Goal: Task Accomplishment & Management: Manage account settings

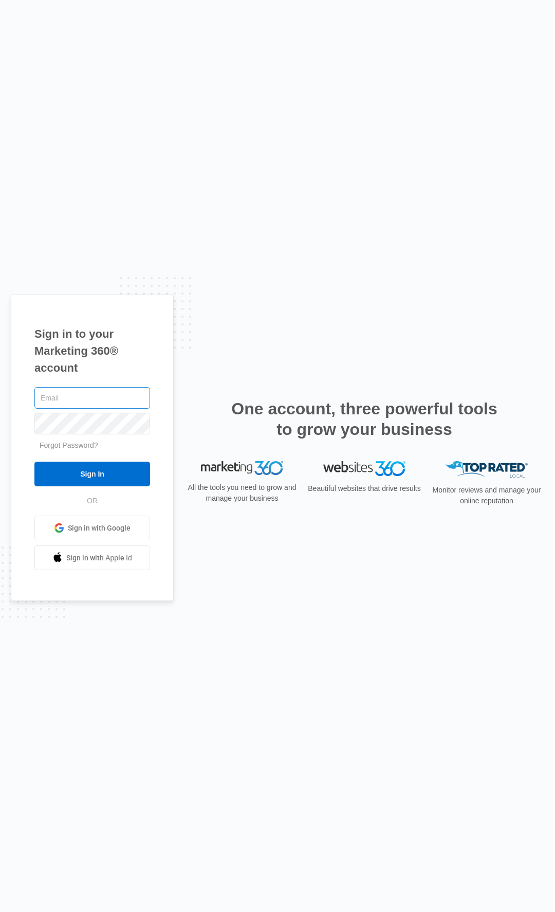
click at [105, 398] on input "text" at bounding box center [92, 398] width 116 height 22
paste input "[PERSON_NAME][EMAIL_ADDRESS][PERSON_NAME][DOMAIN_NAME]"
type input "[PERSON_NAME][EMAIL_ADDRESS][PERSON_NAME][DOMAIN_NAME]"
click at [88, 473] on input "Sign In" at bounding box center [92, 474] width 116 height 25
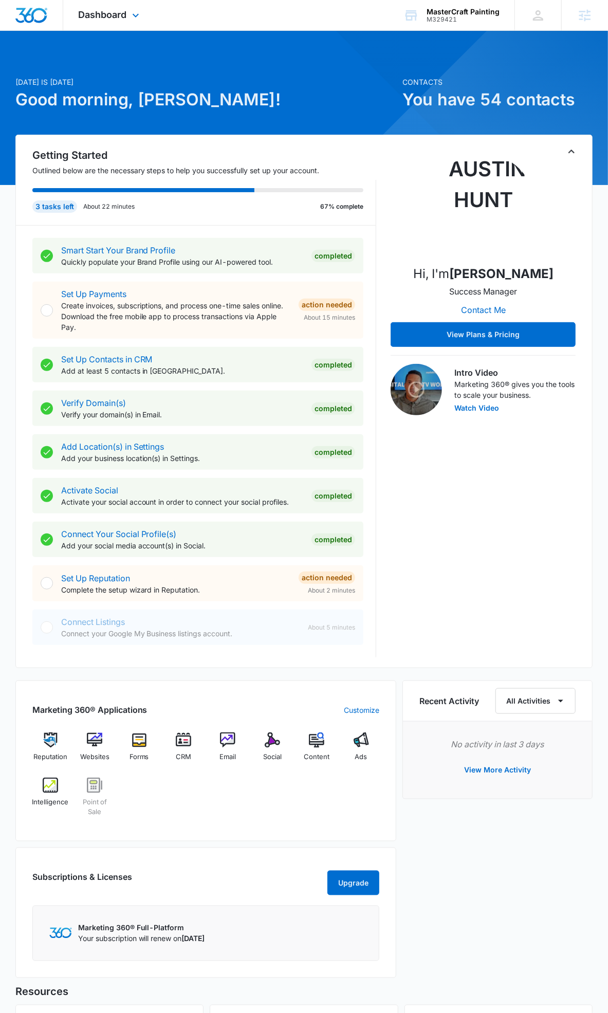
click at [114, 23] on div "Dashboard Apps Reputation Websites Forms CRM Email Social POS Content Ads Intel…" at bounding box center [110, 15] width 94 height 30
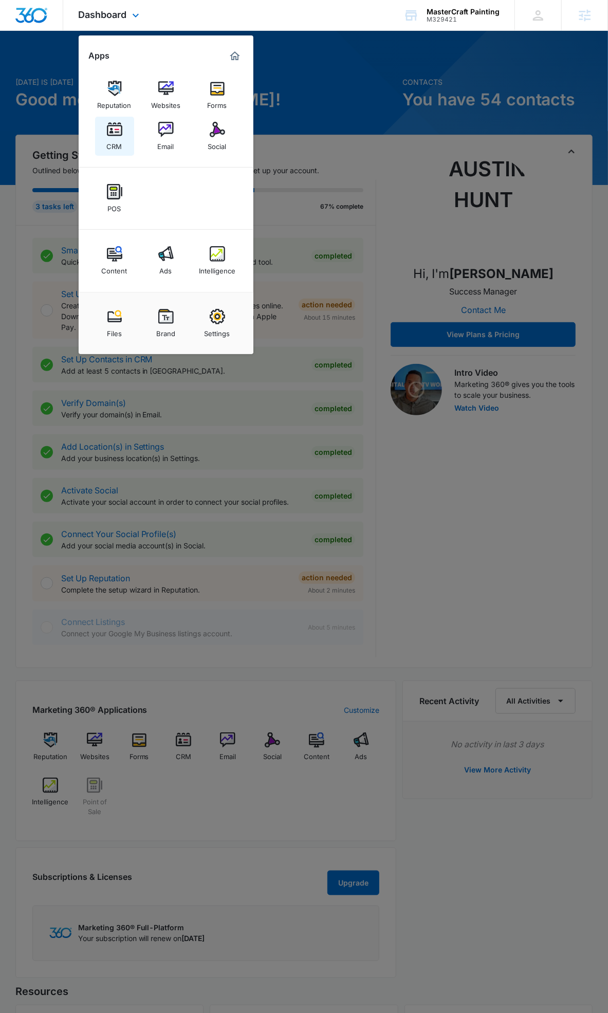
click at [116, 127] on img at bounding box center [114, 129] width 15 height 15
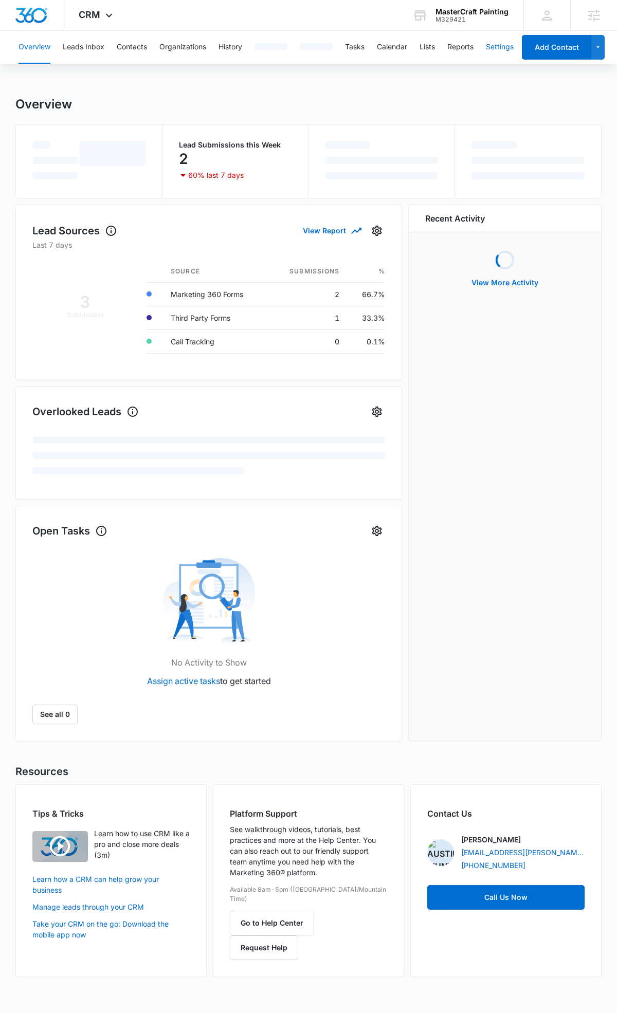
click at [493, 40] on button "Settings" at bounding box center [500, 47] width 28 height 33
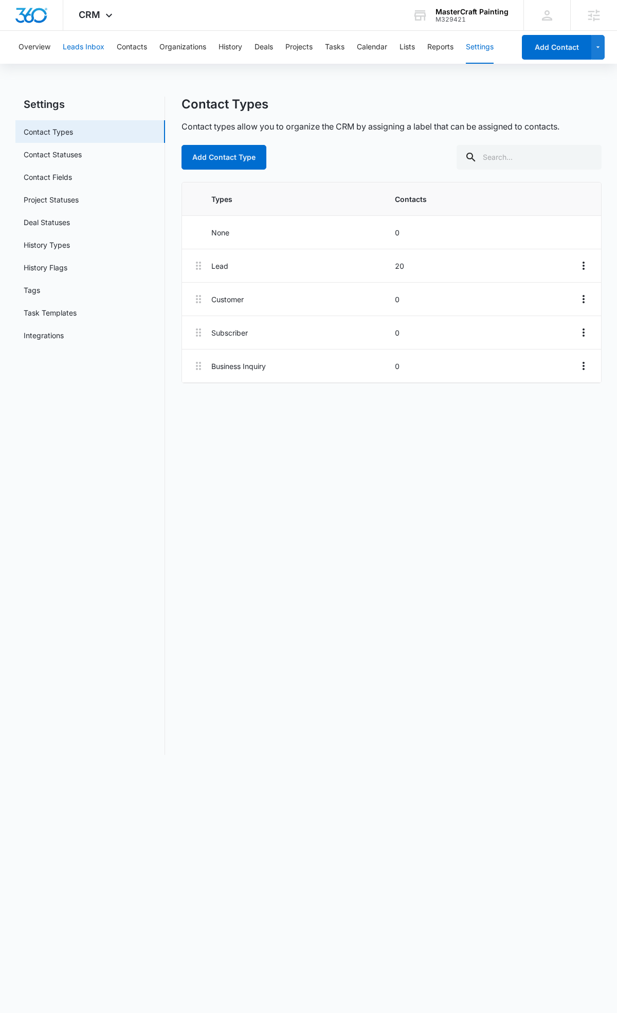
click at [94, 36] on button "Leads Inbox" at bounding box center [84, 47] width 42 height 33
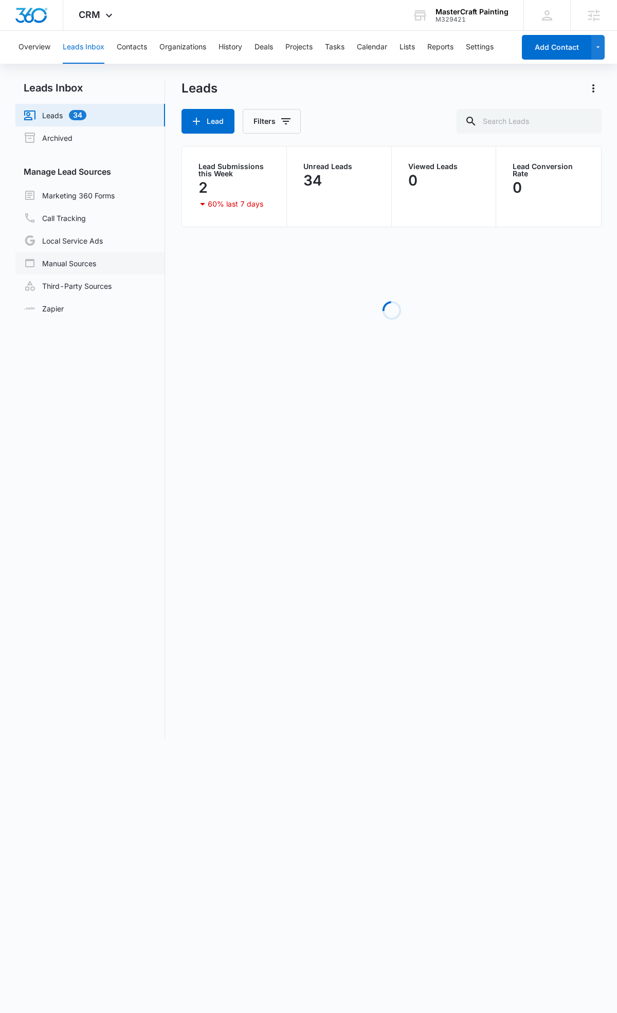
click at [86, 268] on link "Manual Sources" at bounding box center [60, 263] width 72 height 12
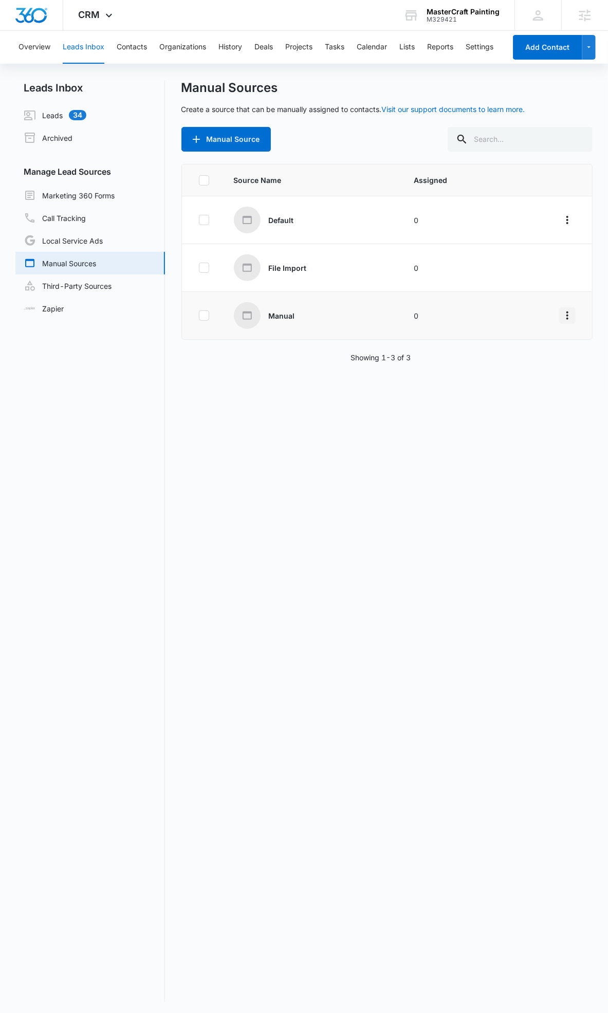
click at [563, 316] on icon "Overflow Menu" at bounding box center [567, 315] width 12 height 12
click at [292, 433] on div "Source Name Assigned Default 0 File Import 0 Manual 0 Showing 1-3 of 3" at bounding box center [387, 583] width 412 height 838
click at [92, 283] on link "Third-Party Sources" at bounding box center [68, 286] width 88 height 12
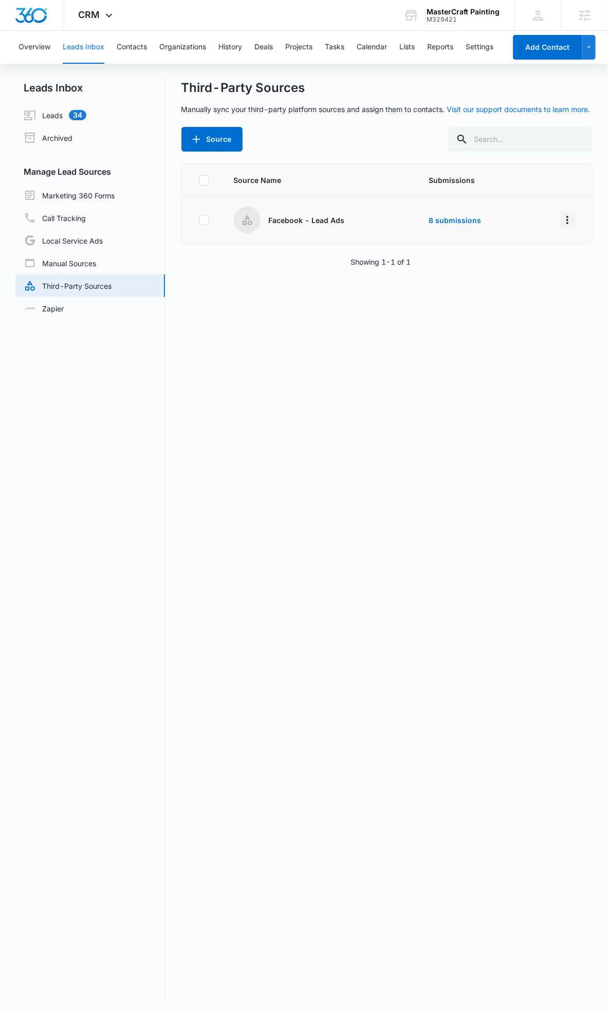
click at [566, 219] on icon "Overflow Menu" at bounding box center [567, 220] width 2 height 8
click at [542, 264] on button "Edit" at bounding box center [519, 263] width 95 height 15
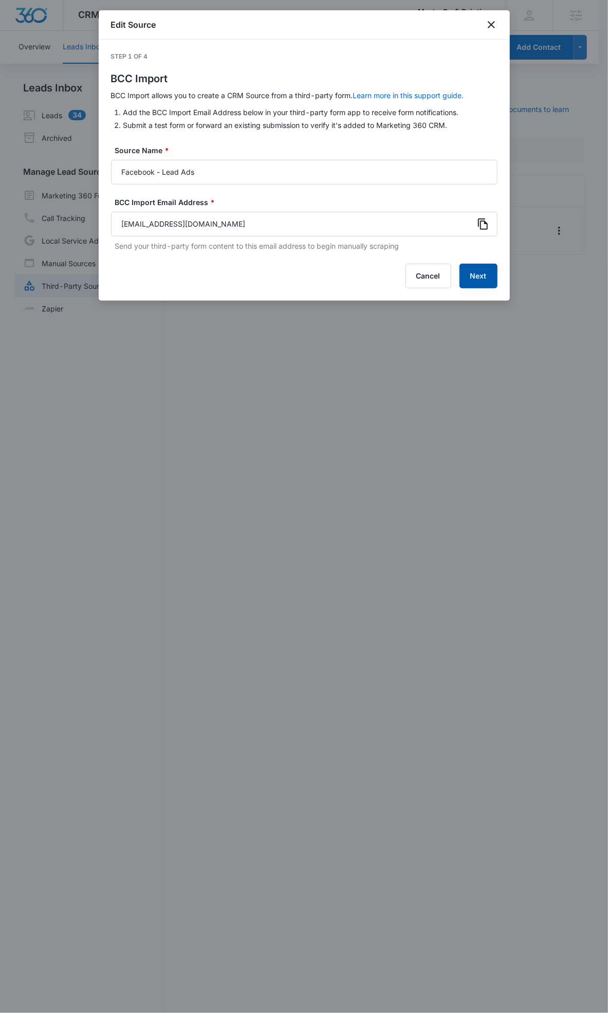
click at [481, 275] on button "Next" at bounding box center [478, 276] width 38 height 25
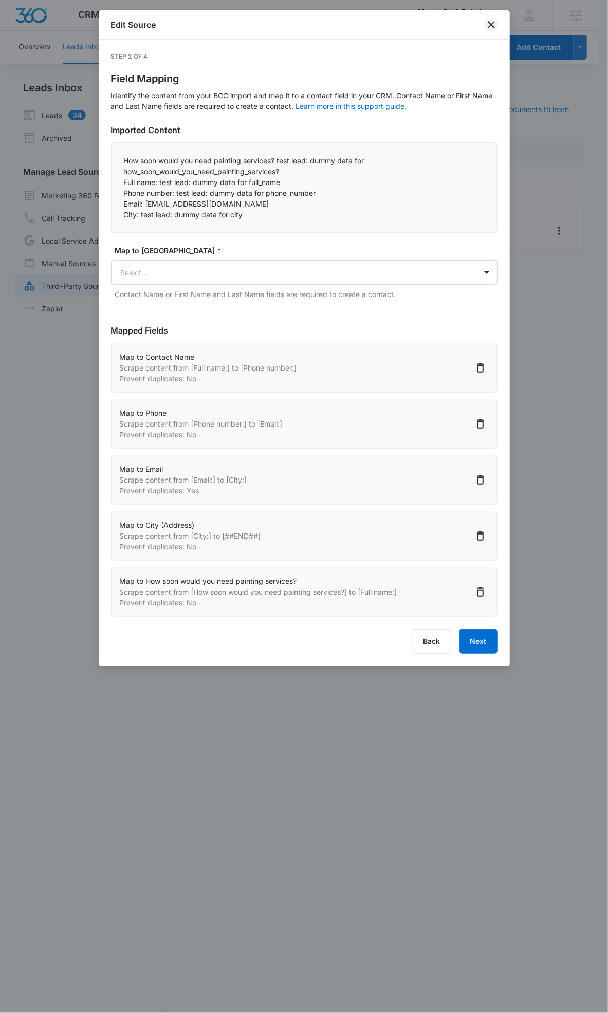
click at [491, 22] on icon "close" at bounding box center [491, 25] width 12 height 12
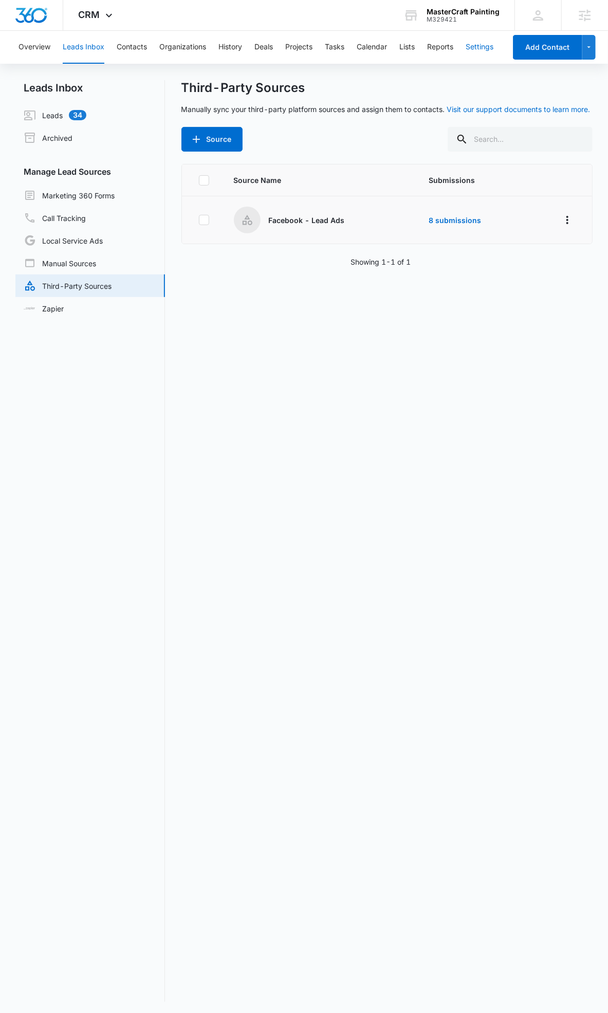
click at [490, 52] on button "Settings" at bounding box center [480, 47] width 28 height 33
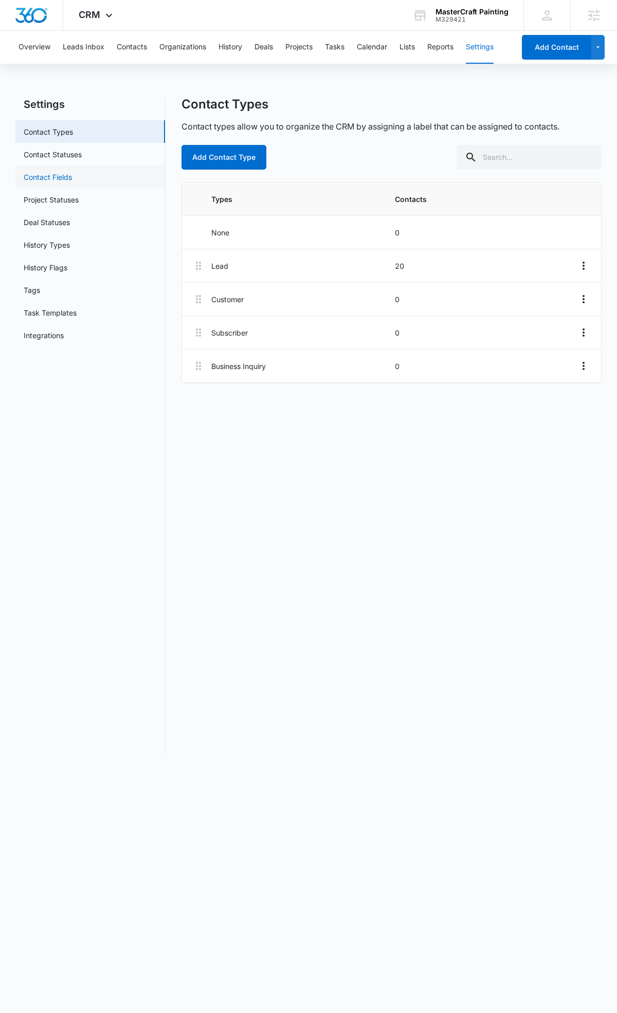
click at [66, 176] on link "Contact Fields" at bounding box center [48, 177] width 48 height 11
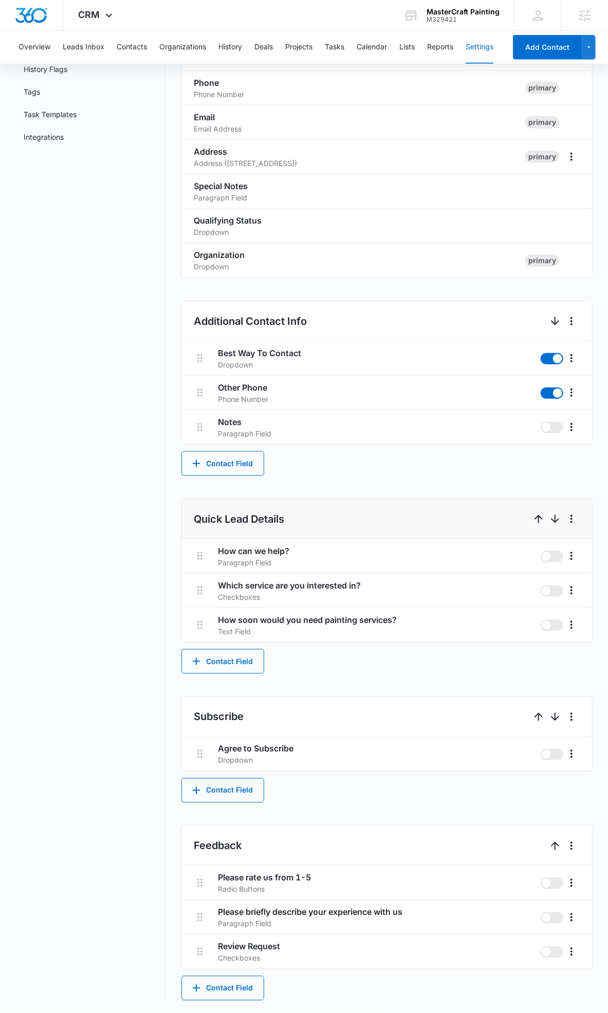
scroll to position [196, 0]
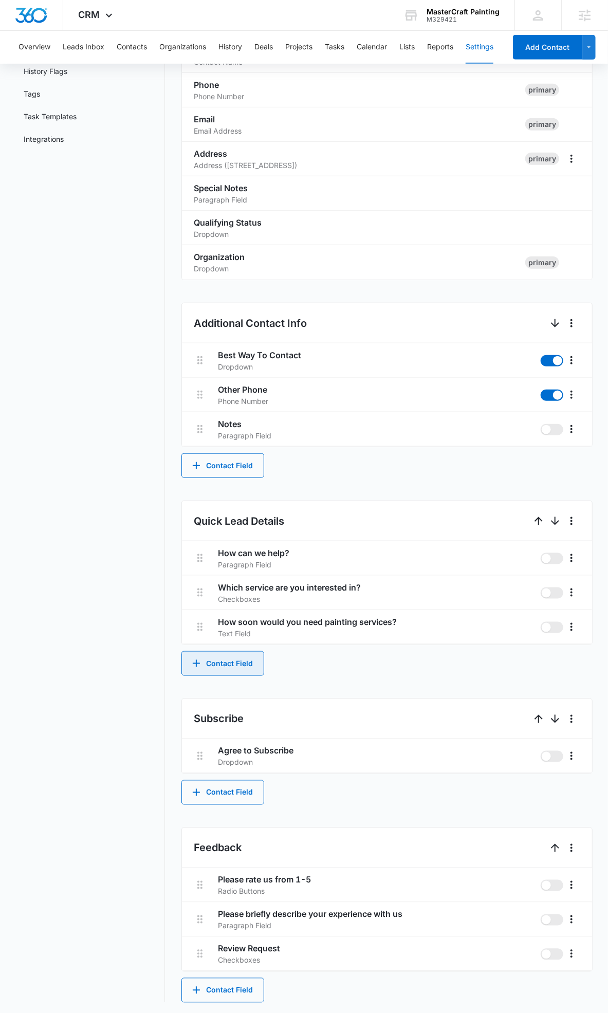
click at [204, 664] on button "Contact Field" at bounding box center [222, 663] width 83 height 25
click at [204, 664] on body "CRM Apps Reputation Websites Forms CRM Email Social POS Content Ads Intelligenc…" at bounding box center [304, 409] width 608 height 1211
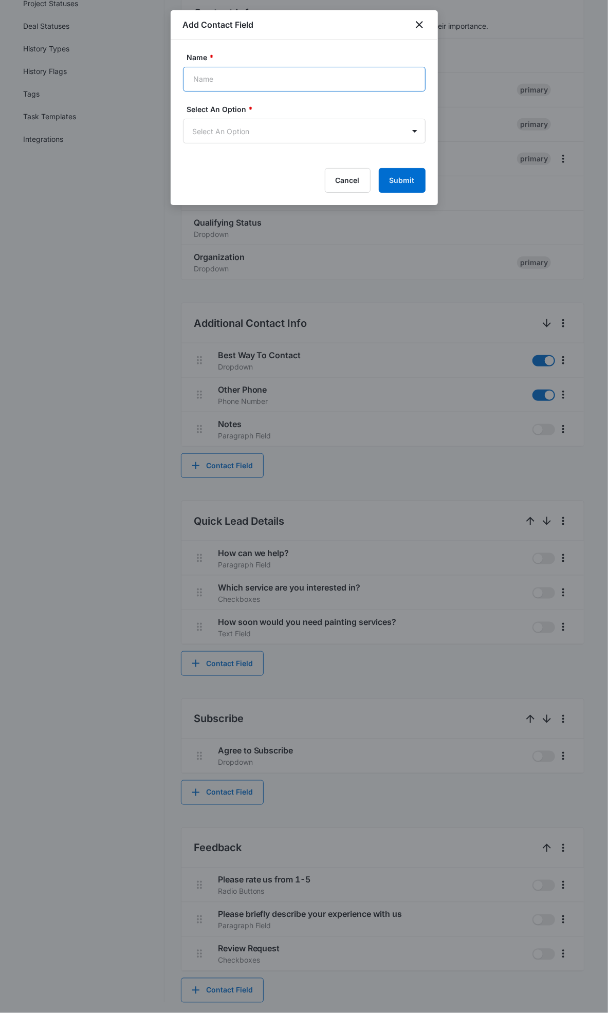
click at [275, 78] on input "Name *" at bounding box center [304, 79] width 243 height 25
paste input "How quickly are you hoping to have painting completed?"
type input "How quickly are you hoping to have painting completed?"
click at [207, 131] on body "CRM Apps Reputation Websites Forms CRM Email Social POS Content Ads Intelligenc…" at bounding box center [304, 409] width 608 height 1211
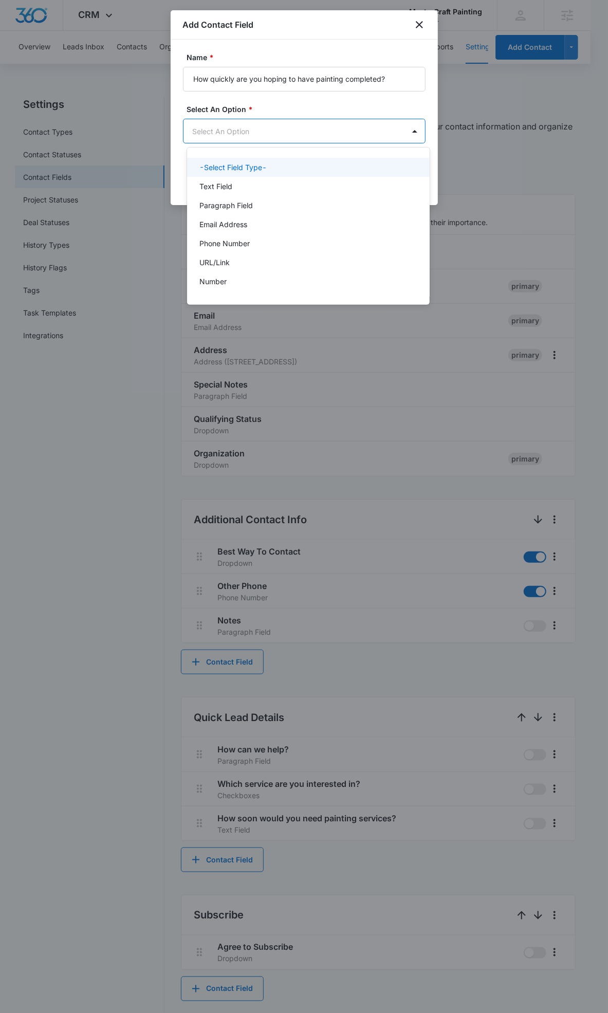
scroll to position [0, 0]
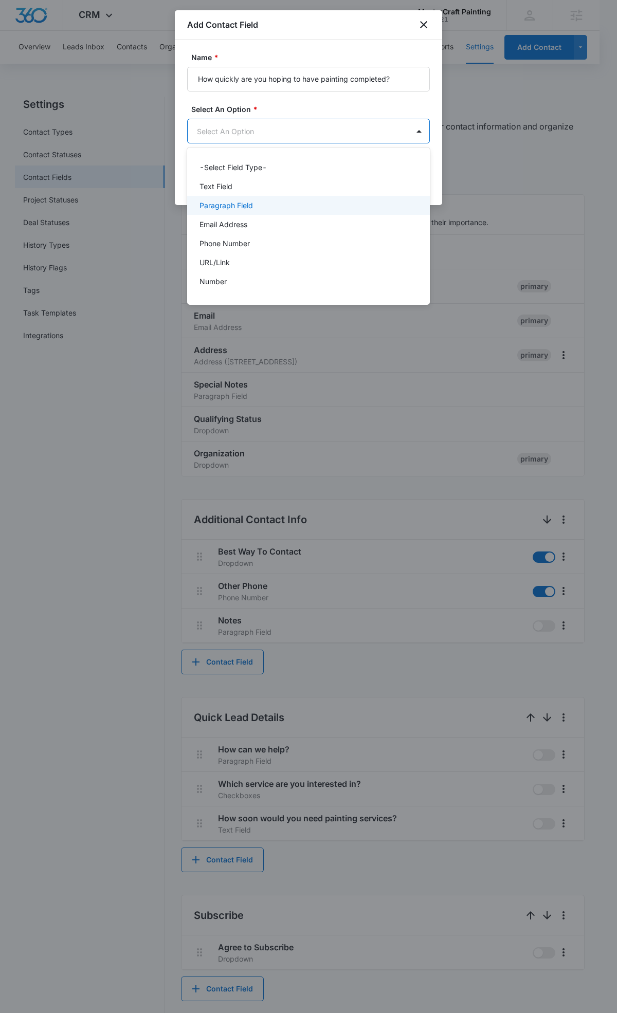
click at [230, 208] on p "Paragraph Field" at bounding box center [225, 205] width 53 height 11
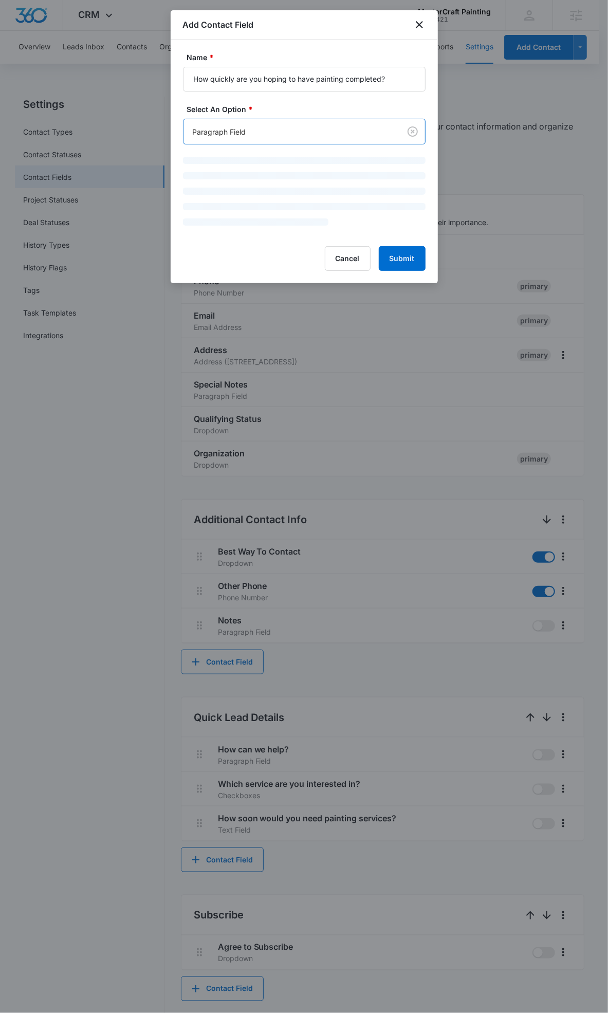
click at [243, 131] on body "CRM Apps Reputation Websites Forms CRM Email Social POS Content Ads Intelligenc…" at bounding box center [304, 605] width 608 height 1211
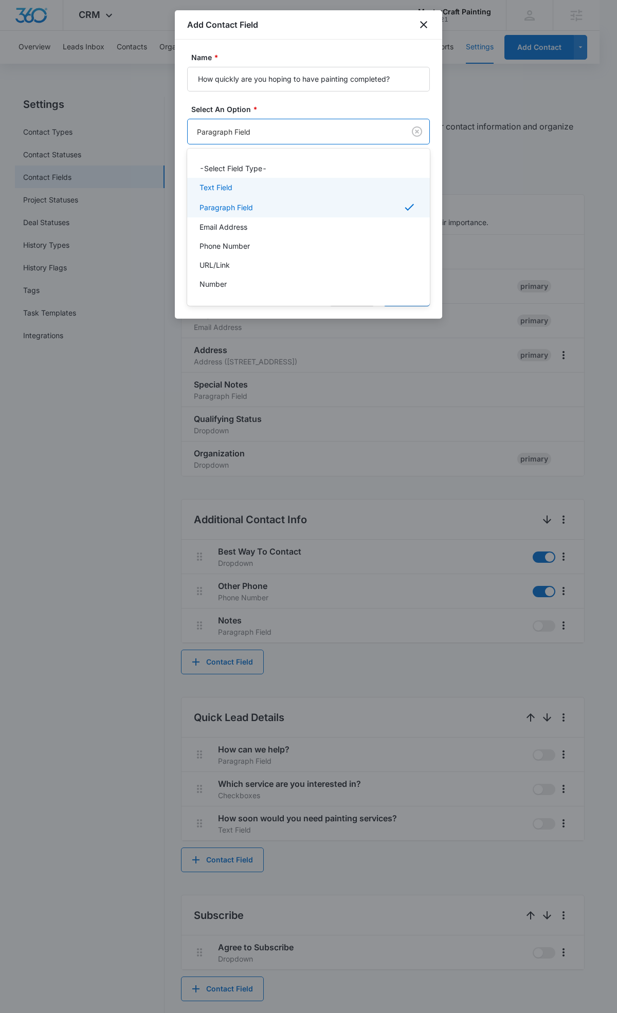
click at [230, 188] on p "Text Field" at bounding box center [215, 187] width 33 height 11
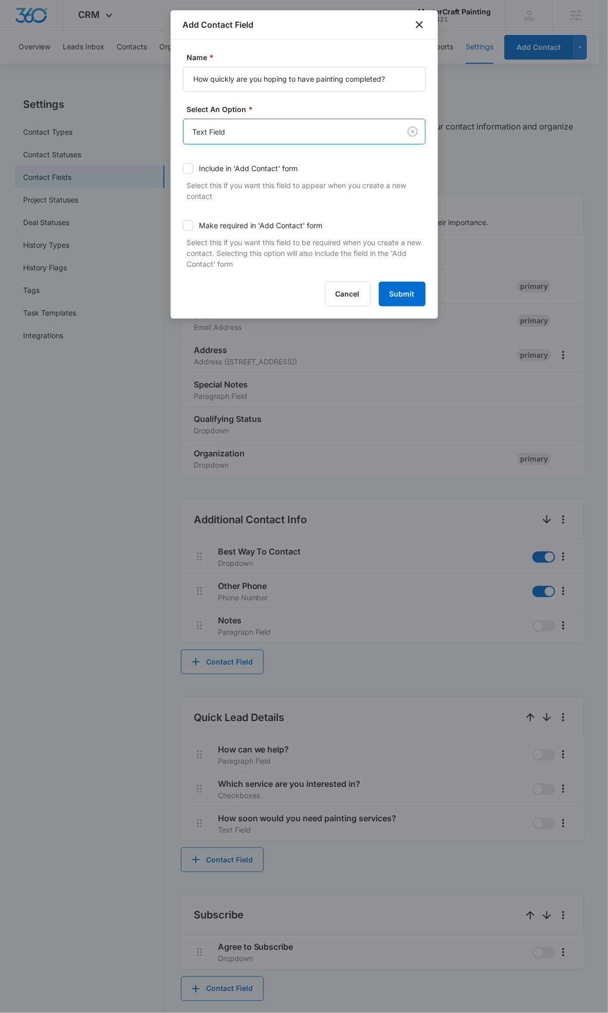
click at [412, 254] on p "Select this if you want this field to be required when you create a new contact…" at bounding box center [306, 253] width 238 height 32
click at [409, 293] on button "Submit" at bounding box center [402, 294] width 47 height 25
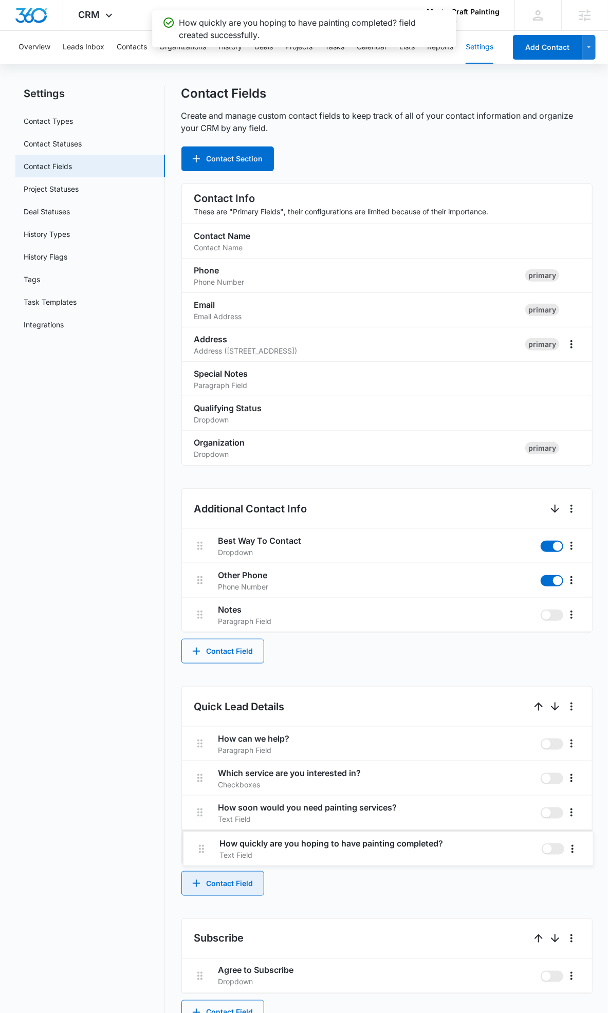
drag, startPoint x: 197, startPoint y: 824, endPoint x: 198, endPoint y: 854, distance: 29.8
click at [198, 854] on div "How can we help? Paragraph Field Which service are you interested in? Checkboxe…" at bounding box center [387, 796] width 411 height 138
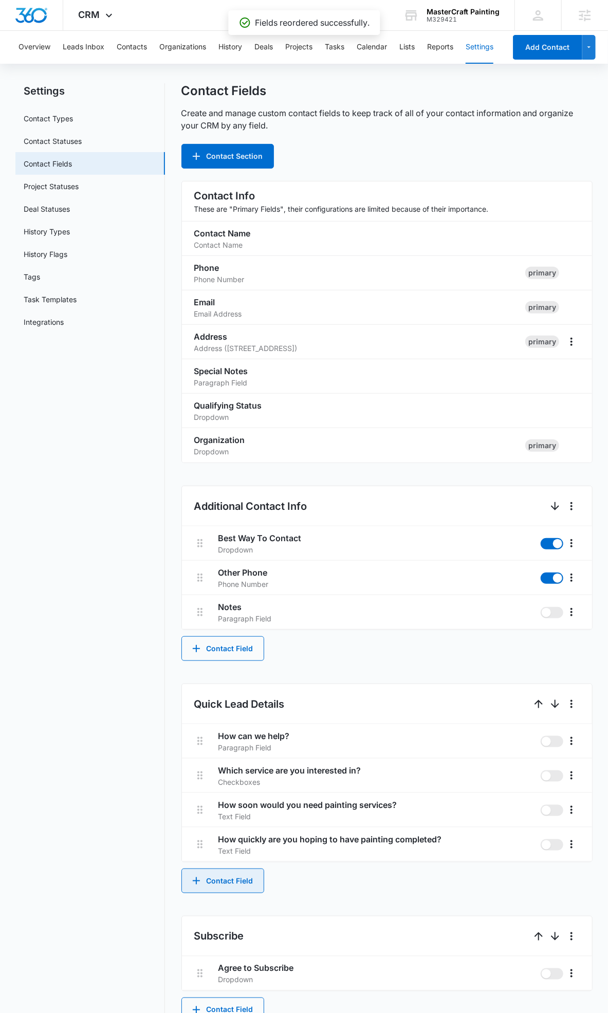
click at [220, 870] on button "Contact Field" at bounding box center [222, 881] width 83 height 25
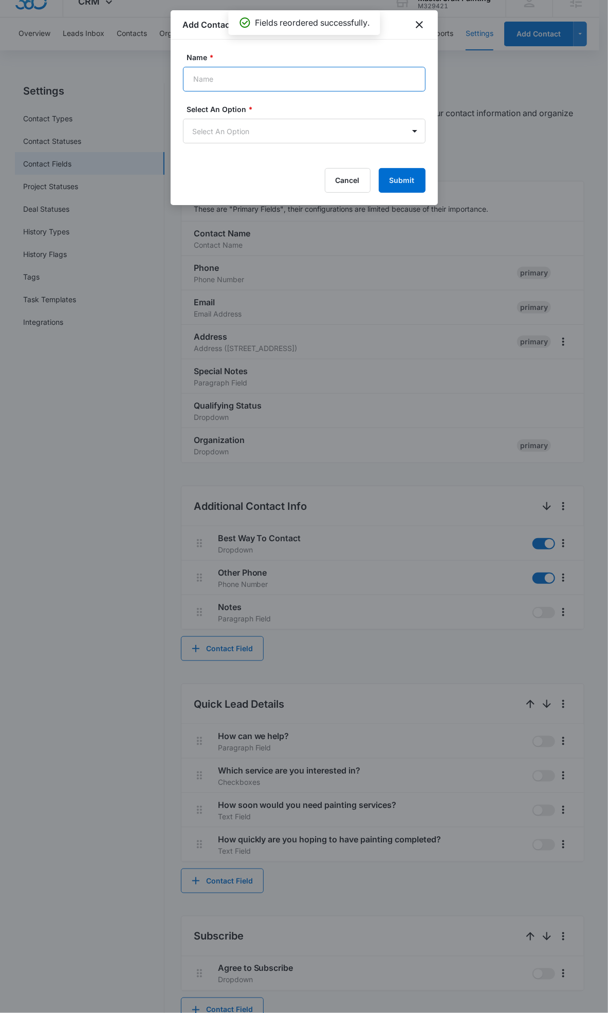
click at [290, 81] on input "Name *" at bounding box center [304, 79] width 243 height 25
type input "What service are you looking for?"
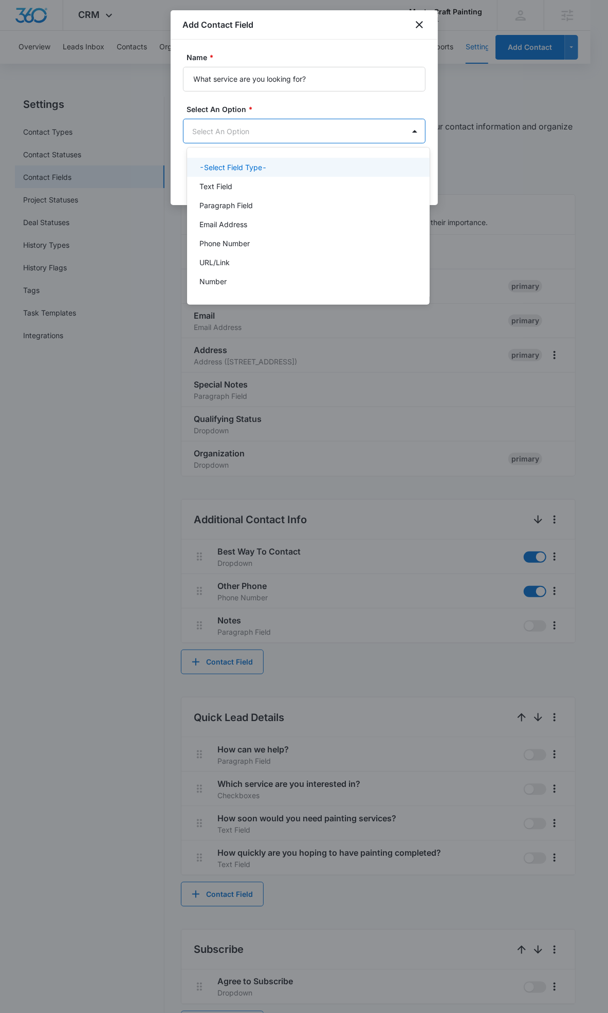
scroll to position [0, 0]
click at [362, 136] on body "CRM Apps Reputation Websites Forms CRM Email Social POS Content Ads Intelligenc…" at bounding box center [308, 506] width 617 height 1013
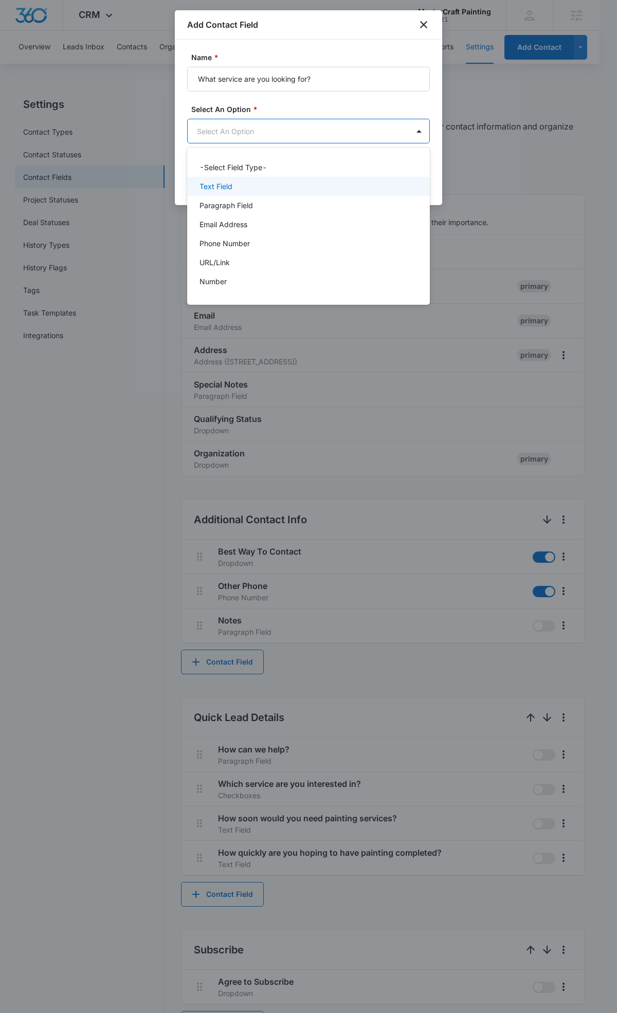
click at [297, 187] on div "Text Field" at bounding box center [307, 186] width 216 height 11
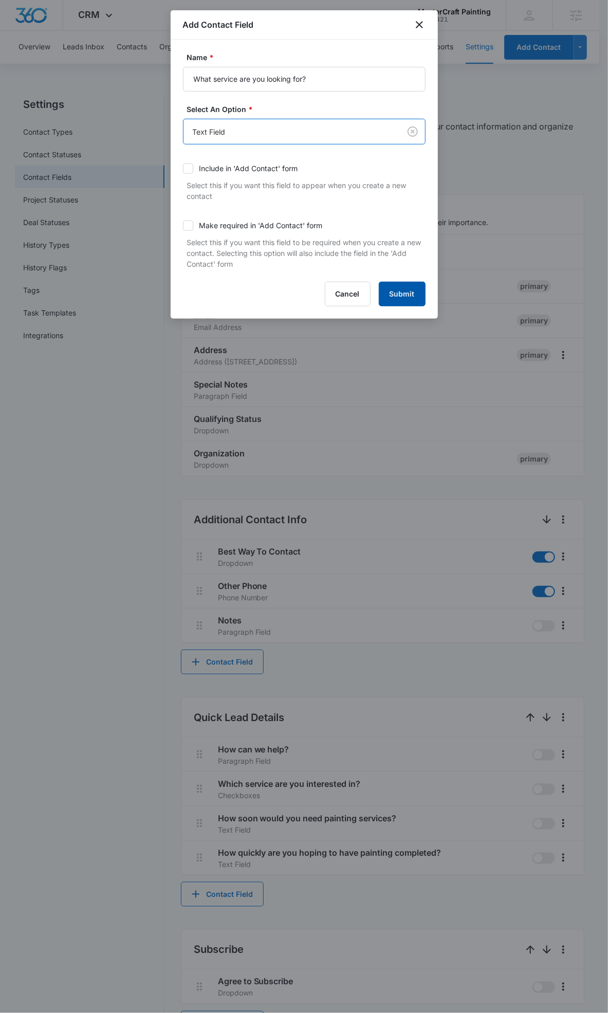
click at [418, 293] on button "Submit" at bounding box center [402, 294] width 47 height 25
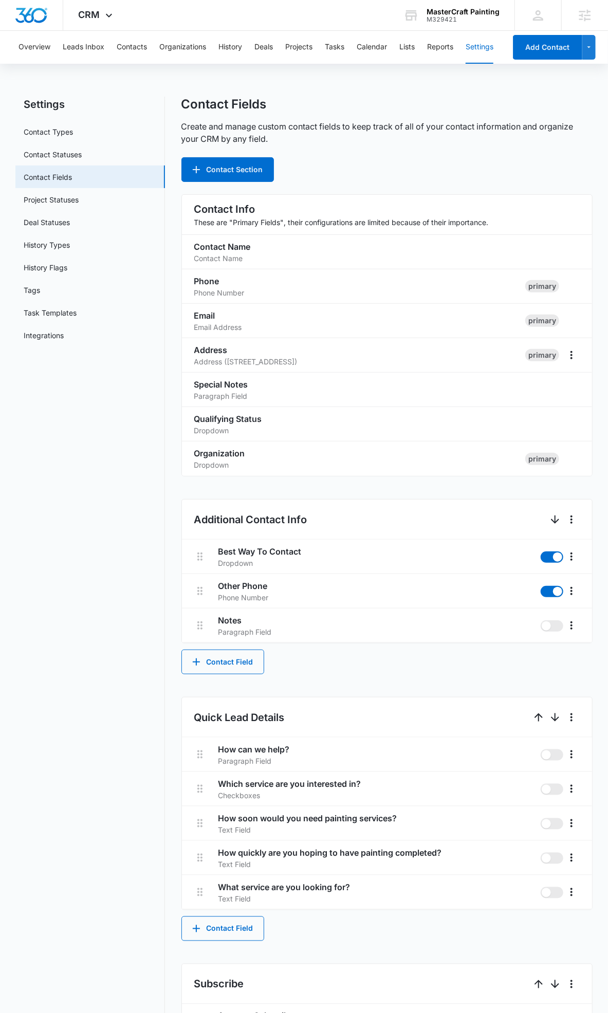
scroll to position [268, 0]
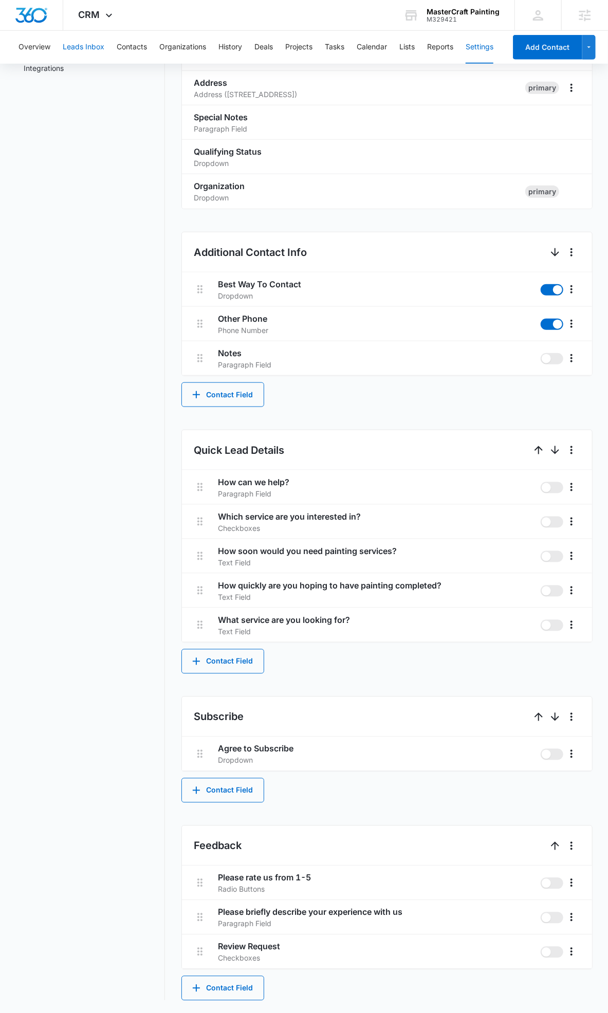
click at [81, 46] on button "Leads Inbox" at bounding box center [84, 47] width 42 height 33
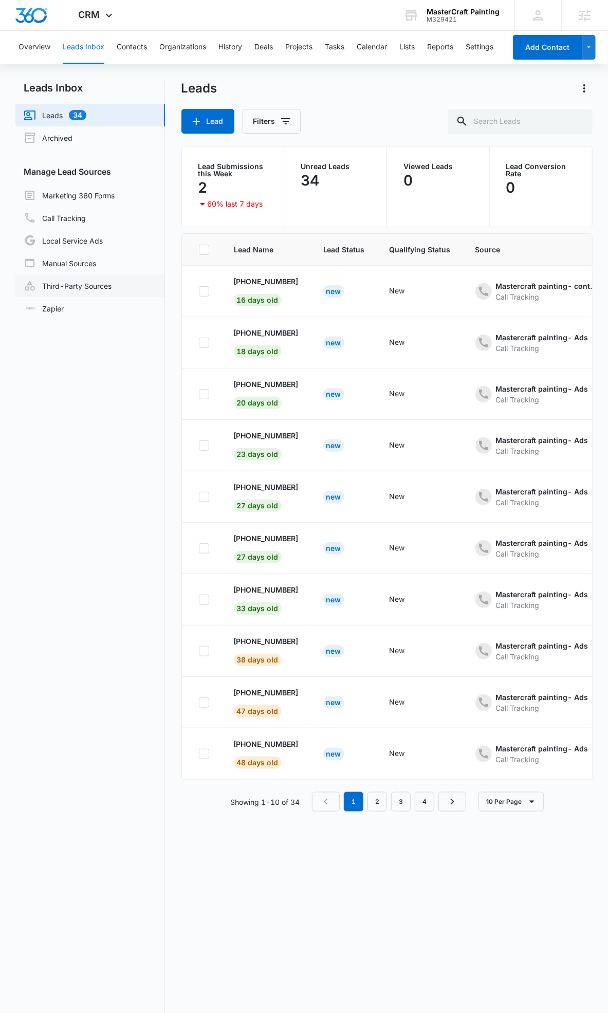
click at [112, 285] on link "Third-Party Sources" at bounding box center [68, 286] width 88 height 12
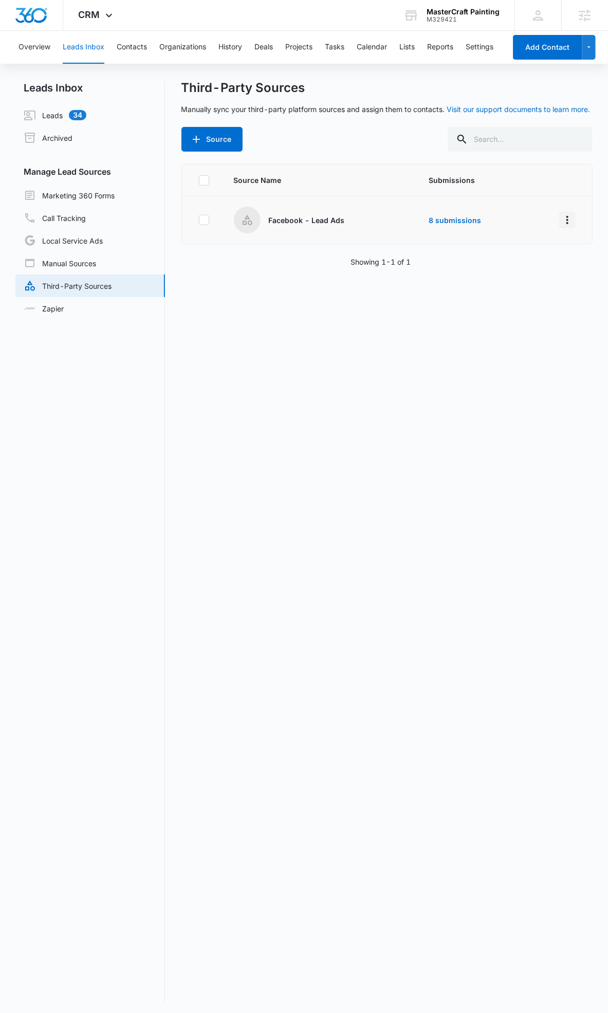
click at [561, 218] on icon "Overflow Menu" at bounding box center [567, 220] width 12 height 12
click at [527, 282] on div "Submission Rules" at bounding box center [513, 278] width 58 height 7
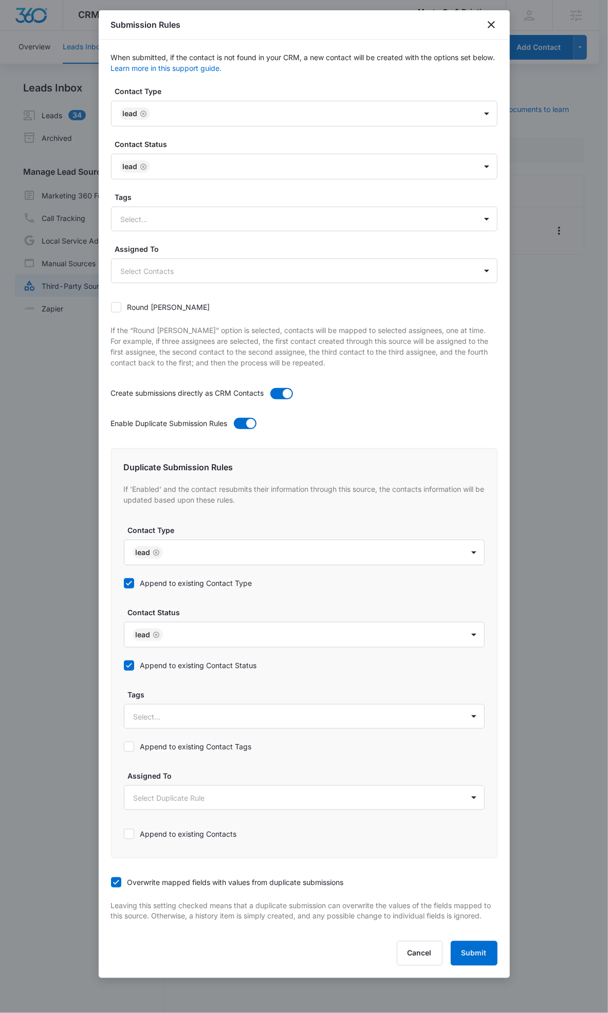
click at [547, 232] on div at bounding box center [304, 506] width 608 height 1013
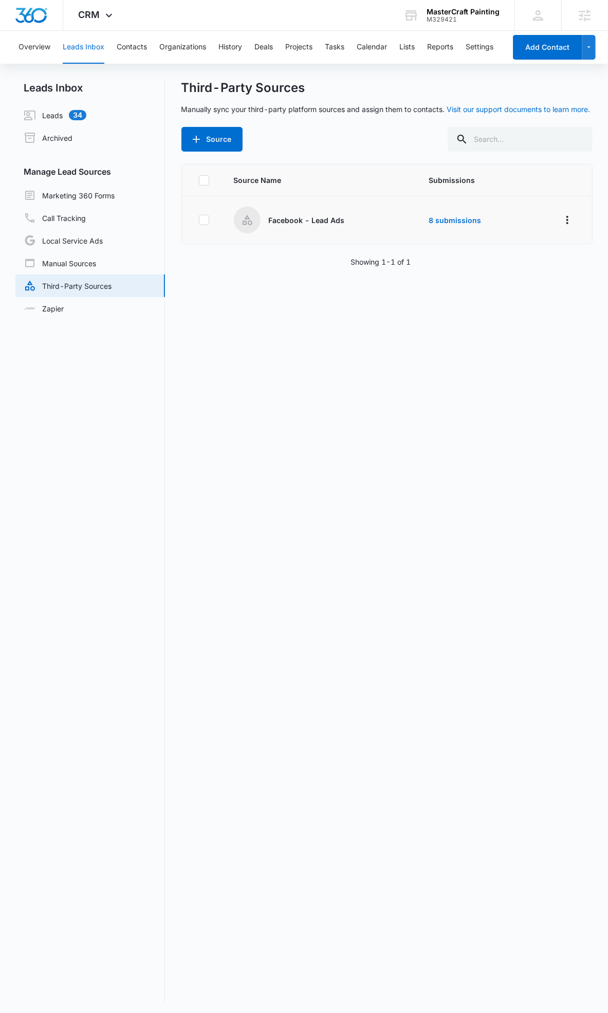
click at [559, 224] on div at bounding box center [567, 220] width 16 height 16
click at [566, 219] on icon "Overflow Menu" at bounding box center [567, 220] width 2 height 8
click at [551, 287] on button "Reset Source" at bounding box center [519, 294] width 95 height 15
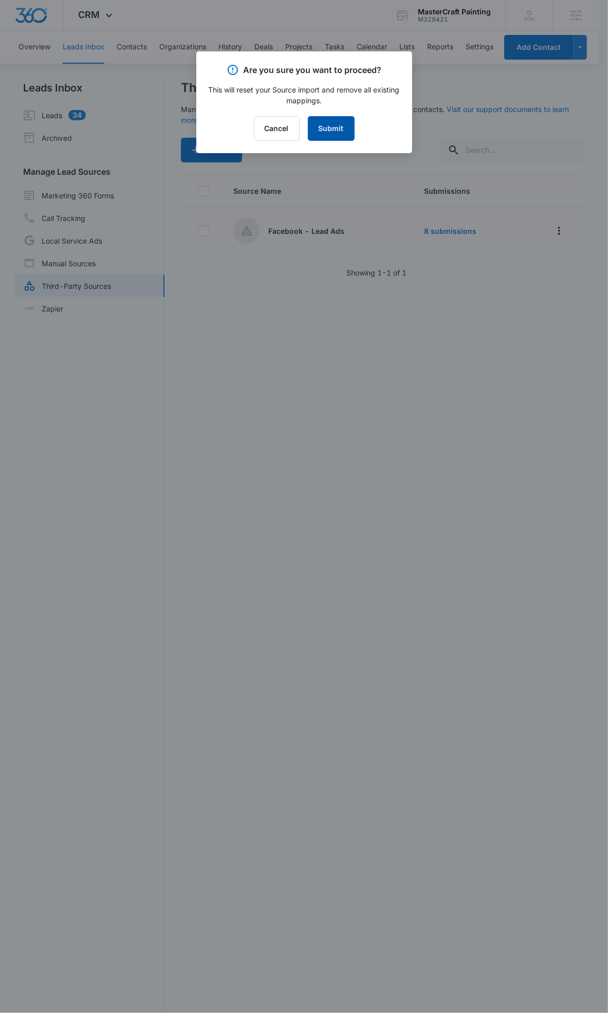
click at [343, 128] on button "Submit" at bounding box center [331, 128] width 47 height 25
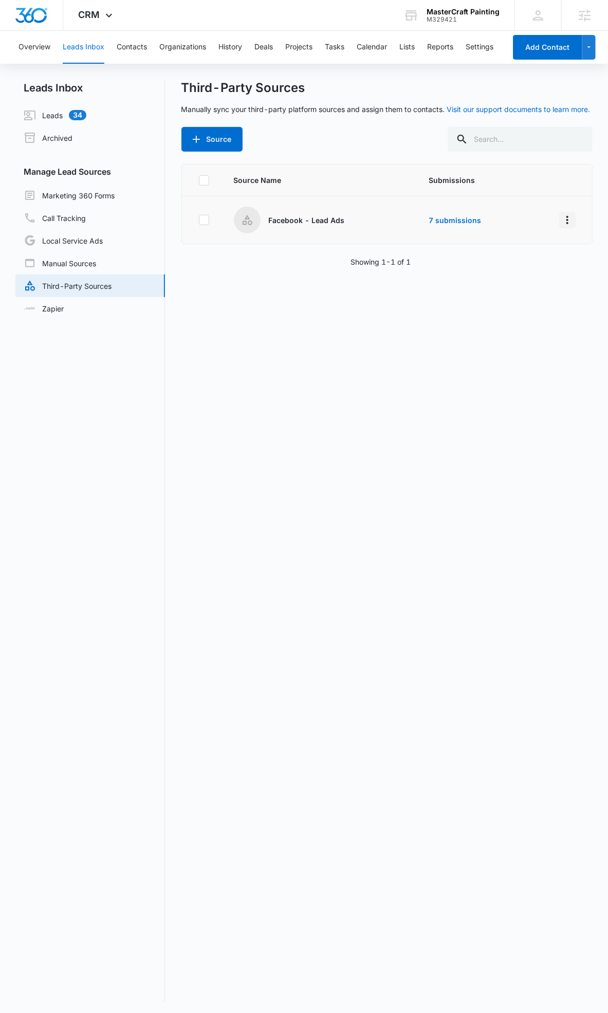
click at [566, 222] on icon "Overflow Menu" at bounding box center [567, 220] width 2 height 8
click at [505, 259] on button "Edit" at bounding box center [519, 263] width 95 height 15
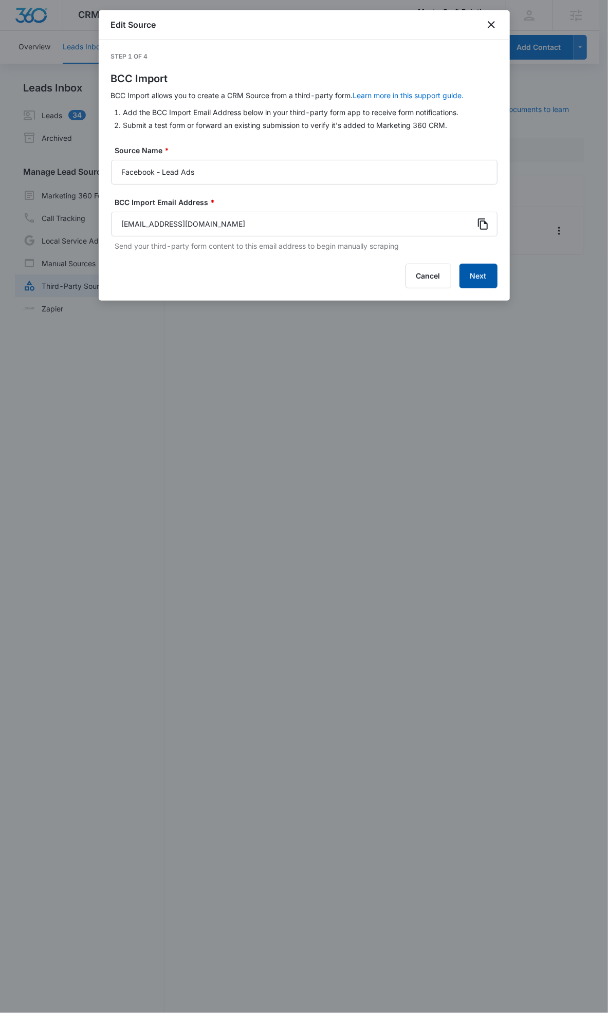
click at [483, 273] on button "Next" at bounding box center [478, 276] width 38 height 25
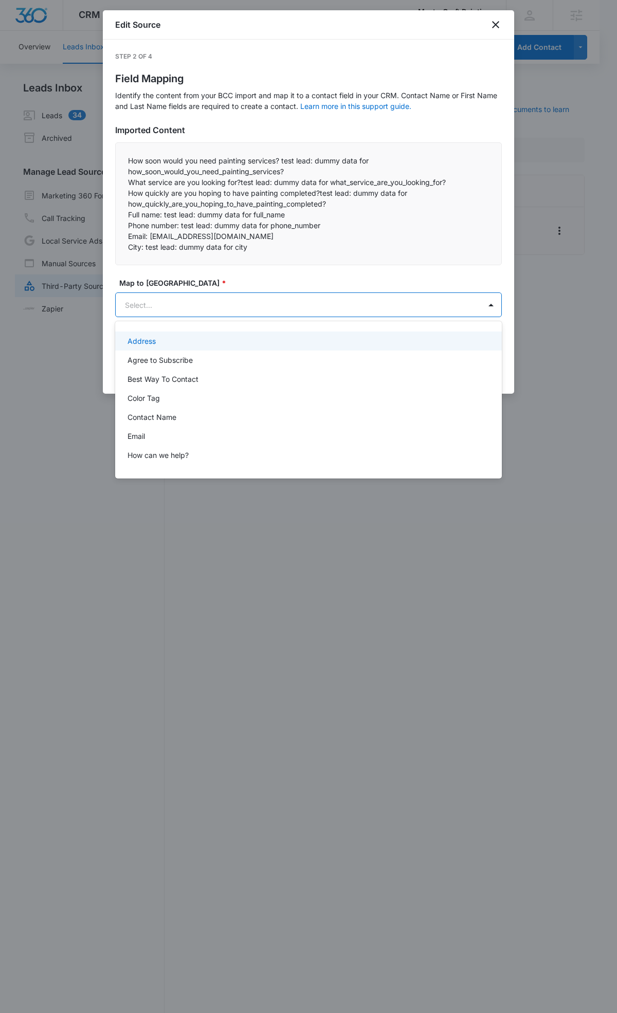
click at [229, 305] on body "CRM Apps Reputation Websites Forms CRM Email Social POS Content Ads Intelligenc…" at bounding box center [308, 506] width 617 height 1013
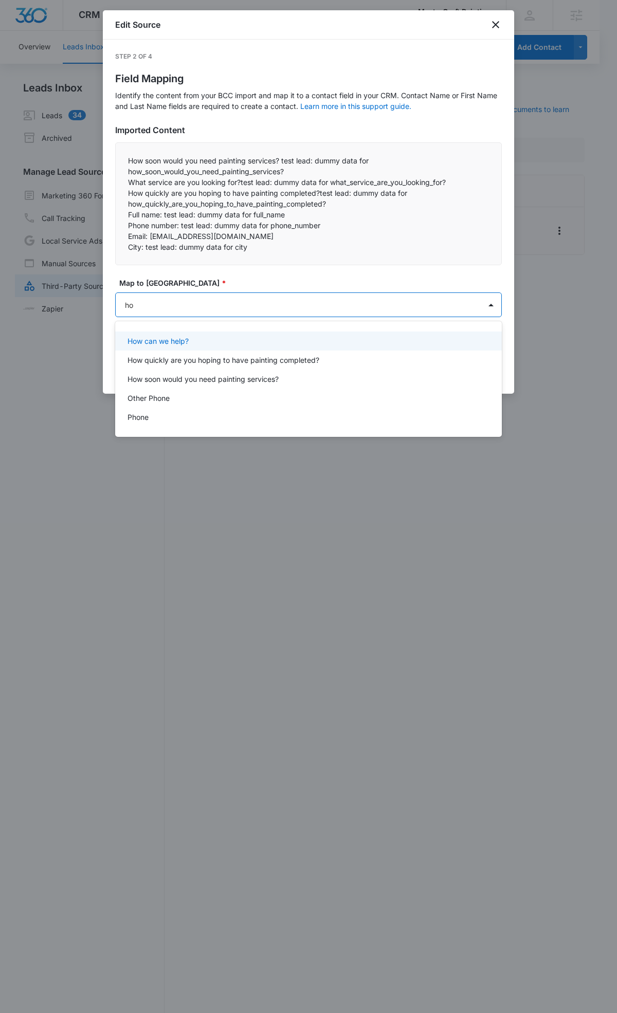
type input "how"
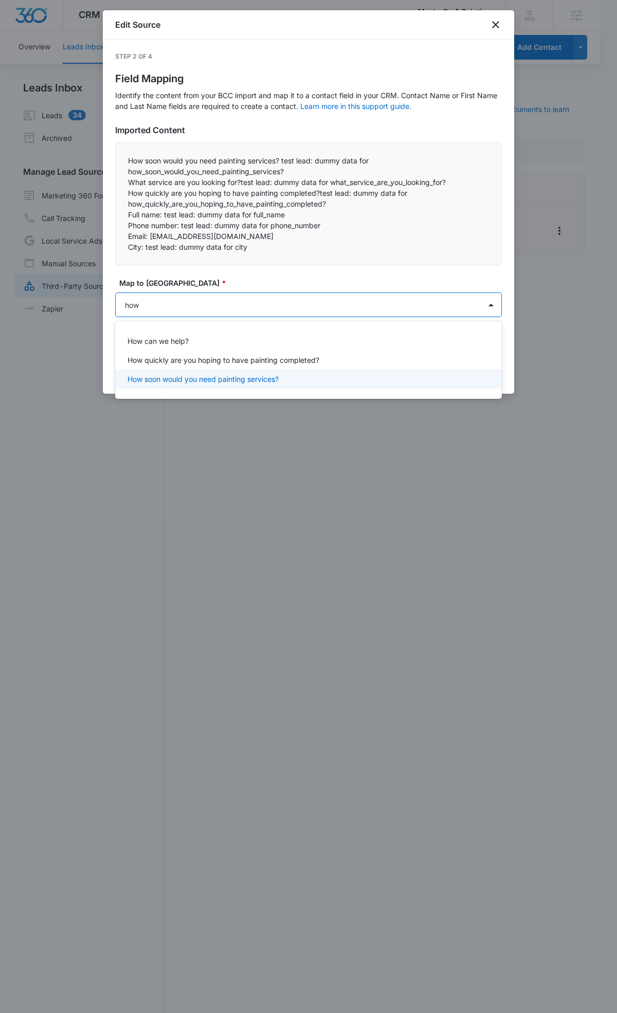
click at [193, 373] on div "How soon would you need painting services?" at bounding box center [308, 379] width 386 height 19
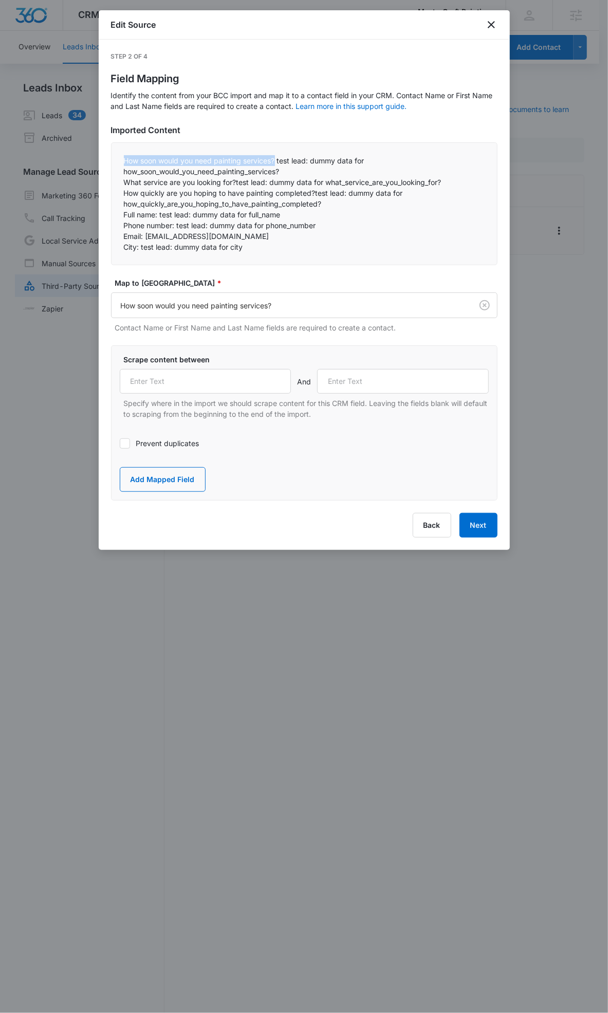
drag, startPoint x: 124, startPoint y: 163, endPoint x: 276, endPoint y: 162, distance: 151.6
click at [276, 162] on p "How soon would you need painting services? test lead: dummy data for how_soon_w…" at bounding box center [304, 166] width 361 height 22
copy p "How soon would you need painting services?"
click at [216, 378] on input "text" at bounding box center [206, 381] width 172 height 25
paste input "How soon would you need painting services?"
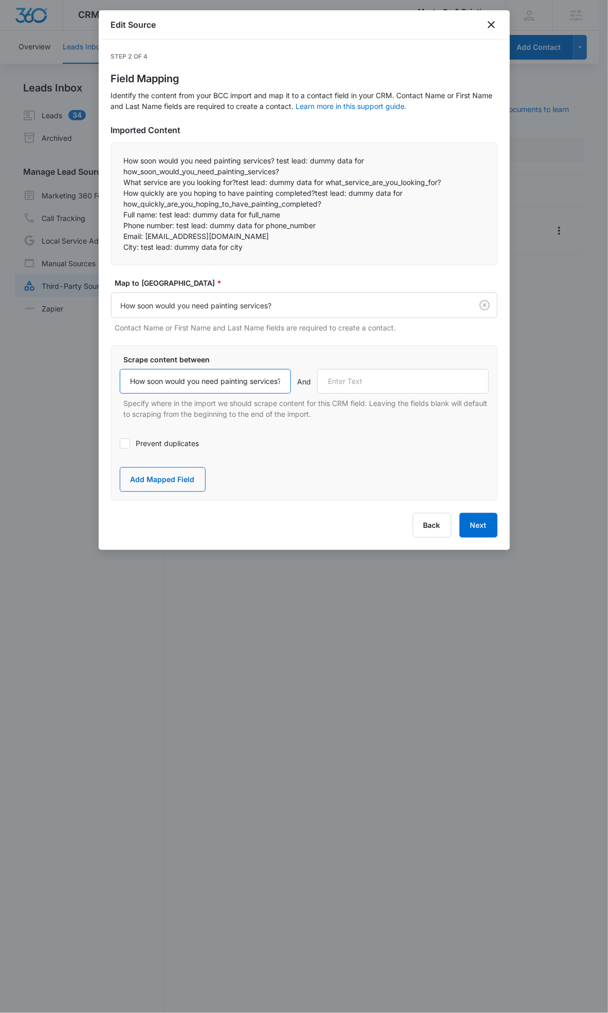
scroll to position [0, 4]
type input "How soon would you need painting services?"
drag, startPoint x: 123, startPoint y: 182, endPoint x: 236, endPoint y: 182, distance: 113.1
click at [236, 182] on p "What service are you looking for?test lead: dummy data for what_service_are_you…" at bounding box center [304, 182] width 361 height 11
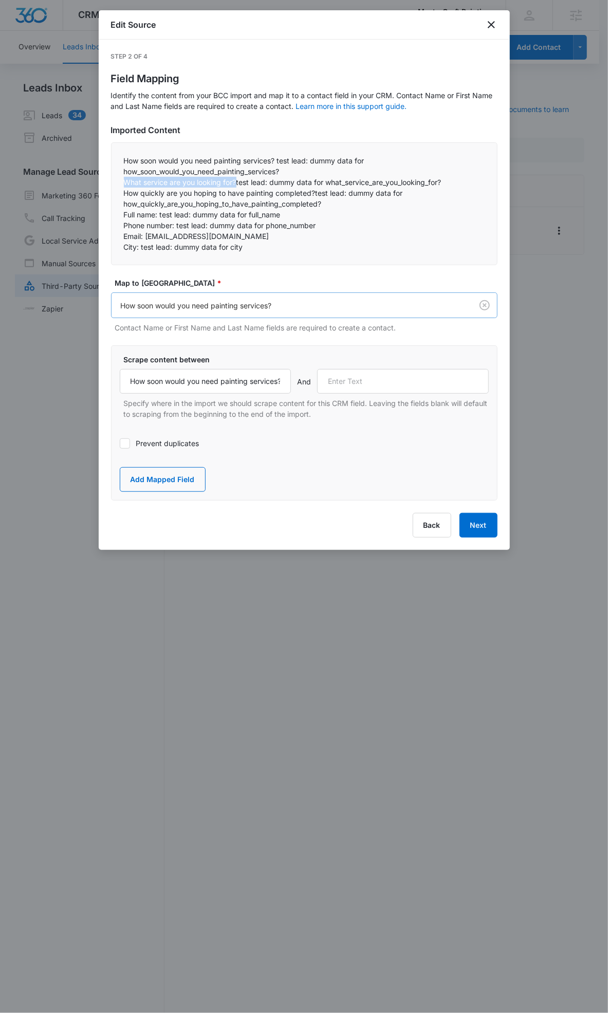
copy p "What service are you looking for?"
click at [349, 395] on div "Scrape content between How soon would you need painting services? And Specify w…" at bounding box center [304, 386] width 369 height 65
click at [352, 388] on input "text" at bounding box center [403, 381] width 172 height 25
paste input "What service are you looking for?"
drag, startPoint x: 327, startPoint y: 379, endPoint x: 309, endPoint y: 383, distance: 18.3
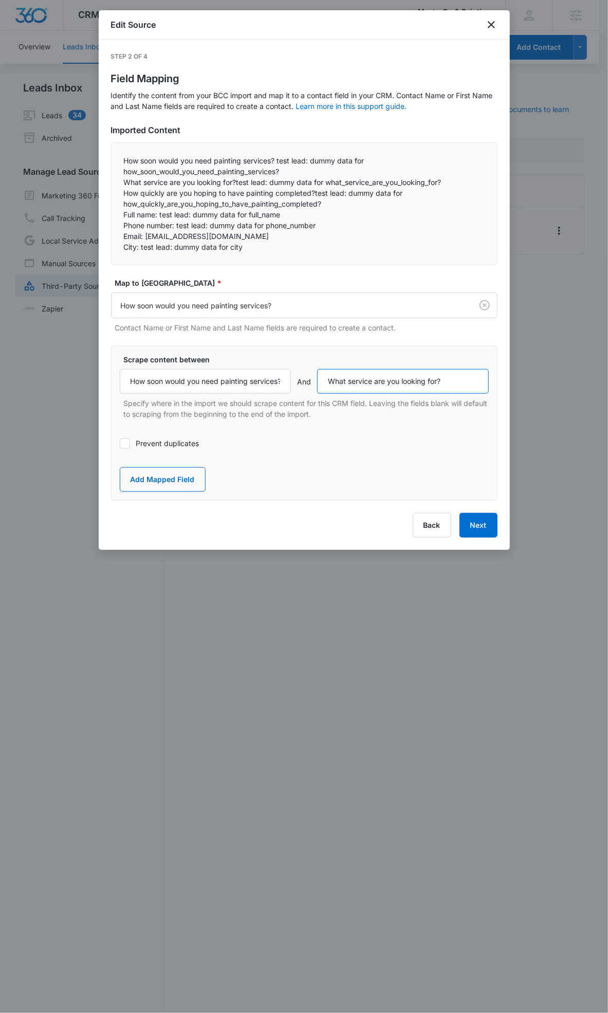
click at [309, 383] on div "How soon would you need painting services? And What service are you looking for?" at bounding box center [304, 381] width 369 height 25
type input "What service are you looking for?"
click at [157, 479] on button "Add Mapped Field" at bounding box center [163, 479] width 86 height 25
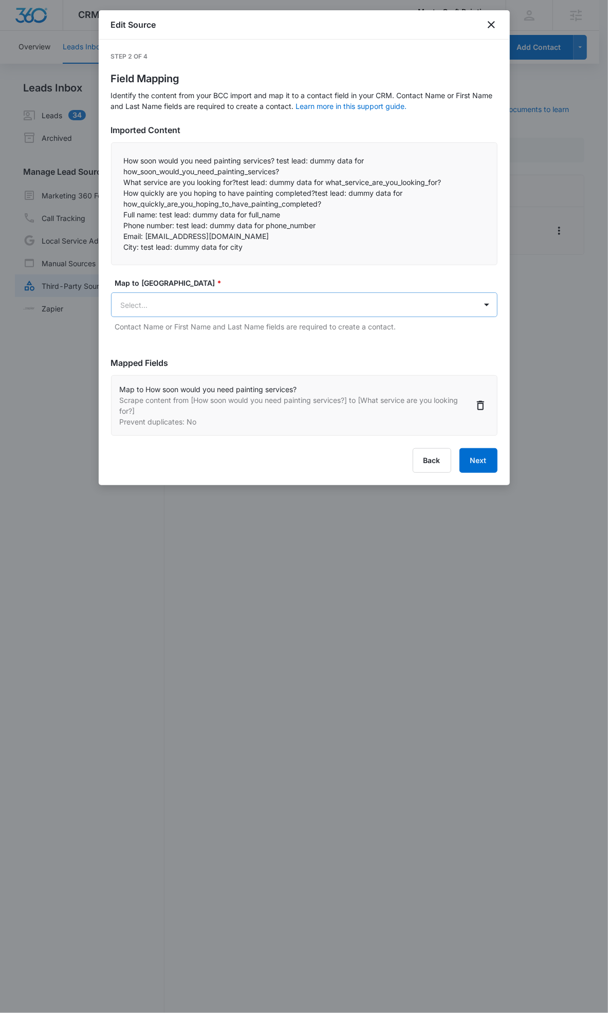
click at [193, 300] on body "CRM Apps Reputation Websites Forms CRM Email Social POS Content Ads Intelligenc…" at bounding box center [304, 512] width 608 height 1025
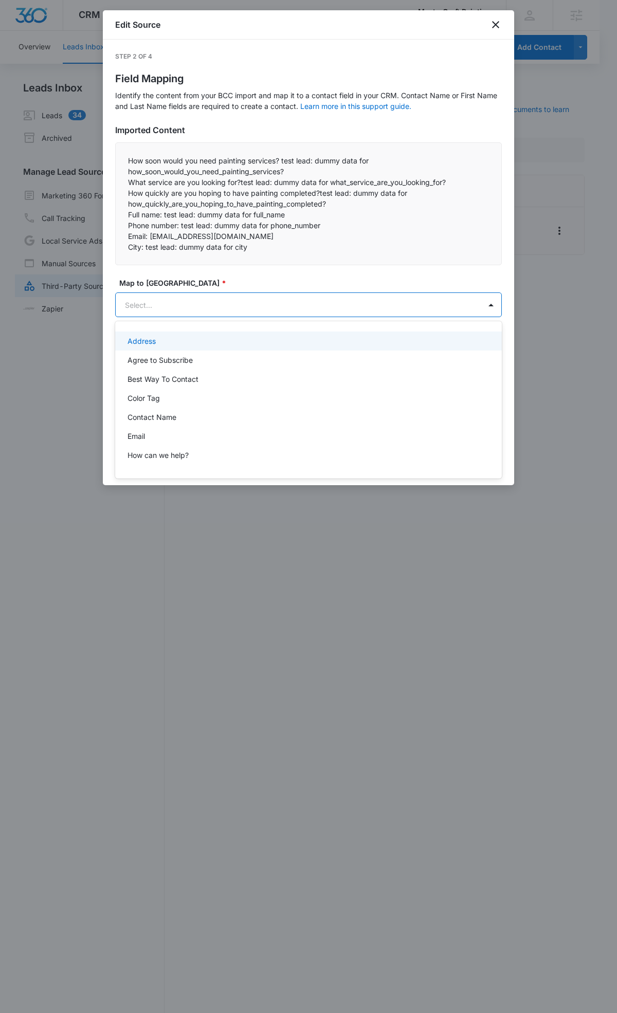
paste input "What service are you looking for?"
type input "What service are you looking for?"
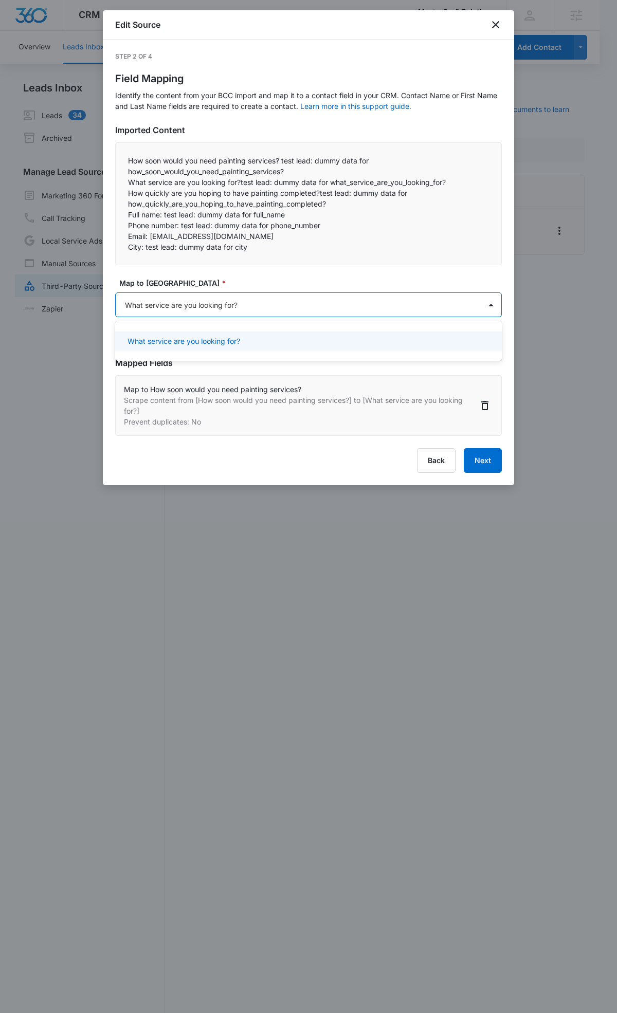
click at [196, 340] on p "What service are you looking for?" at bounding box center [183, 341] width 113 height 11
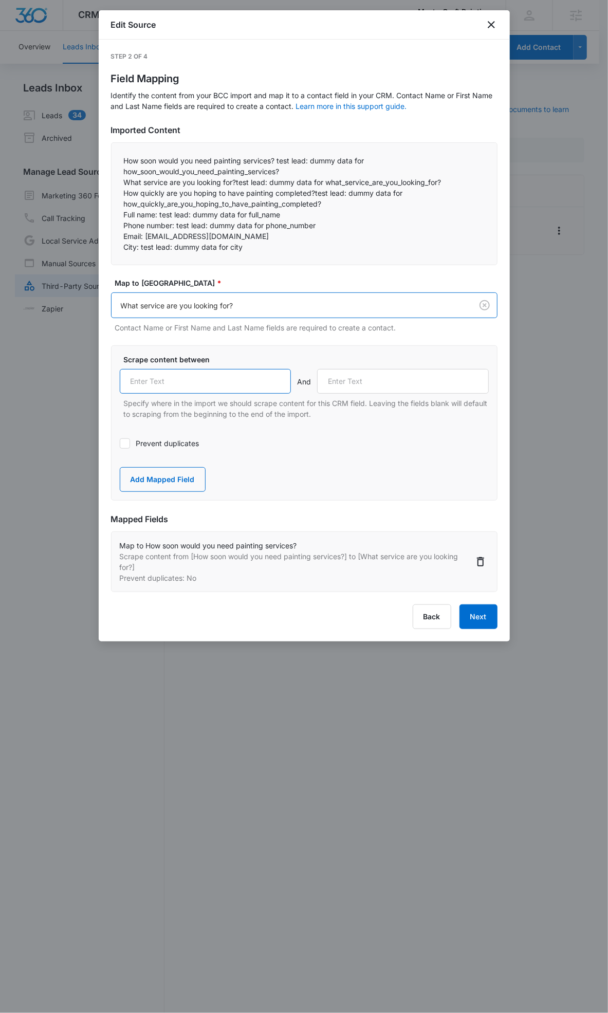
click at [156, 382] on input "text" at bounding box center [206, 381] width 172 height 25
paste input "What service are you looking for?"
type input "What service are you looking for?"
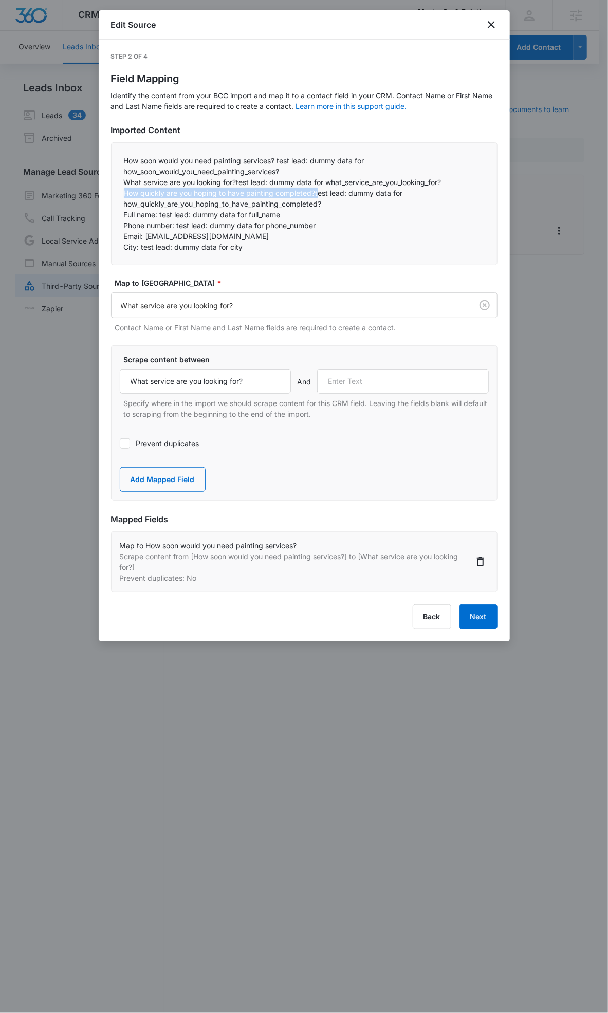
drag, startPoint x: 124, startPoint y: 192, endPoint x: 317, endPoint y: 194, distance: 192.7
click at [317, 194] on p "How quickly are you hoping to have painting completed?test lead: dummy data for…" at bounding box center [304, 199] width 361 height 22
click at [311, 197] on p "How quickly are you hoping to have painting completed?test lead: dummy data for…" at bounding box center [304, 199] width 361 height 22
drag, startPoint x: 314, startPoint y: 192, endPoint x: 125, endPoint y: 197, distance: 188.7
click at [125, 197] on p "How quickly are you hoping to have painting completed?test lead: dummy data for…" at bounding box center [304, 199] width 361 height 22
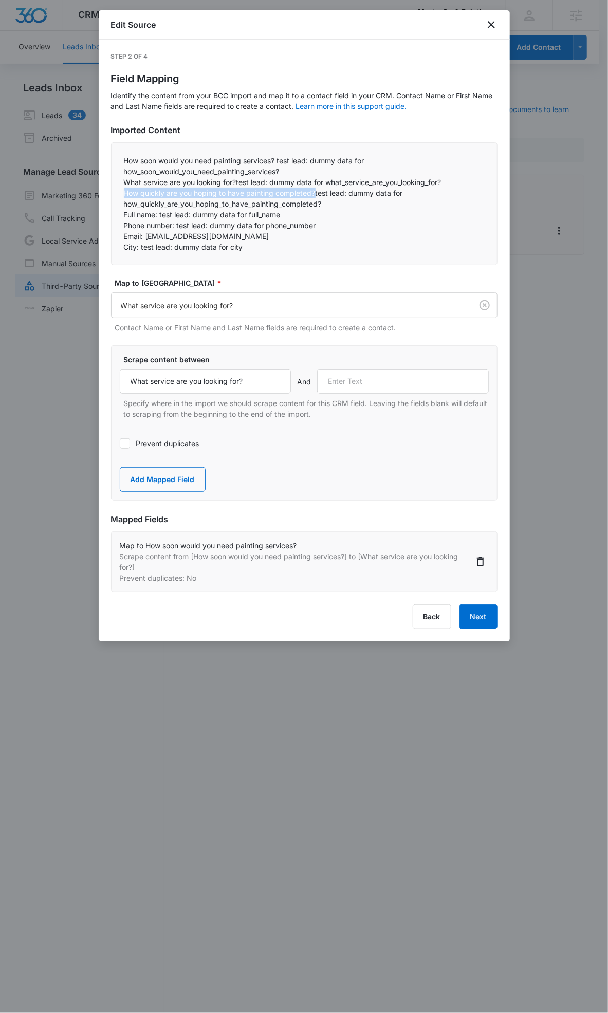
copy p "How quickly are you hoping to have painting completed?"
click at [347, 386] on input "text" at bounding box center [403, 381] width 172 height 25
paste input "How quickly are you hoping to have painting completed?"
type input "How quickly are you hoping to have painting completed?"
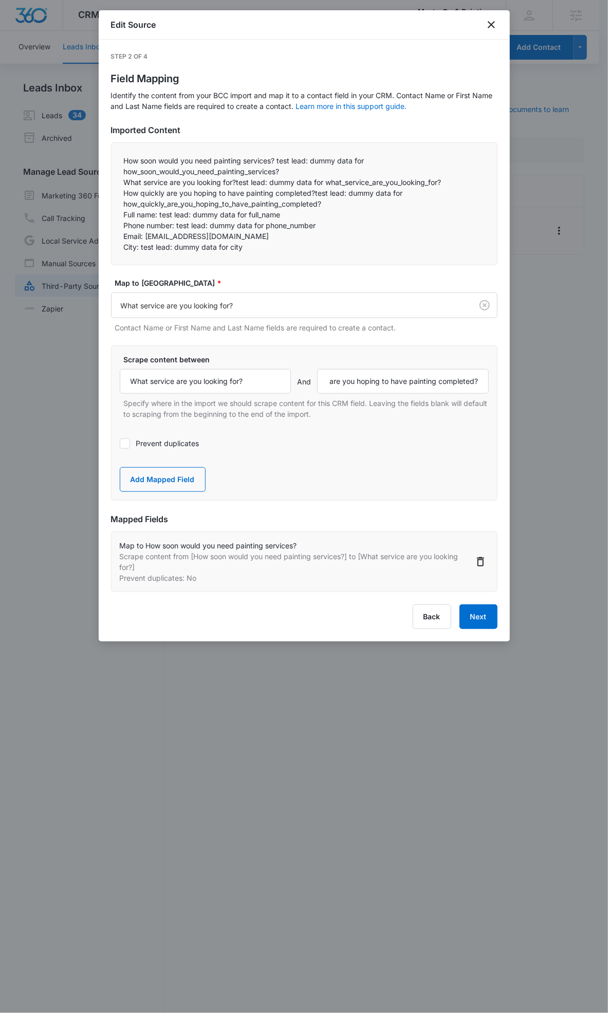
click at [163, 497] on div "Scrape content between What service are you looking for? And How quickly are yo…" at bounding box center [304, 422] width 386 height 155
click at [161, 476] on button "Add Mapped Field" at bounding box center [163, 479] width 86 height 25
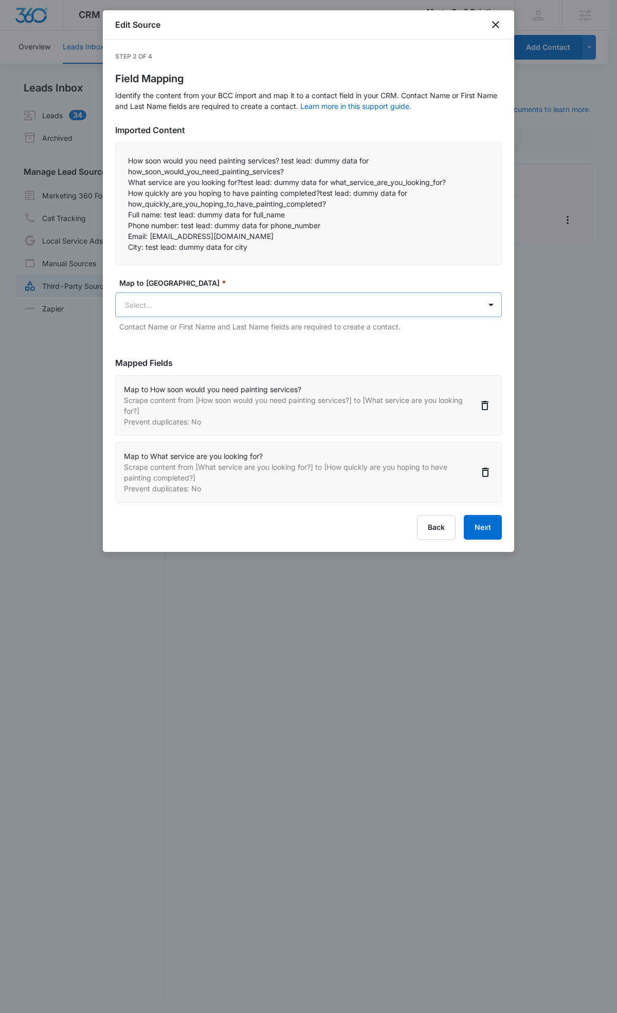
click at [187, 299] on body "CRM Apps Reputation Websites Forms CRM Email Social POS Content Ads Intelligenc…" at bounding box center [308, 507] width 617 height 1015
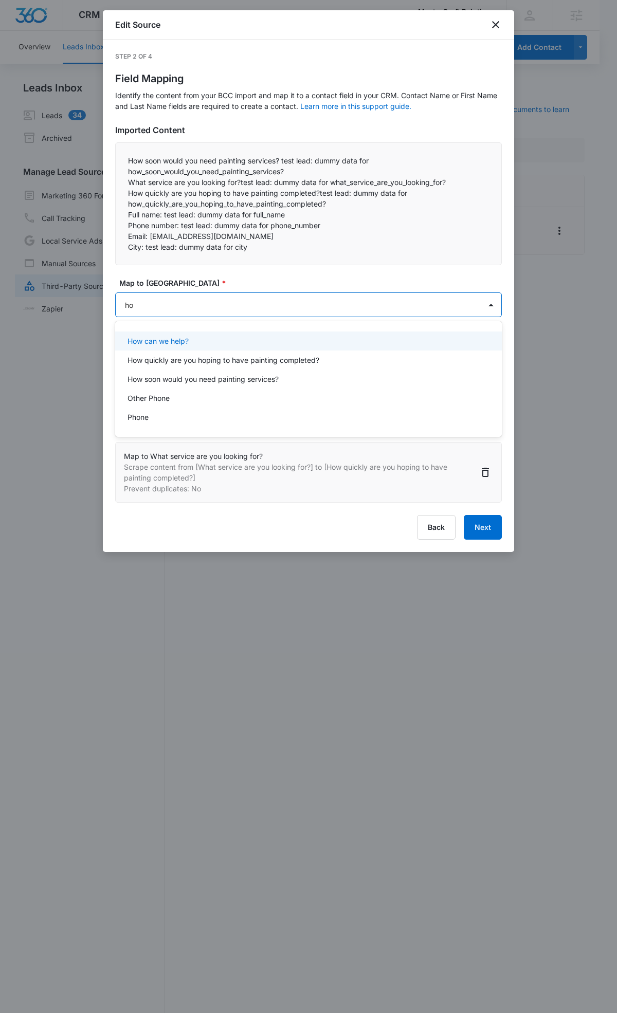
type input "how"
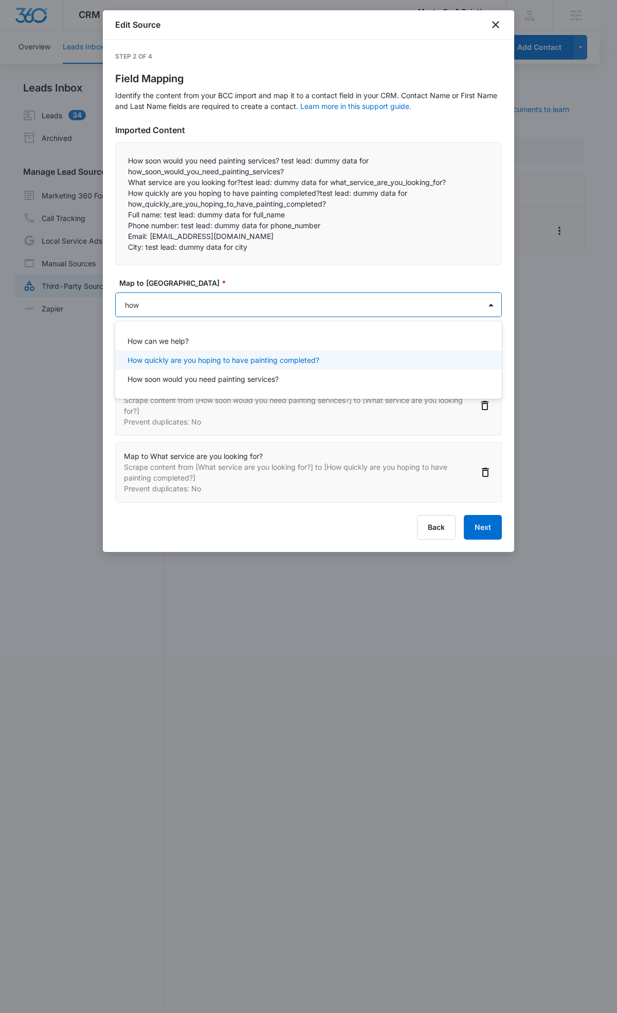
click at [206, 356] on p "How quickly are you hoping to have painting completed?" at bounding box center [223, 360] width 192 height 11
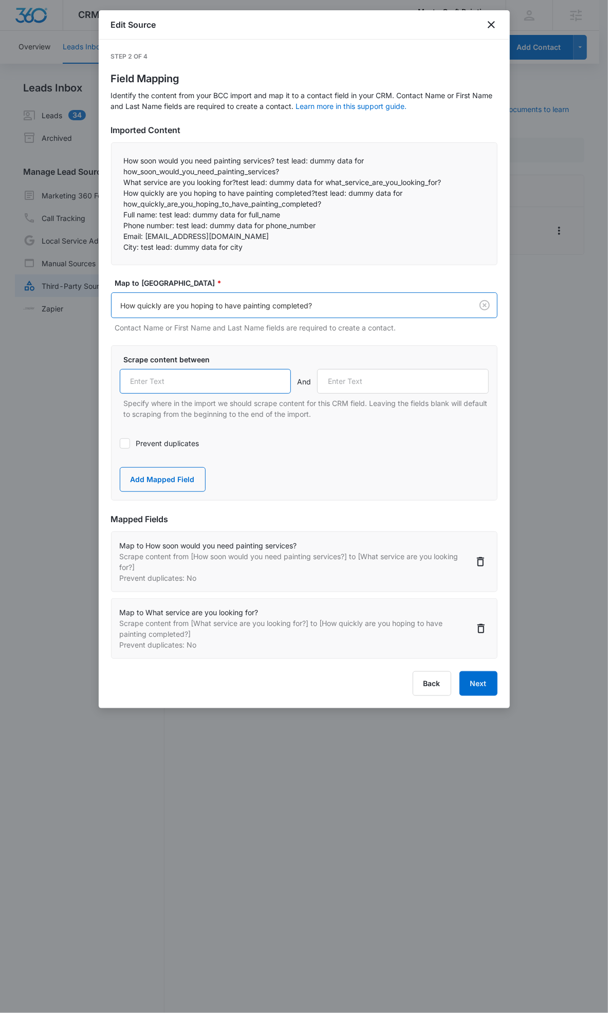
click at [176, 381] on input "text" at bounding box center [206, 381] width 172 height 25
paste input "How quickly are you hoping to have painting completed?"
type input "How quickly are you hoping to have painting completed?"
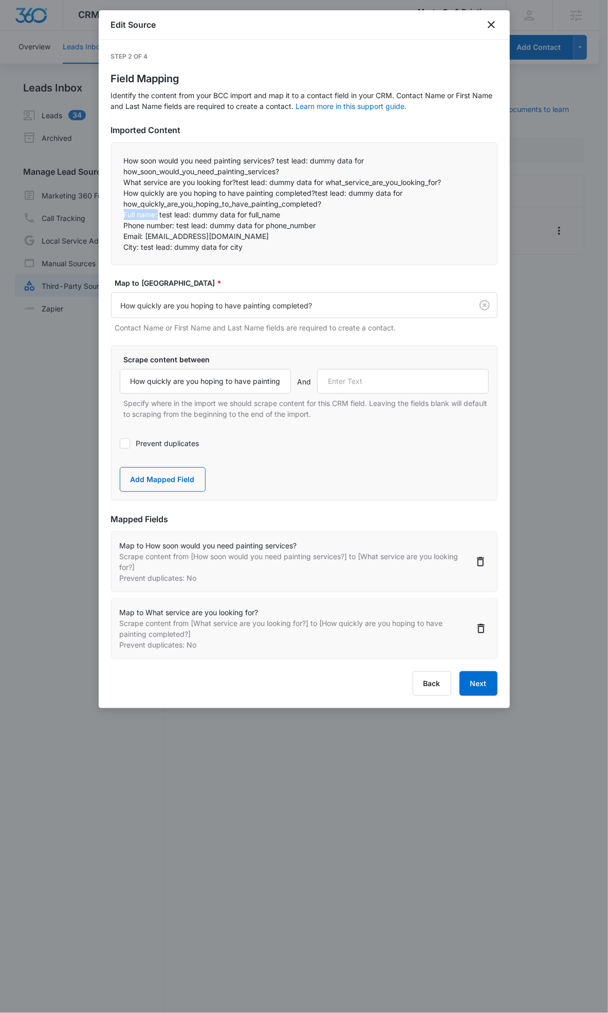
drag, startPoint x: 121, startPoint y: 214, endPoint x: 158, endPoint y: 217, distance: 37.7
click at [158, 217] on div "How soon would you need painting services? test lead: dummy data for how_soon_w…" at bounding box center [304, 203] width 386 height 123
copy p "Full name:"
click at [362, 385] on input "text" at bounding box center [403, 381] width 172 height 25
paste input "Full name:"
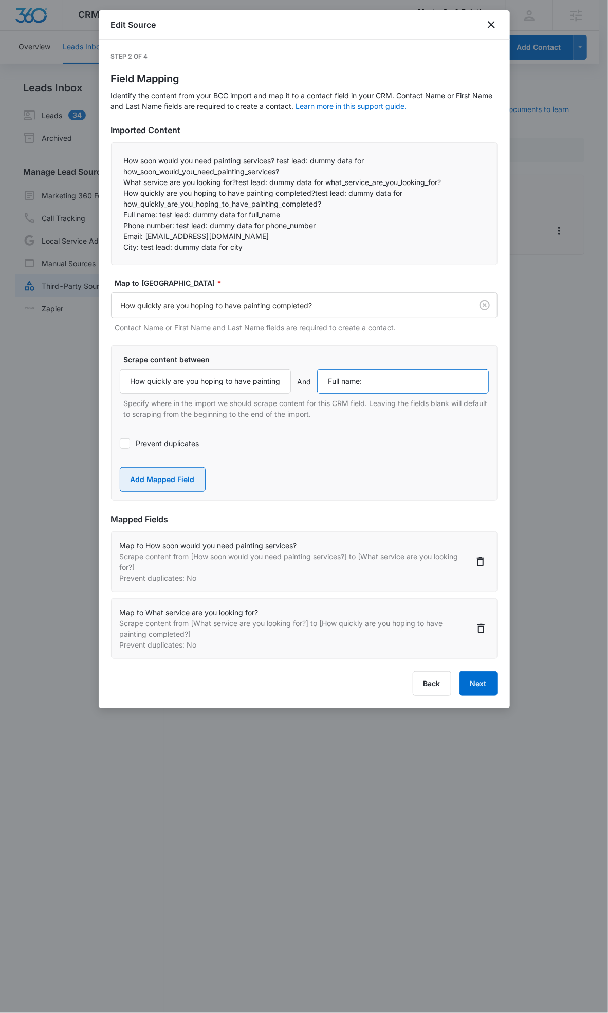
type input "Full name:"
click at [154, 481] on button "Add Mapped Field" at bounding box center [163, 479] width 86 height 25
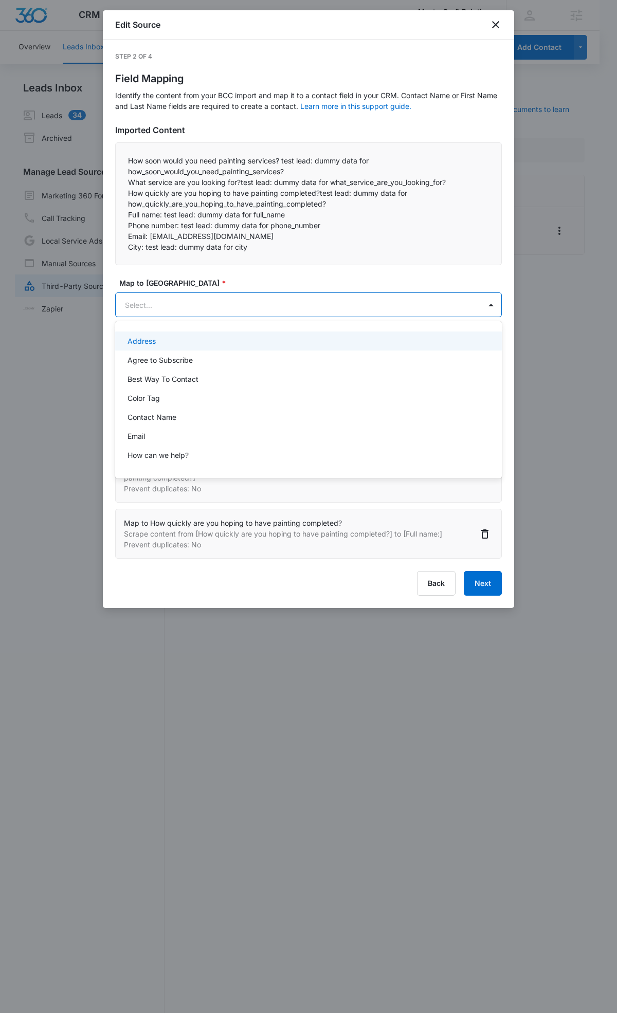
click at [151, 307] on body "CRM Apps Reputation Websites Forms CRM Email Social POS Content Ads Intelligenc…" at bounding box center [308, 506] width 617 height 1013
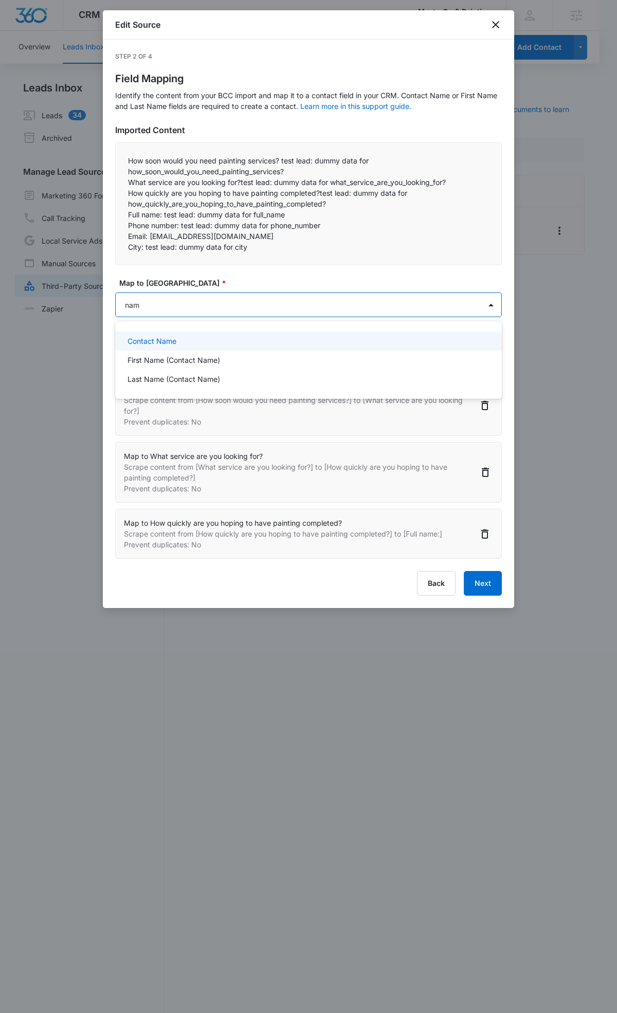
type input "name"
click at [140, 337] on p "Contact Name" at bounding box center [151, 341] width 49 height 11
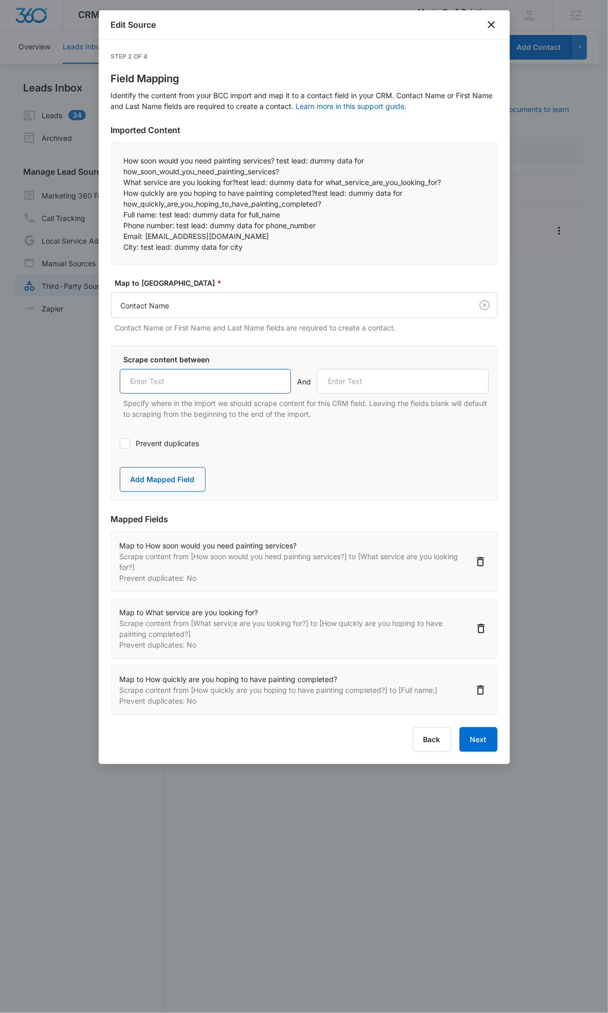
click at [169, 381] on input "text" at bounding box center [206, 381] width 172 height 25
paste input "Full name:"
type input "Full name:"
drag, startPoint x: 123, startPoint y: 223, endPoint x: 176, endPoint y: 227, distance: 52.5
click at [176, 227] on p "Phone number: test lead: dummy data for phone_number" at bounding box center [304, 225] width 361 height 11
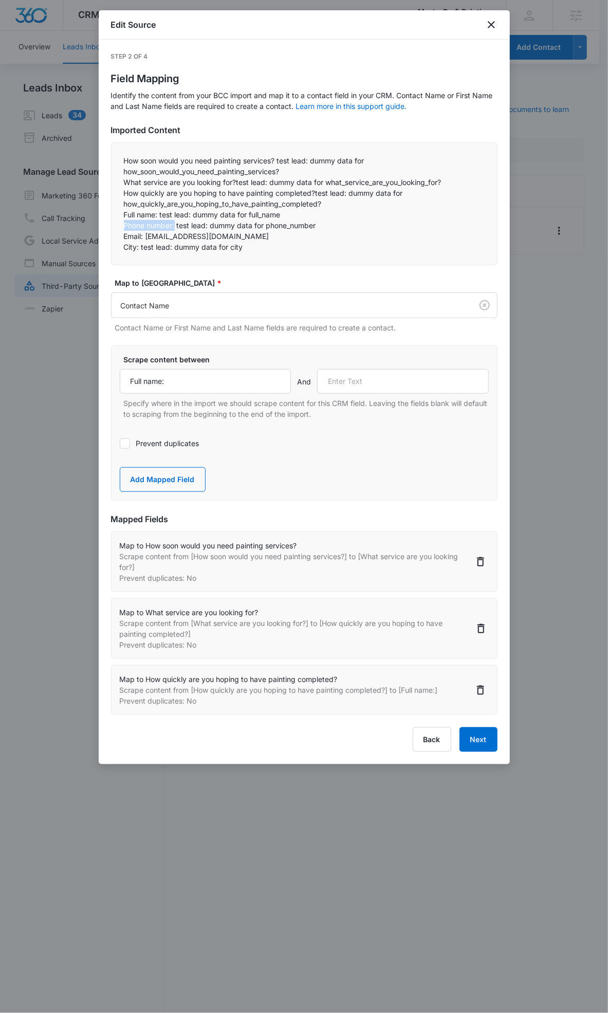
copy p "Phone number:"
drag, startPoint x: 346, startPoint y: 374, endPoint x: 356, endPoint y: 382, distance: 13.2
click at [347, 374] on input "text" at bounding box center [403, 381] width 172 height 25
paste input "Phone number:"
type input "Phone number:"
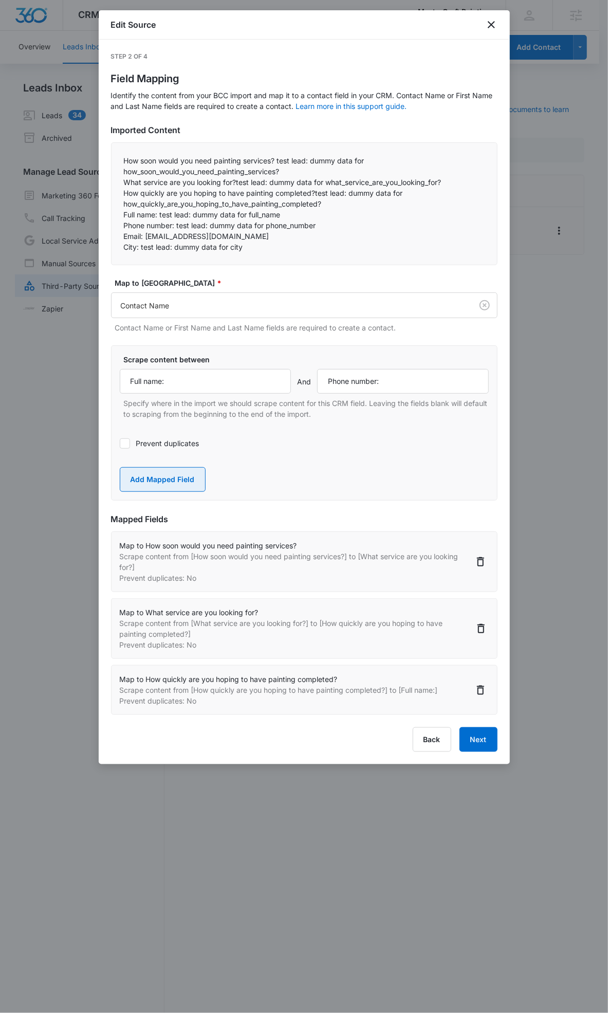
click at [162, 481] on button "Add Mapped Field" at bounding box center [163, 479] width 86 height 25
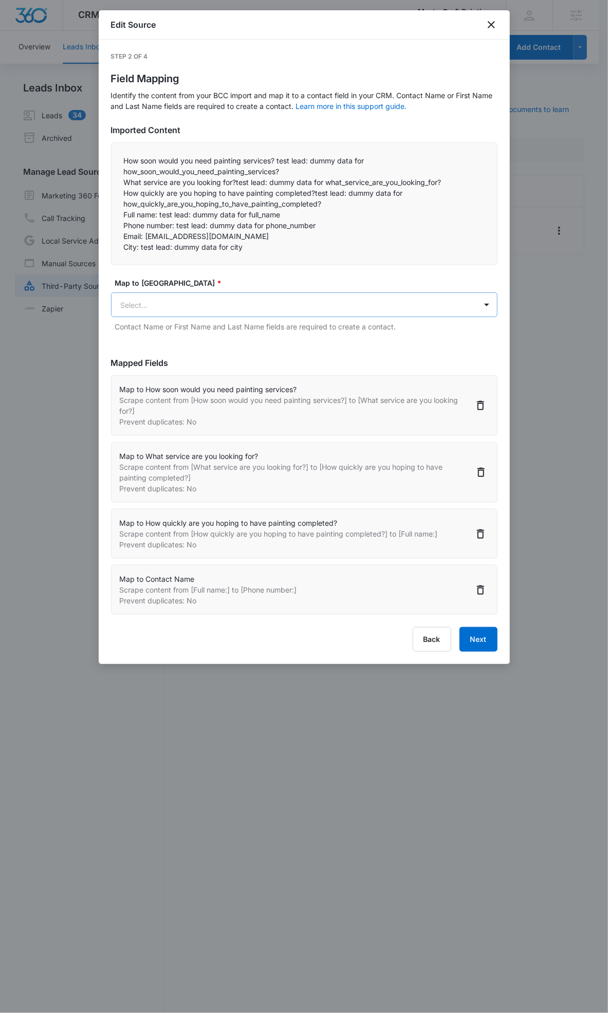
click at [195, 297] on body "CRM Apps Reputation Websites Forms CRM Email Social POS Content Ads Intelligenc…" at bounding box center [304, 512] width 608 height 1025
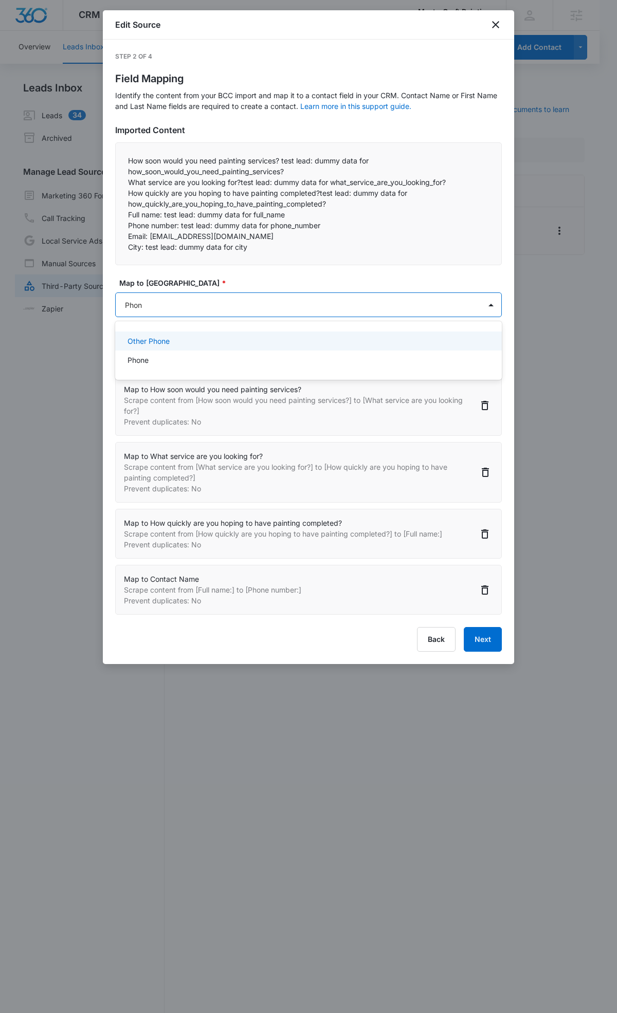
type input "Phone"
click at [155, 363] on div "Phone" at bounding box center [307, 360] width 360 height 11
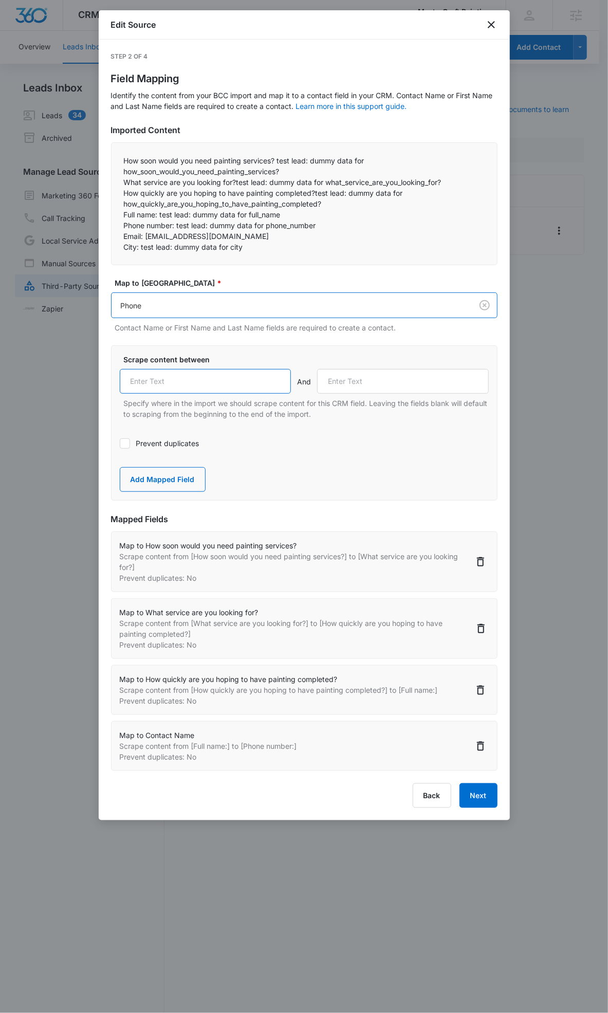
click at [168, 381] on input "text" at bounding box center [206, 381] width 172 height 25
paste input "Phone number:"
type input "Phone number:"
drag, startPoint x: 132, startPoint y: 235, endPoint x: 144, endPoint y: 237, distance: 11.9
click at [144, 237] on div "How soon would you need painting services? test lead: dummy data for how_soon_w…" at bounding box center [304, 203] width 386 height 123
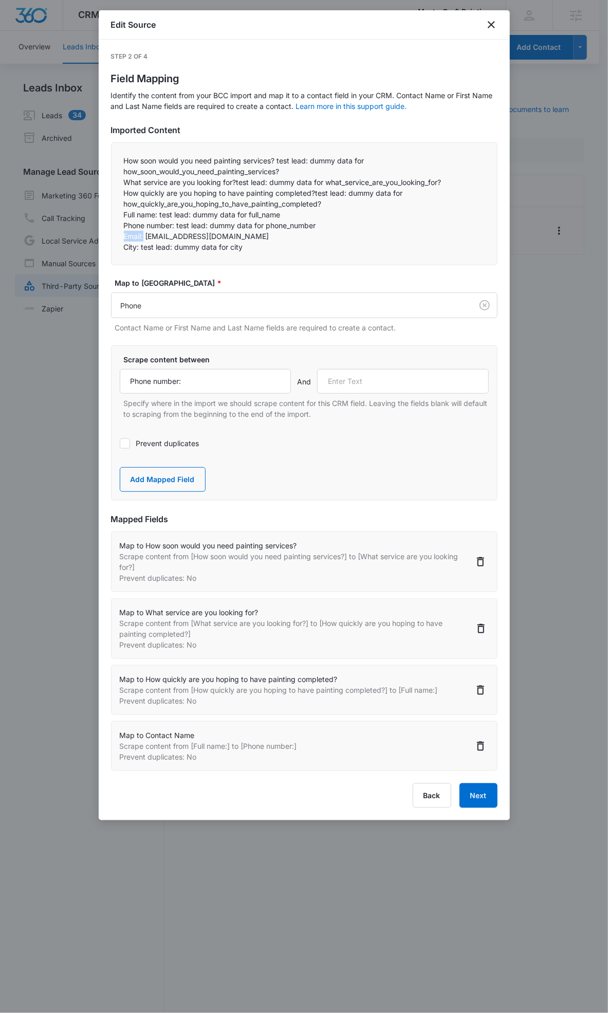
copy p "Email:"
click at [347, 383] on input "text" at bounding box center [403, 381] width 172 height 25
paste input "Email:"
type input "Email:"
click at [173, 473] on button "Add Mapped Field" at bounding box center [163, 479] width 86 height 25
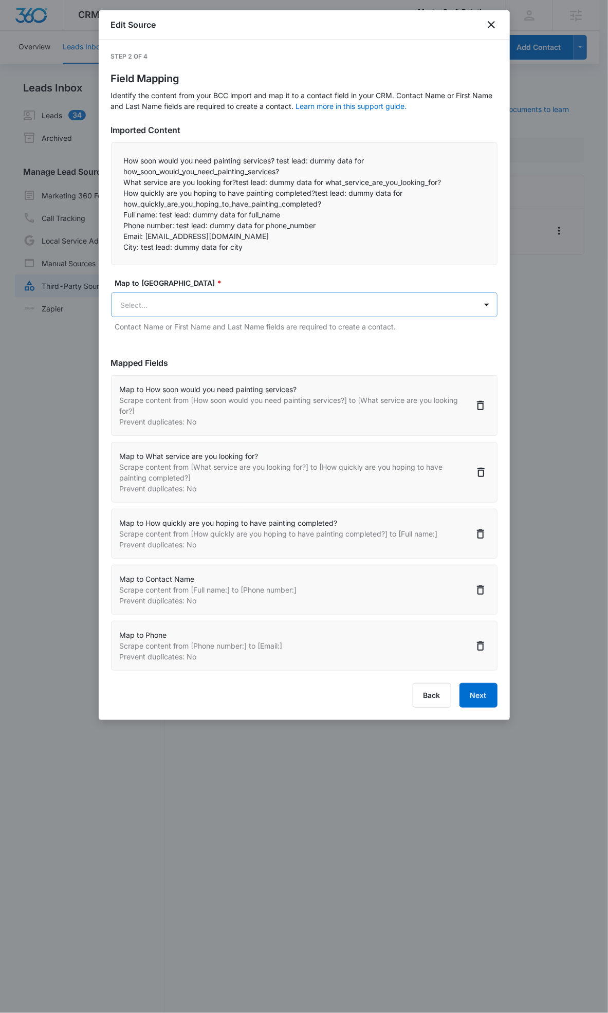
click at [162, 296] on body "CRM Apps Reputation Websites Forms CRM Email Social POS Content Ads Intelligenc…" at bounding box center [304, 512] width 608 height 1025
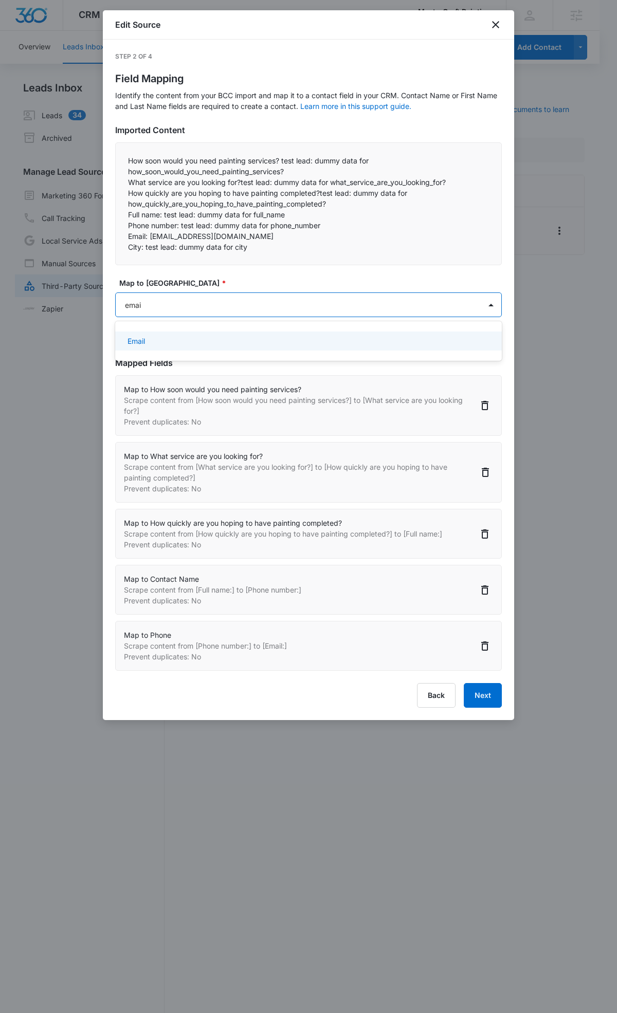
type input "email"
click at [194, 336] on div "Email" at bounding box center [307, 341] width 360 height 11
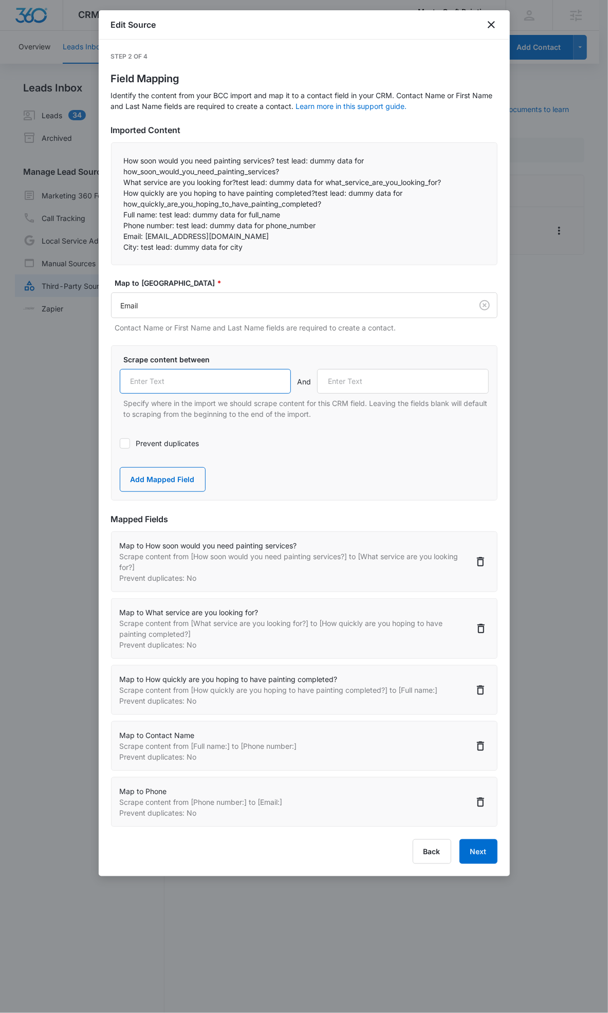
click at [172, 369] on input "text" at bounding box center [206, 381] width 172 height 25
paste input "Email:"
type input "Email:"
drag, startPoint x: 119, startPoint y: 243, endPoint x: 140, endPoint y: 247, distance: 22.1
click at [140, 247] on div "How soon would you need painting services? test lead: dummy data for how_soon_w…" at bounding box center [304, 203] width 386 height 123
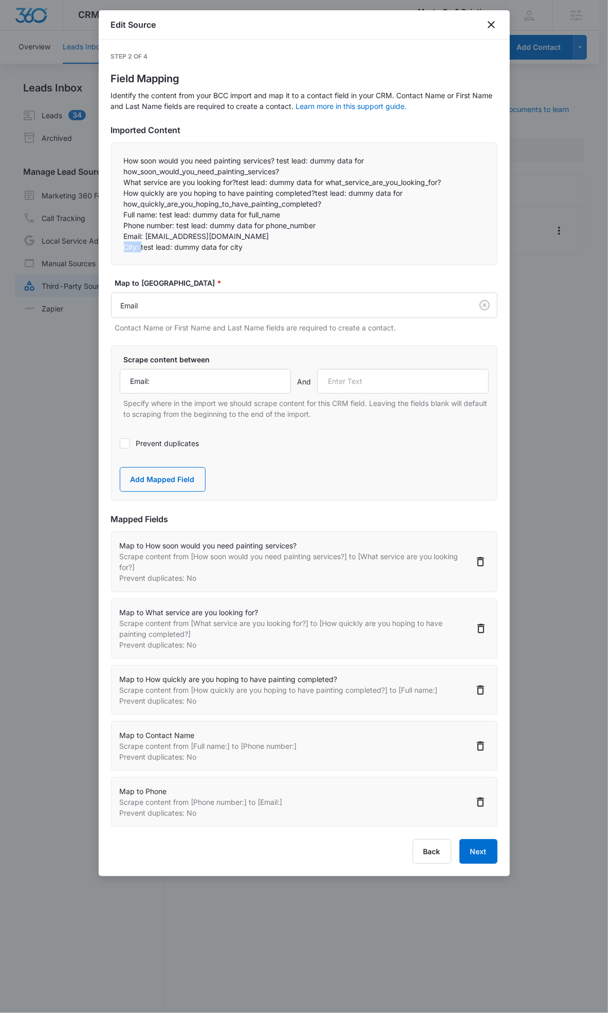
copy p "City:"
click at [371, 382] on input "text" at bounding box center [403, 381] width 172 height 25
paste input "City:"
type input "City:"
click at [146, 480] on button "Add Mapped Field" at bounding box center [163, 479] width 86 height 25
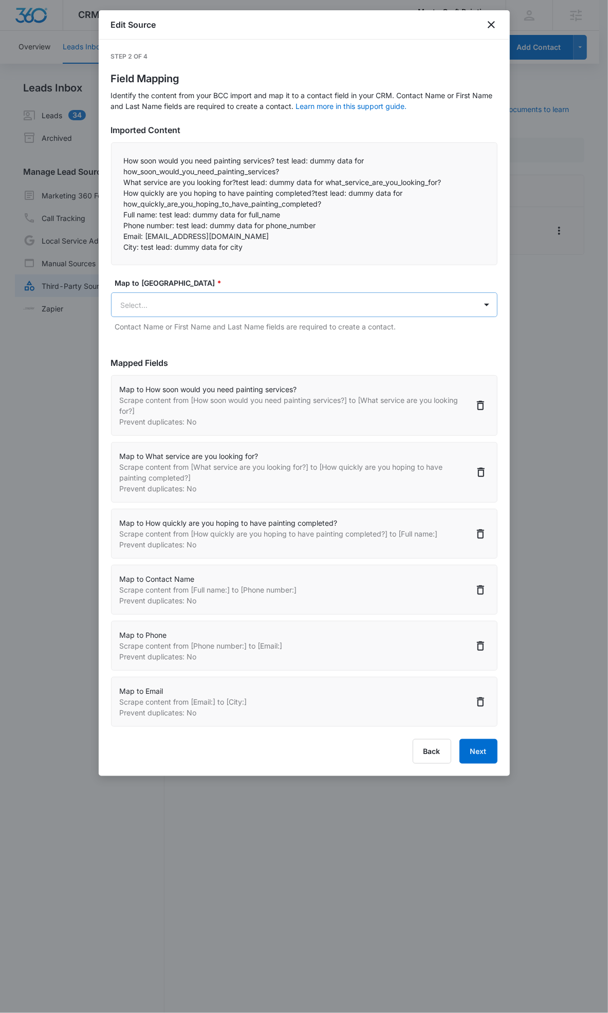
click at [179, 291] on div "Map to CRM Field * Select... Contact Name or First Name and Last Name fields ar…" at bounding box center [304, 305] width 386 height 54
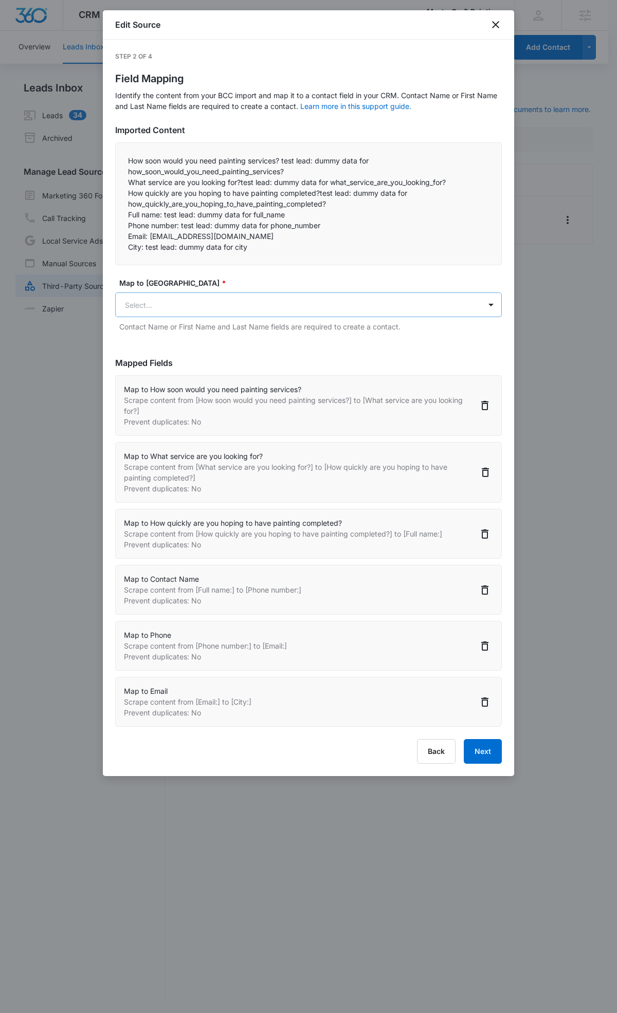
click at [180, 300] on body "CRM Apps Reputation Websites Forms CRM Email Social POS Content Ads Intelligenc…" at bounding box center [308, 507] width 617 height 1015
type input "city"
click at [158, 336] on p "City (Address)" at bounding box center [151, 341] width 49 height 11
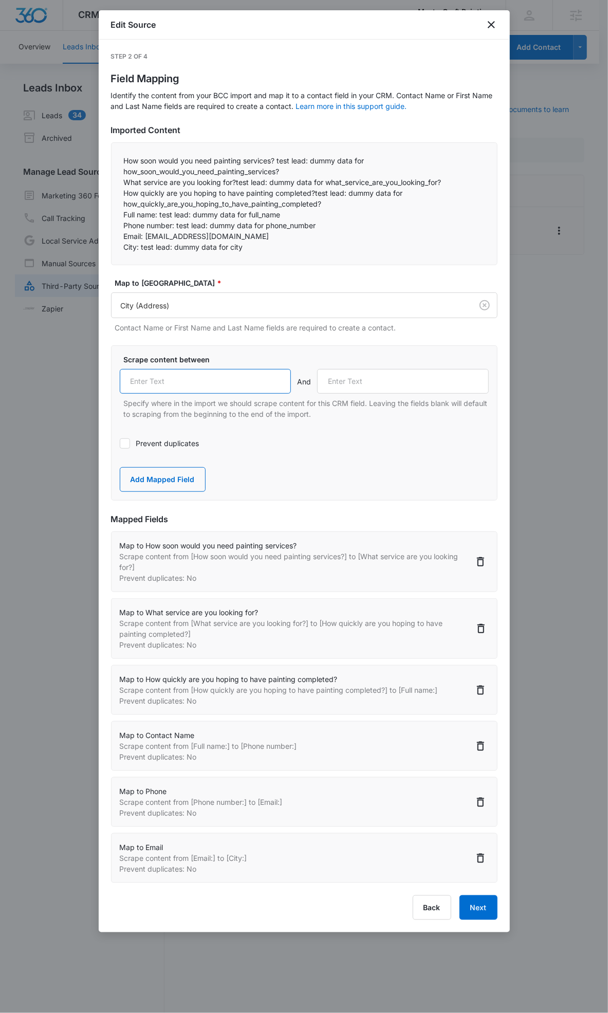
click at [153, 386] on input "text" at bounding box center [206, 381] width 172 height 25
paste input "City:"
type input "City:"
click at [157, 486] on button "Add Mapped Field" at bounding box center [163, 479] width 86 height 25
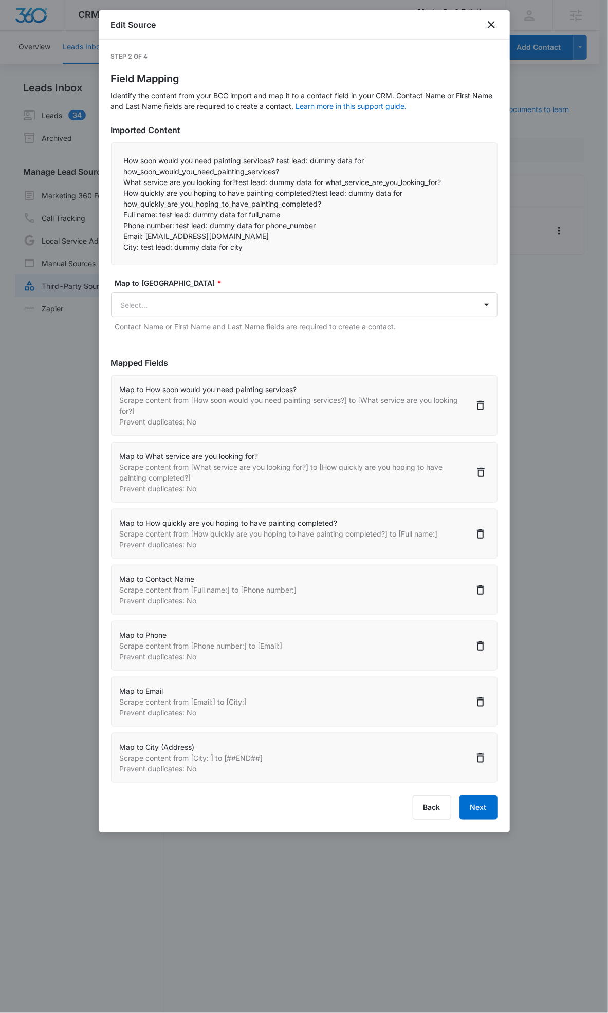
scroll to position [2, 0]
click at [468, 813] on button "Next" at bounding box center [478, 807] width 38 height 25
select select "363"
select select "365"
select select "364"
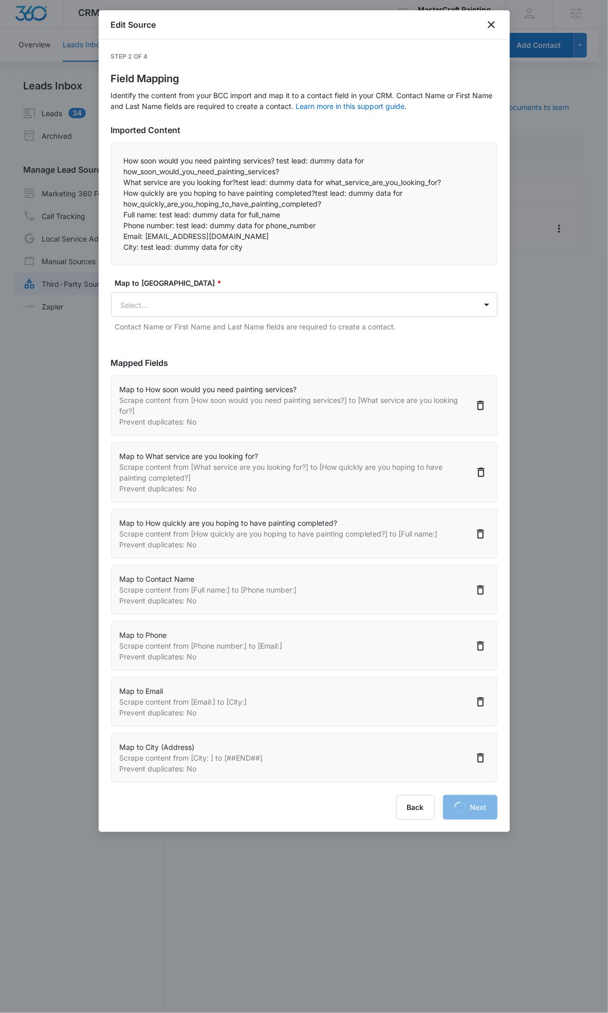
select select "77"
select select "184"
select select "185"
select select "188"
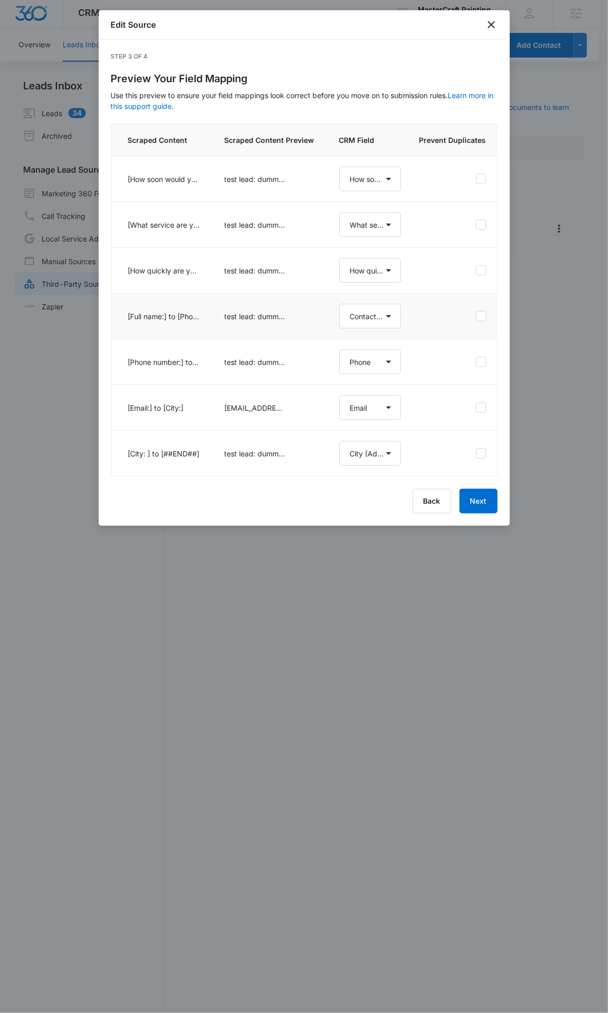
select select "363"
select select "365"
select select "364"
select select "77"
select select "184"
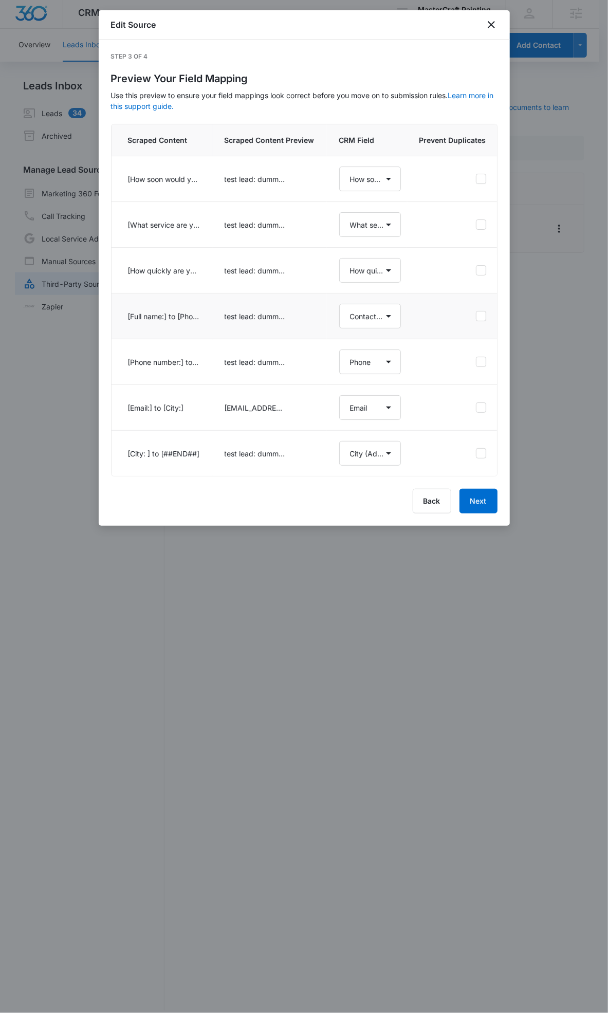
select select "185"
select select "188"
click at [481, 410] on icon at bounding box center [480, 407] width 9 height 9
click at [476, 408] on input "checkbox" at bounding box center [475, 408] width 1 height 1
checkbox input "true"
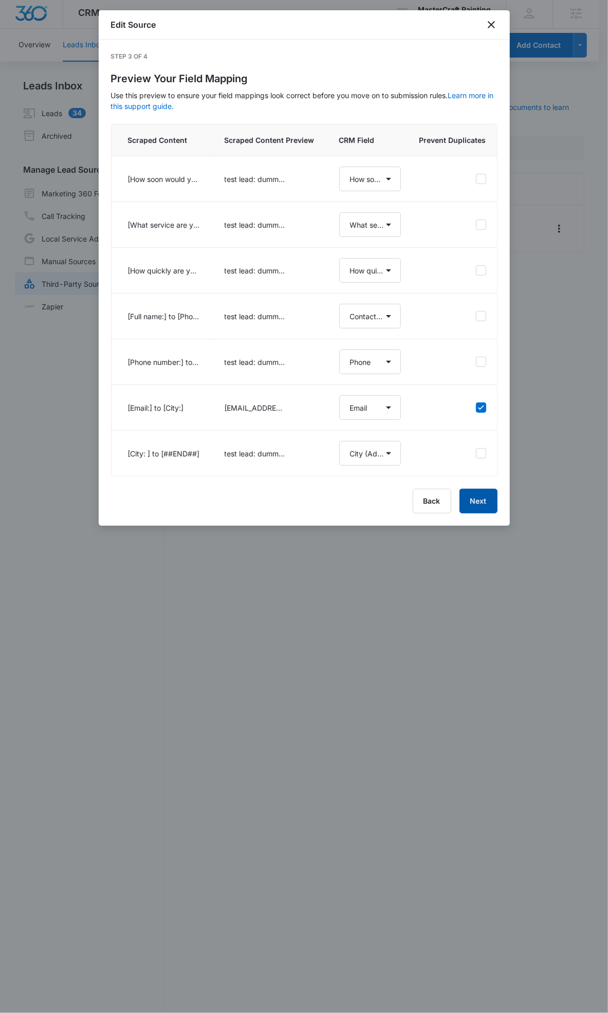
click at [473, 510] on button "Next" at bounding box center [478, 501] width 38 height 25
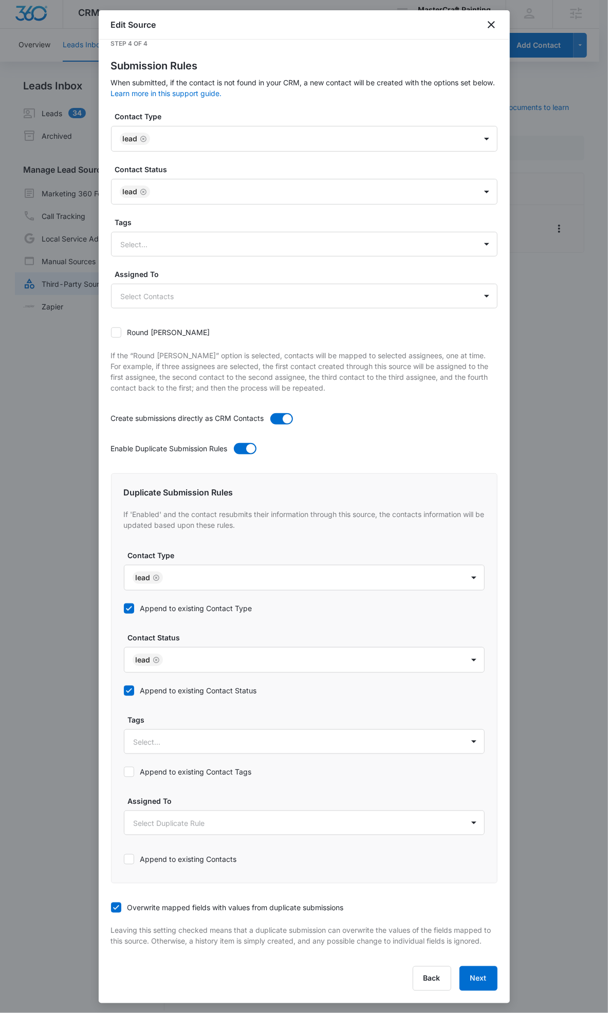
scroll to position [23, 0]
click at [466, 983] on button "Next" at bounding box center [478, 978] width 38 height 25
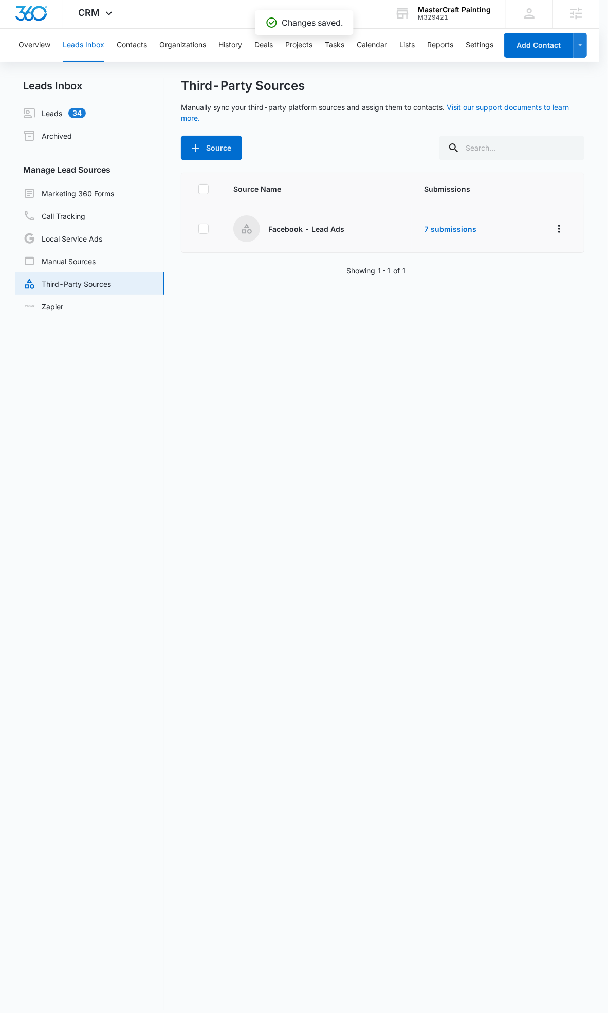
scroll to position [2, 0]
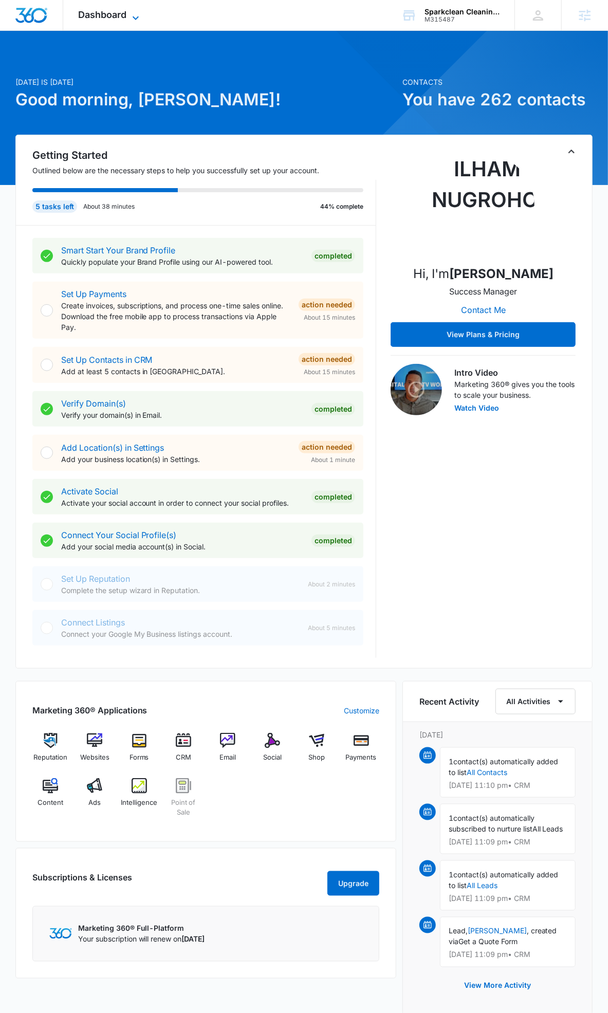
click at [125, 16] on span "Dashboard" at bounding box center [103, 14] width 48 height 11
click at [116, 2] on div "Dashboard Apps Reputation Websites Forms CRM Email Social Shop Payments POS Con…" at bounding box center [110, 15] width 94 height 30
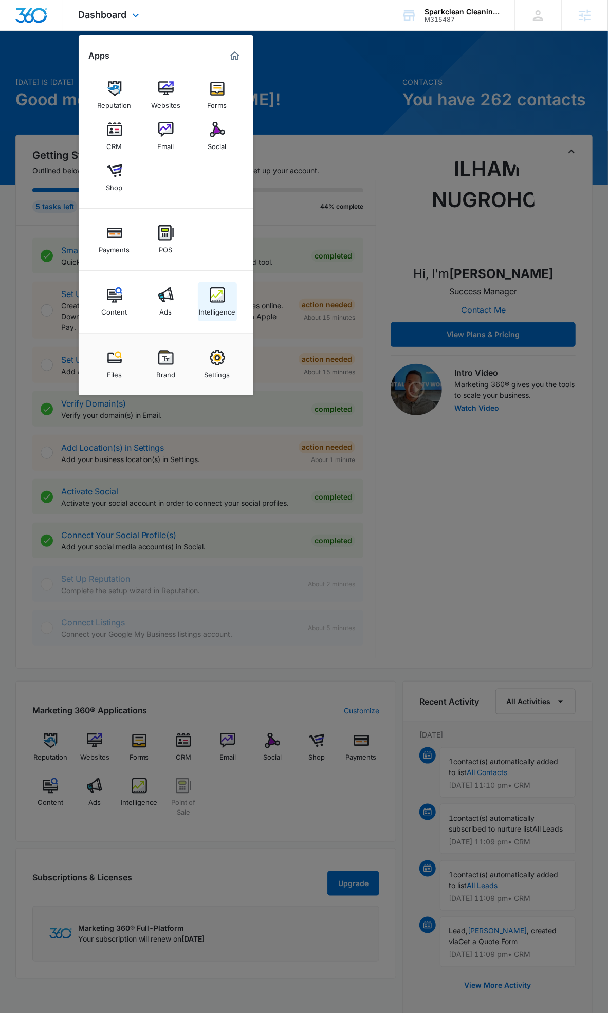
click at [210, 298] on img at bounding box center [217, 294] width 15 height 15
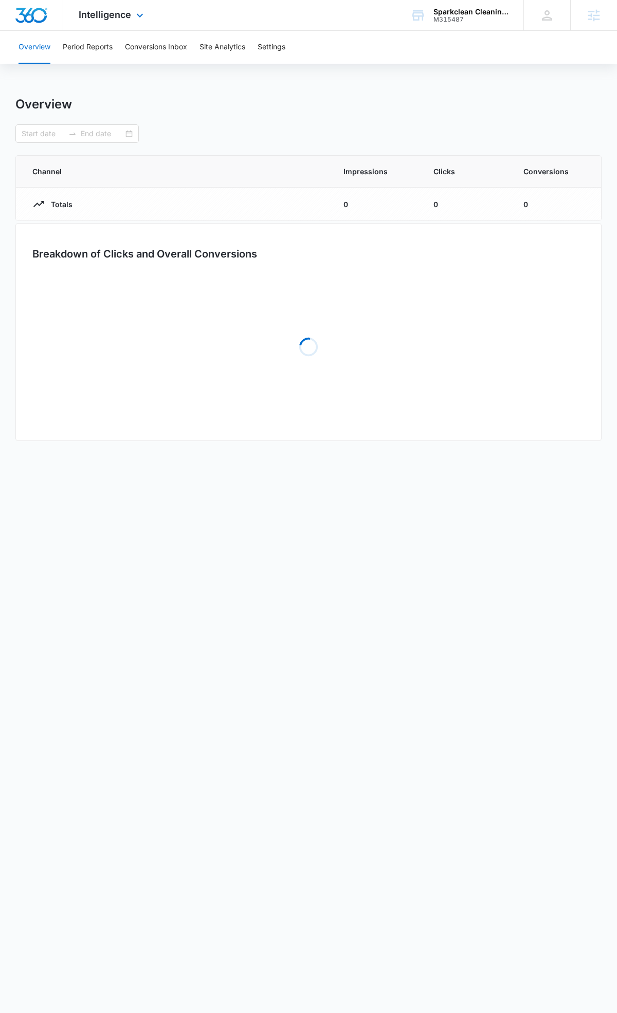
type input "09/05/2025"
type input "10/05/2025"
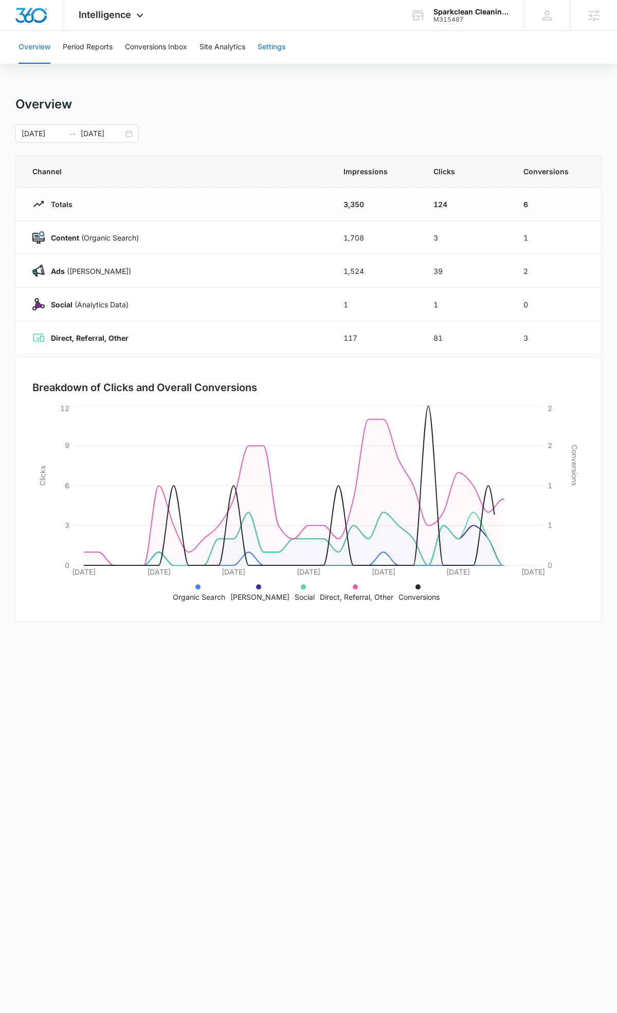
click at [268, 45] on button "Settings" at bounding box center [271, 47] width 28 height 33
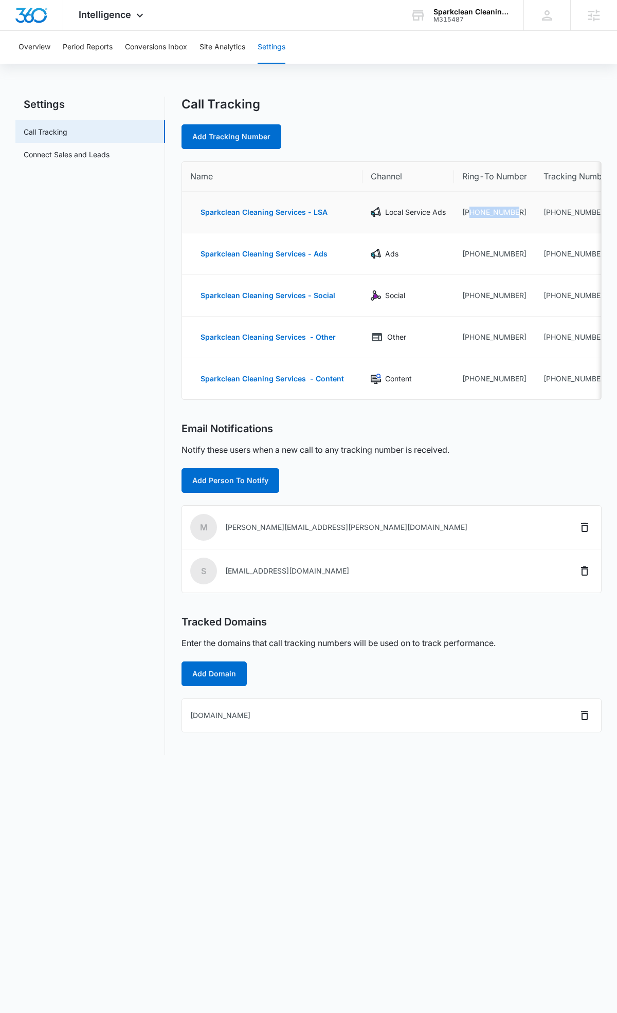
drag, startPoint x: 520, startPoint y: 216, endPoint x: 468, endPoint y: 217, distance: 51.4
click at [468, 217] on td "+17203182360" at bounding box center [494, 213] width 81 height 42
copy td "7203182360"
click at [582, 720] on icon "Delete" at bounding box center [584, 715] width 7 height 9
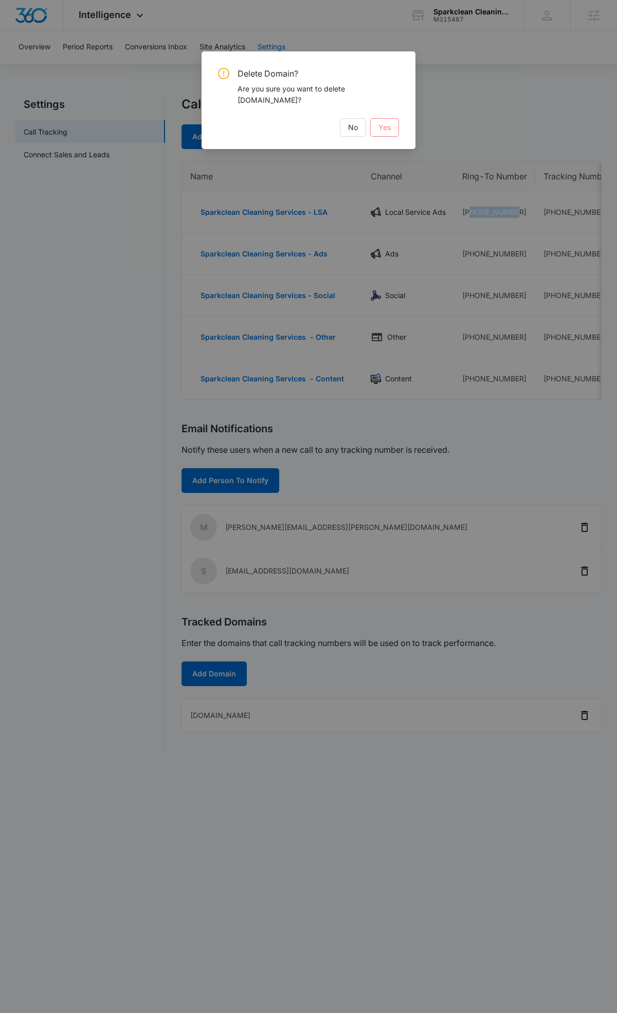
click at [393, 131] on button "Yes" at bounding box center [384, 127] width 29 height 19
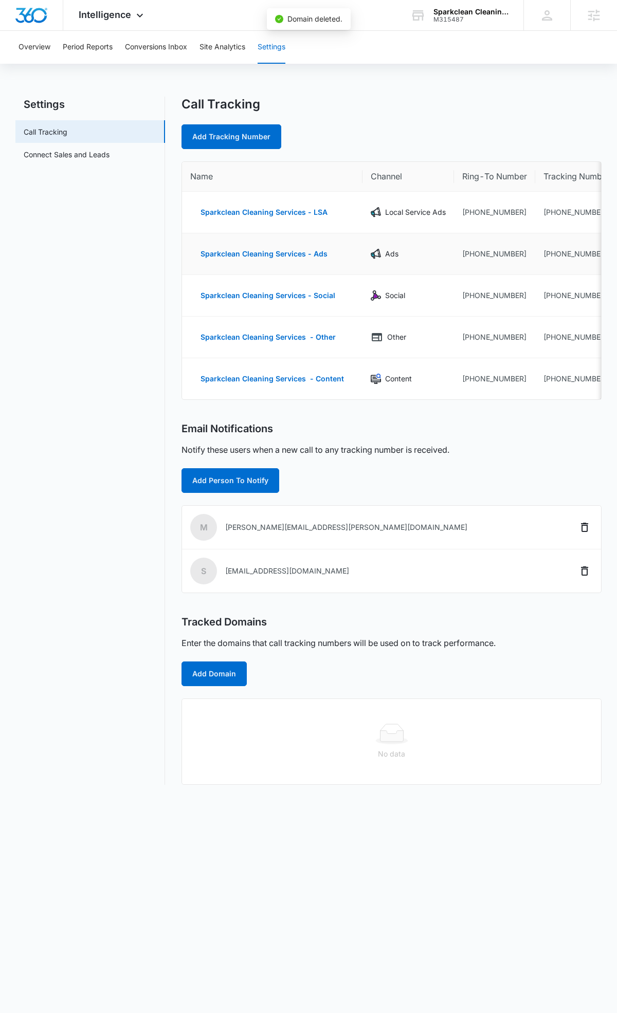
click at [408, 261] on td "Ads" at bounding box center [407, 254] width 91 height 42
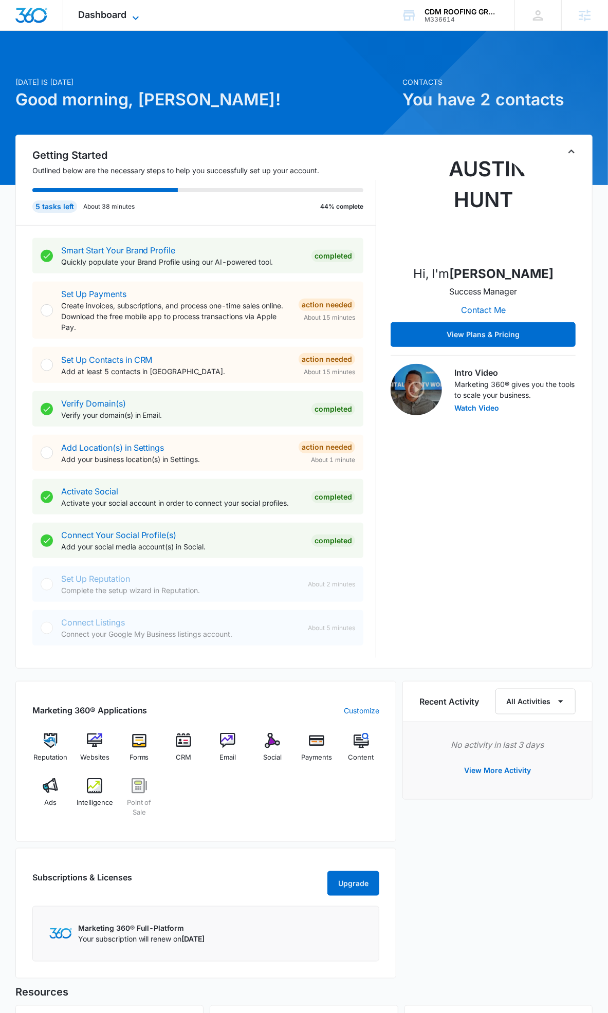
click at [109, 18] on span "Dashboard" at bounding box center [103, 14] width 48 height 11
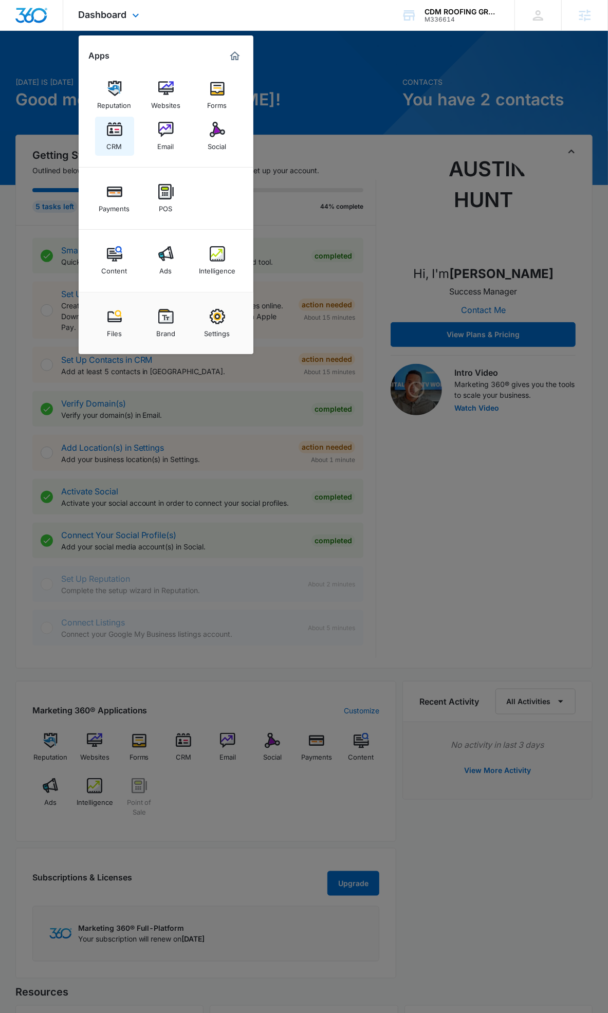
click at [105, 121] on link "CRM" at bounding box center [114, 136] width 39 height 39
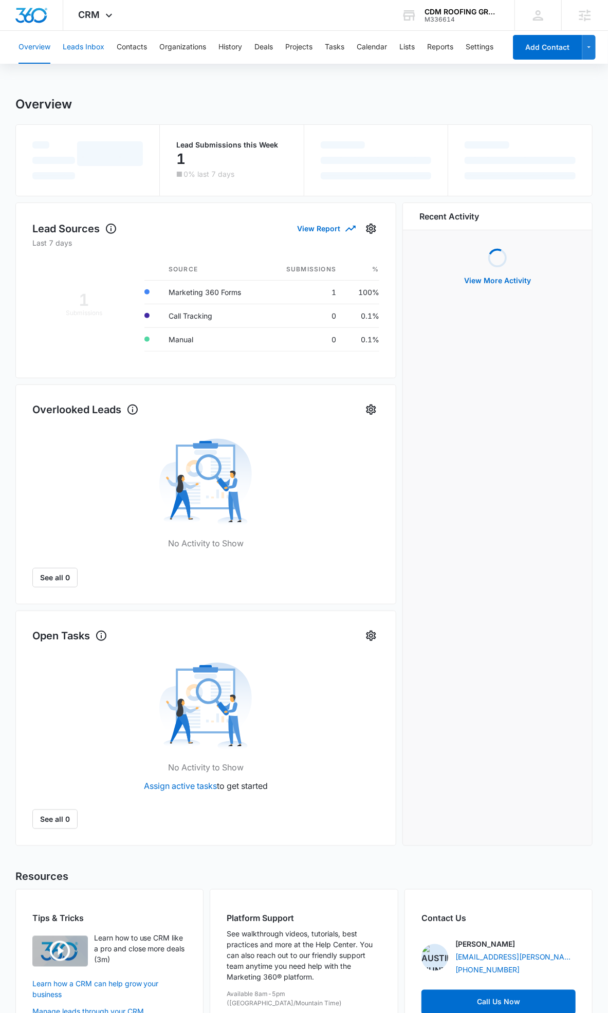
click at [91, 47] on button "Leads Inbox" at bounding box center [84, 47] width 42 height 33
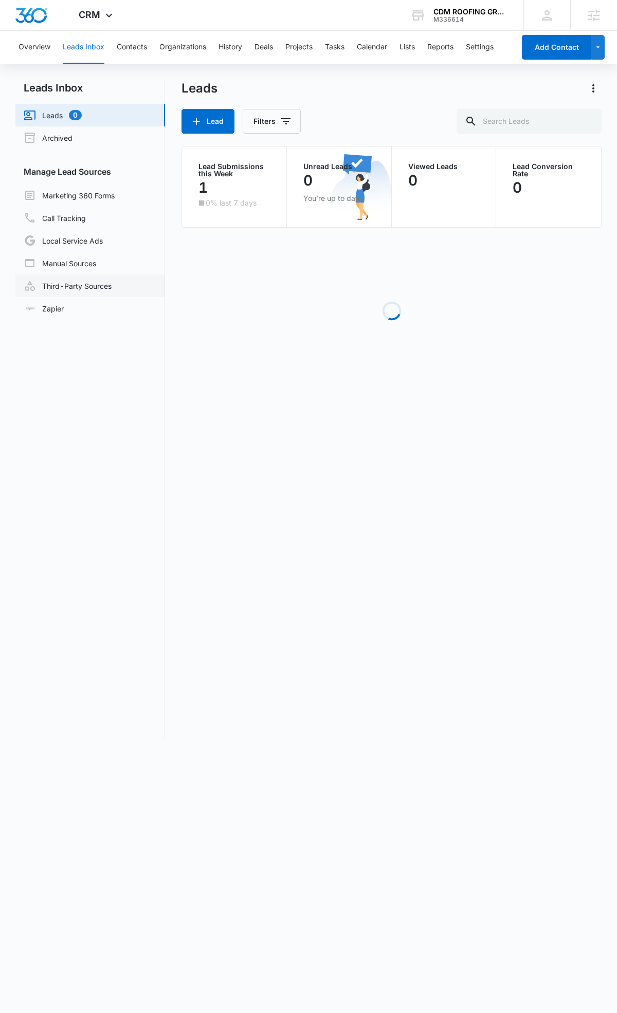
click at [76, 284] on link "Third-Party Sources" at bounding box center [68, 286] width 88 height 12
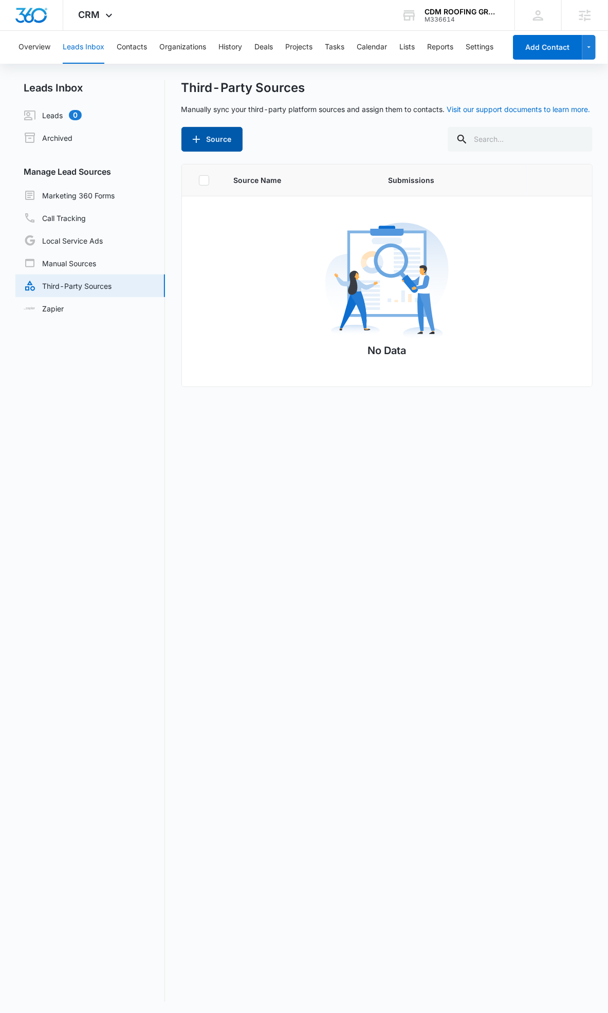
click at [225, 138] on button "Source" at bounding box center [211, 139] width 61 height 25
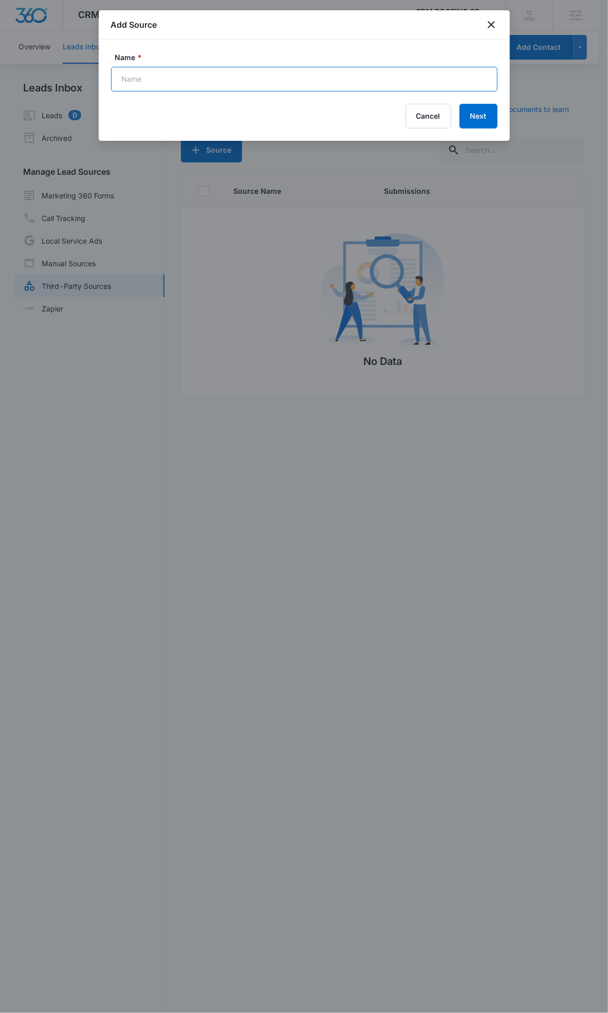
click at [409, 81] on input "Name *" at bounding box center [304, 79] width 386 height 25
type input "Facebook - Lead Ads"
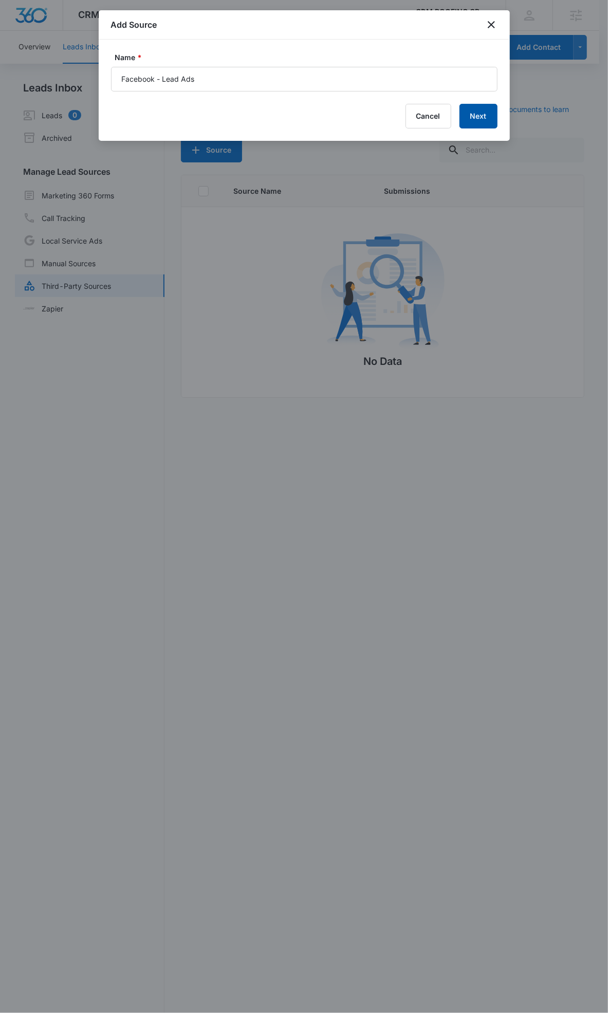
click at [478, 121] on button "Next" at bounding box center [478, 116] width 38 height 25
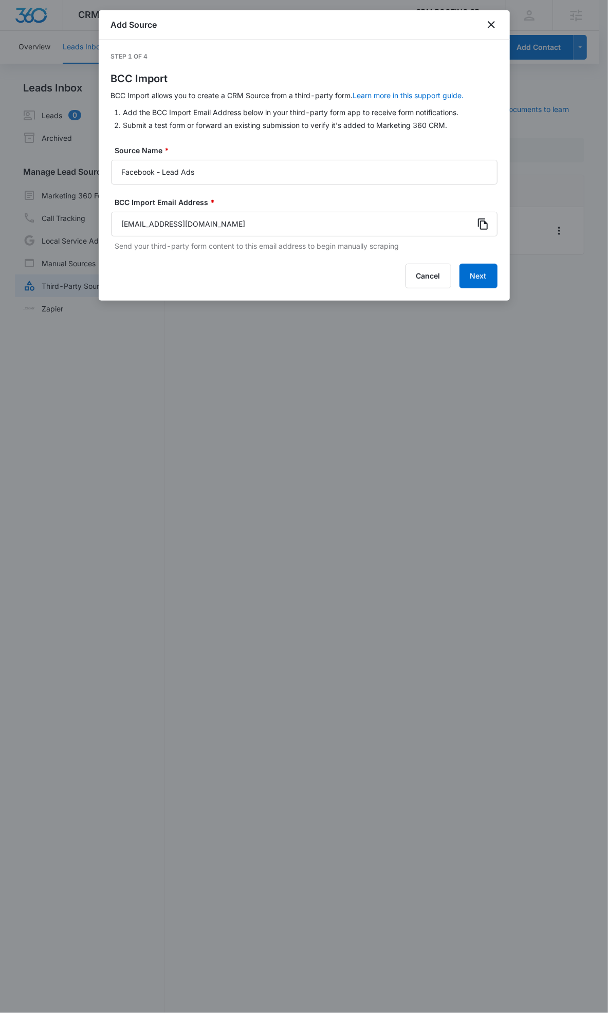
click at [482, 223] on icon at bounding box center [483, 224] width 12 height 12
click at [481, 279] on button "Next" at bounding box center [478, 276] width 38 height 25
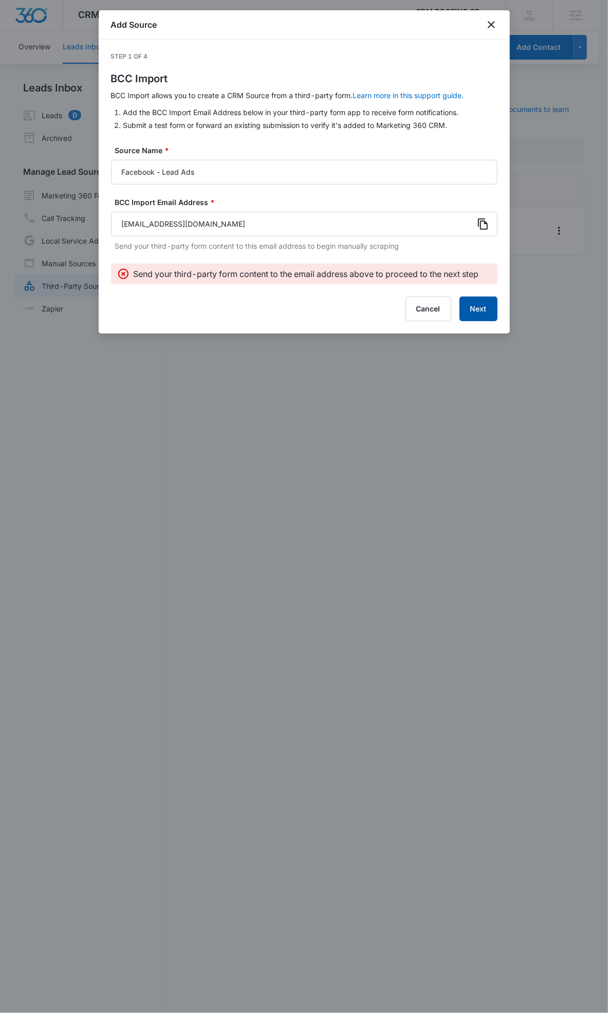
click at [475, 316] on button "Next" at bounding box center [478, 309] width 38 height 25
click at [475, 316] on div at bounding box center [304, 506] width 608 height 1013
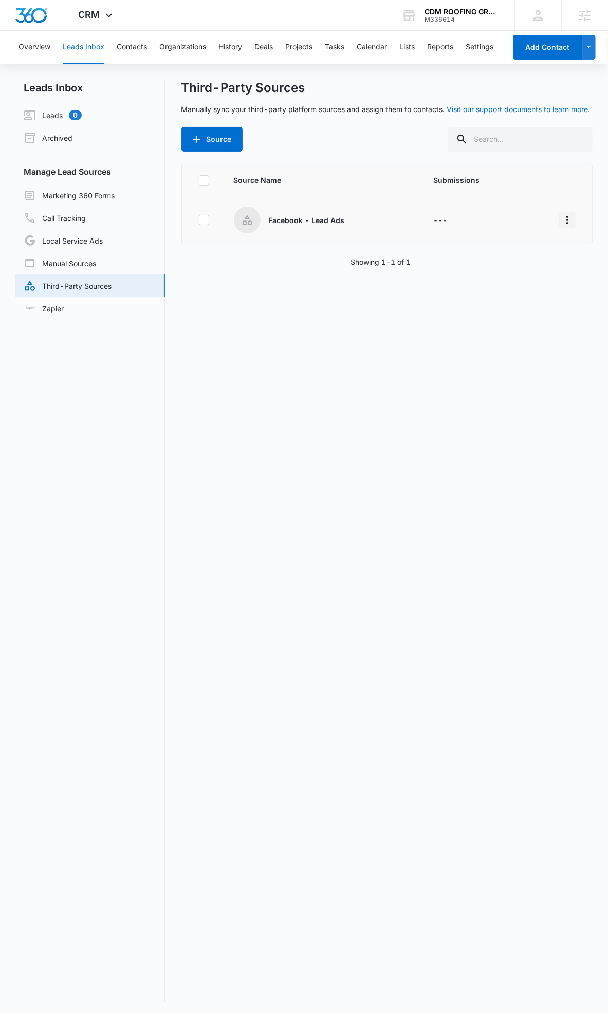
click at [561, 222] on icon "Overflow Menu" at bounding box center [567, 220] width 12 height 12
click at [511, 268] on button "Edit" at bounding box center [519, 263] width 95 height 15
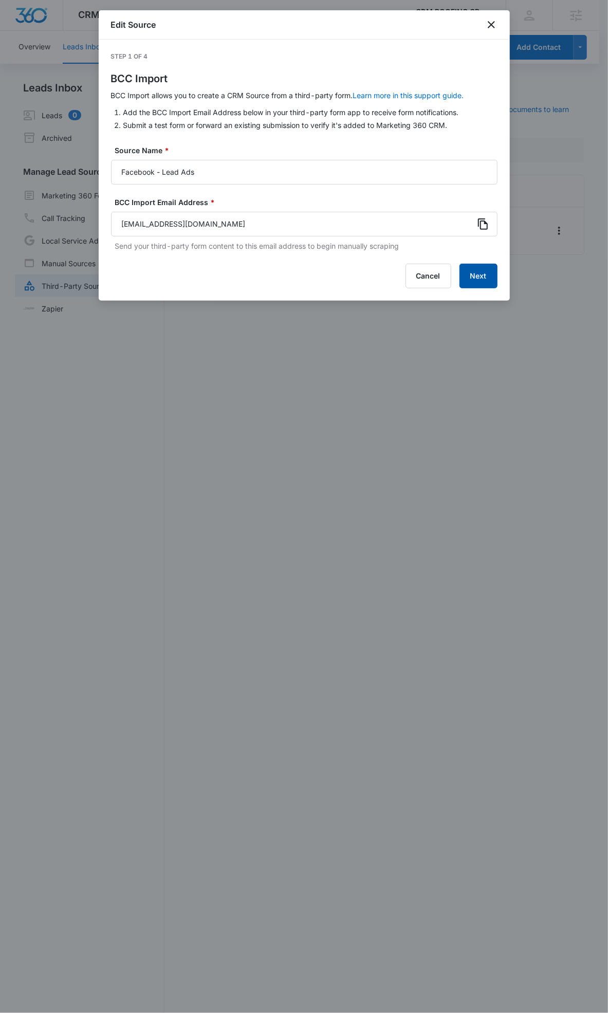
click at [486, 270] on button "Next" at bounding box center [478, 276] width 38 height 25
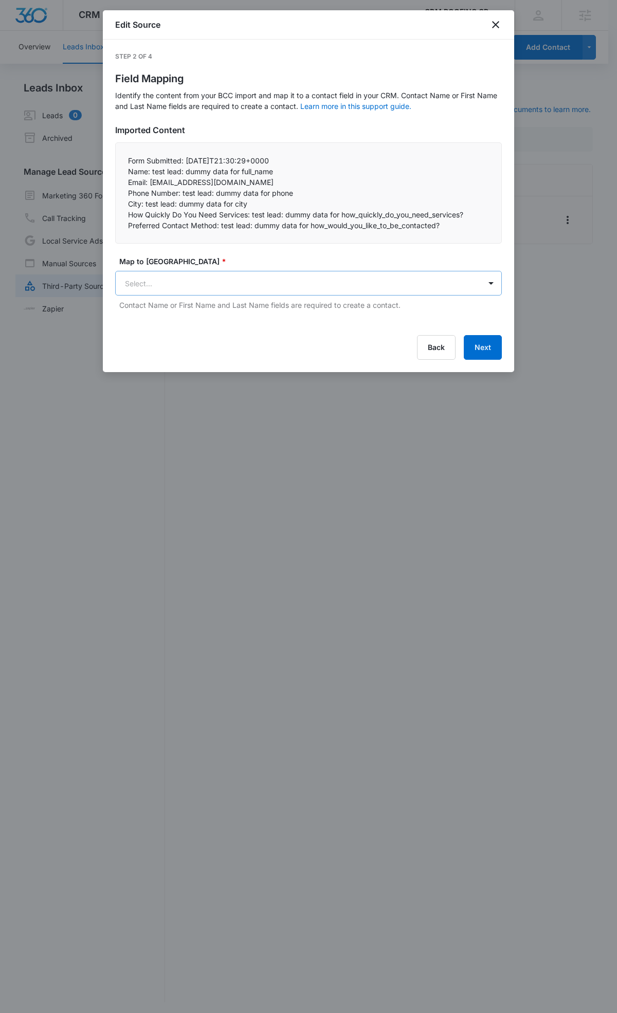
click at [244, 280] on body "CRM Apps Reputation Websites Forms CRM Email Social Payments POS Content Ads In…" at bounding box center [308, 507] width 617 height 1015
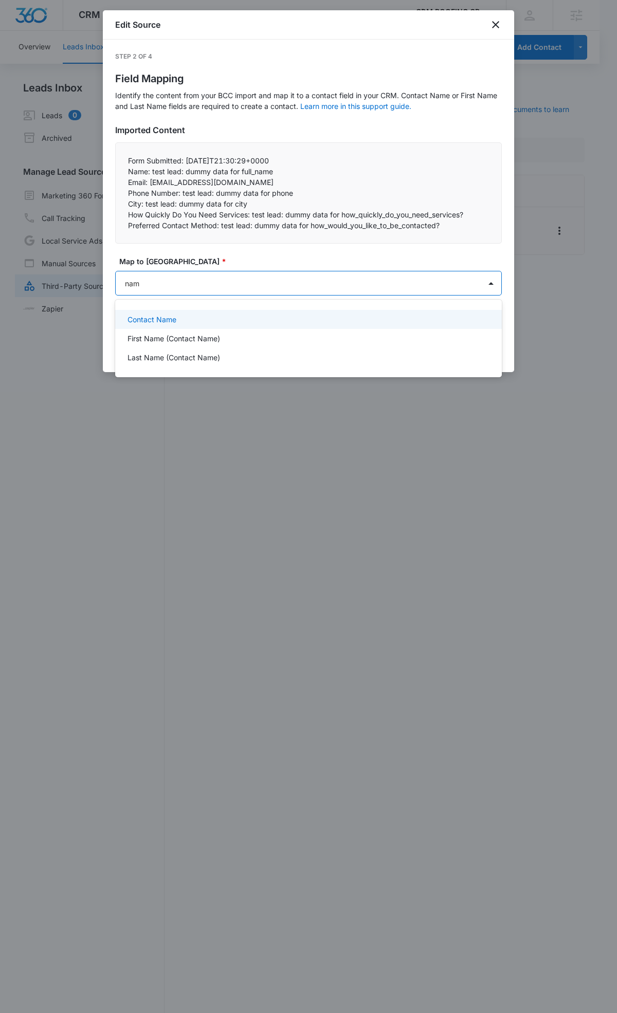
type input "name"
click at [188, 312] on div "Contact Name" at bounding box center [308, 319] width 386 height 19
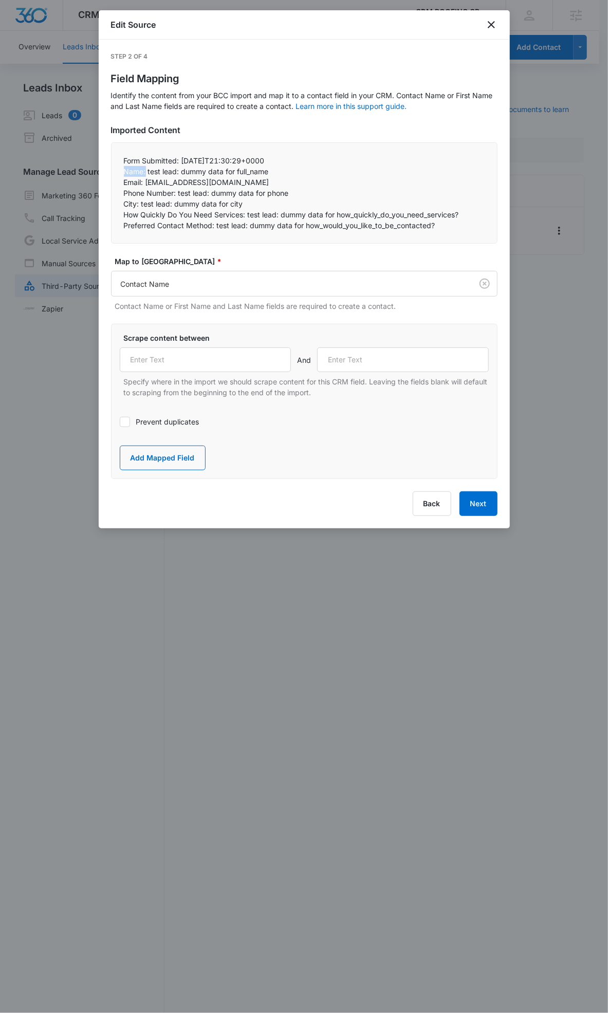
drag, startPoint x: 124, startPoint y: 170, endPoint x: 145, endPoint y: 168, distance: 20.7
click at [145, 168] on p "Name: test lead: dummy data for full_name" at bounding box center [304, 171] width 361 height 11
copy p "Name:"
click at [186, 364] on input "text" at bounding box center [206, 359] width 172 height 25
paste input "Name:"
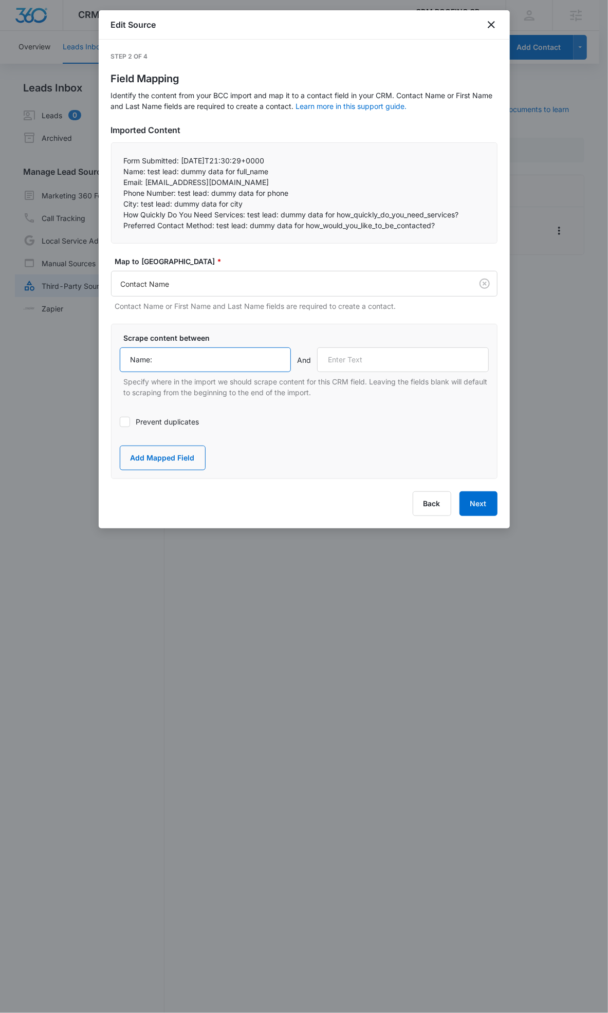
type input "Name:"
drag, startPoint x: 123, startPoint y: 178, endPoint x: 145, endPoint y: 182, distance: 22.1
click at [145, 182] on p "Email: test@fb.com" at bounding box center [304, 182] width 361 height 11
copy p "Email:"
drag, startPoint x: 423, startPoint y: 357, endPoint x: 458, endPoint y: 360, distance: 34.5
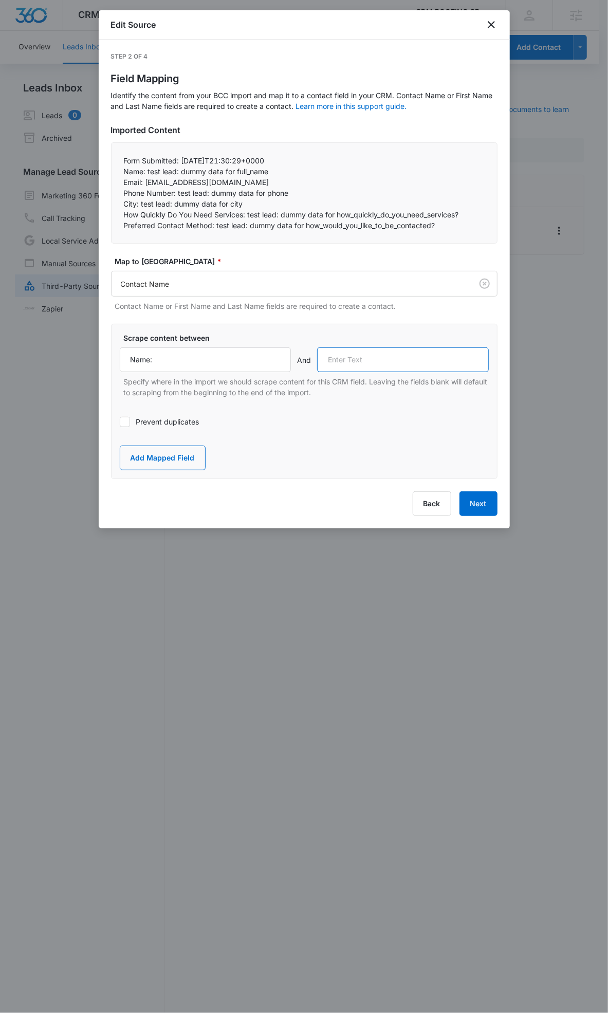
click at [423, 358] on input "text" at bounding box center [403, 359] width 172 height 25
paste input "Email:"
type input "Email:"
click at [181, 464] on button "Add Mapped Field" at bounding box center [163, 458] width 86 height 25
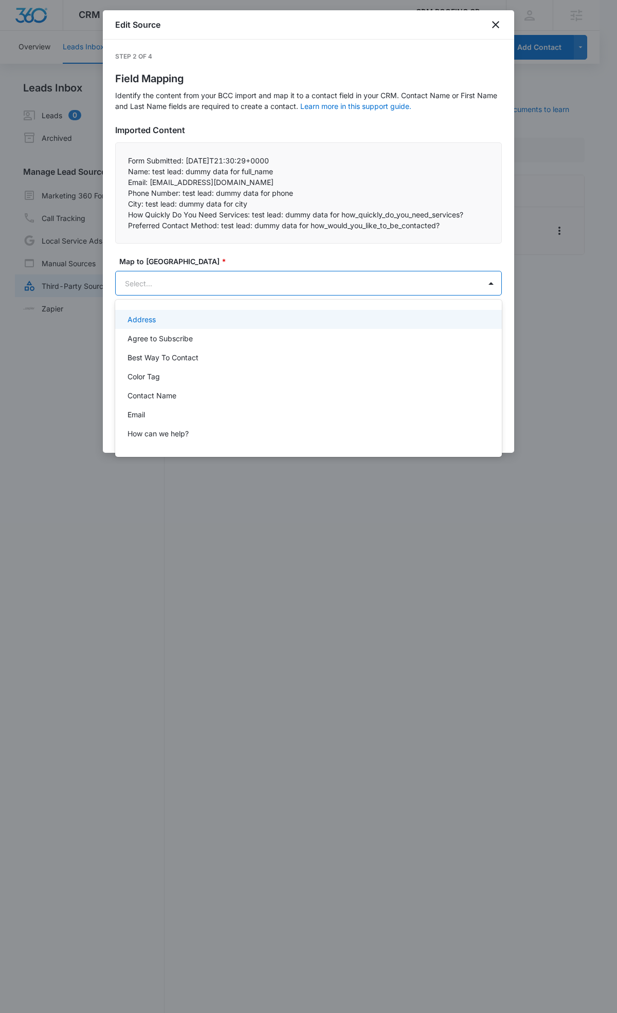
click at [182, 281] on body "CRM Apps Reputation Websites Forms CRM Email Social Payments POS Content Ads In…" at bounding box center [308, 506] width 617 height 1013
type input "e"
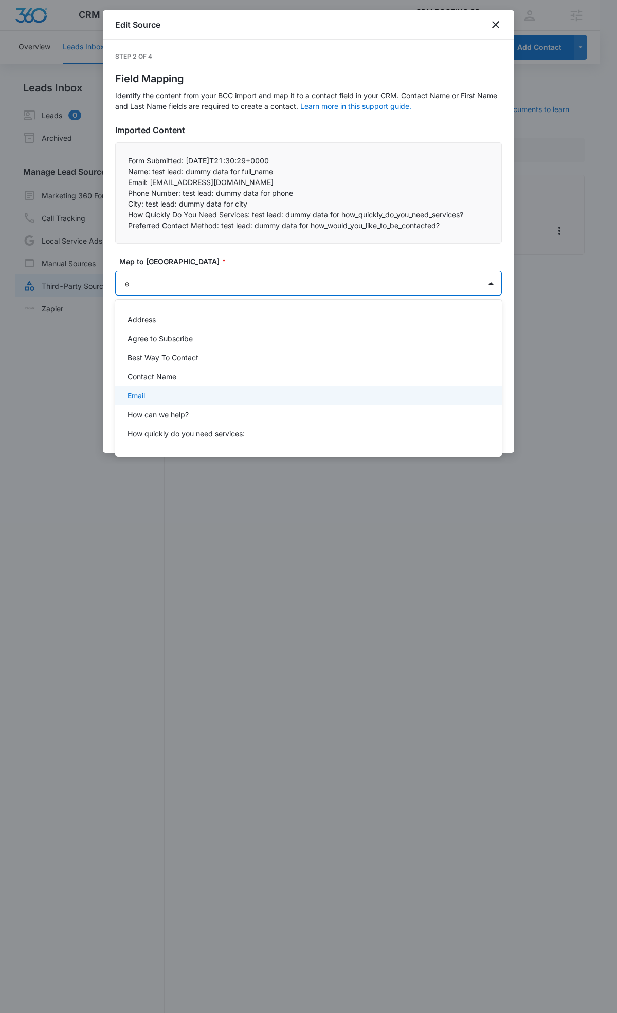
click at [167, 399] on div "Email" at bounding box center [307, 395] width 360 height 11
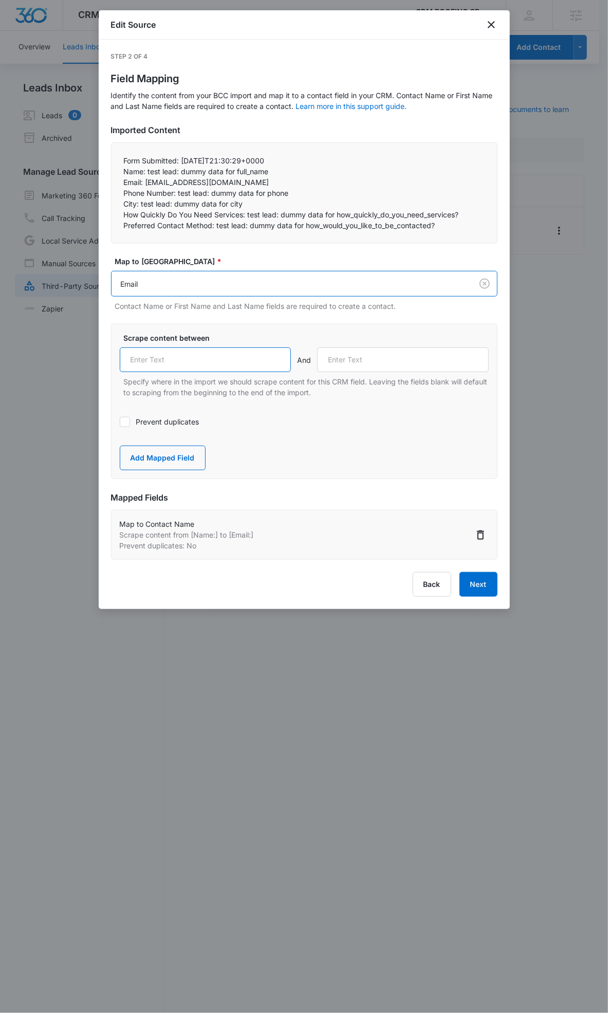
click at [170, 363] on input "text" at bounding box center [206, 359] width 172 height 25
paste input "Email:"
type input "Email:"
click at [126, 191] on p "Phone Number: test lead: dummy data for phone" at bounding box center [304, 193] width 361 height 11
drag, startPoint x: 124, startPoint y: 191, endPoint x: 177, endPoint y: 194, distance: 52.5
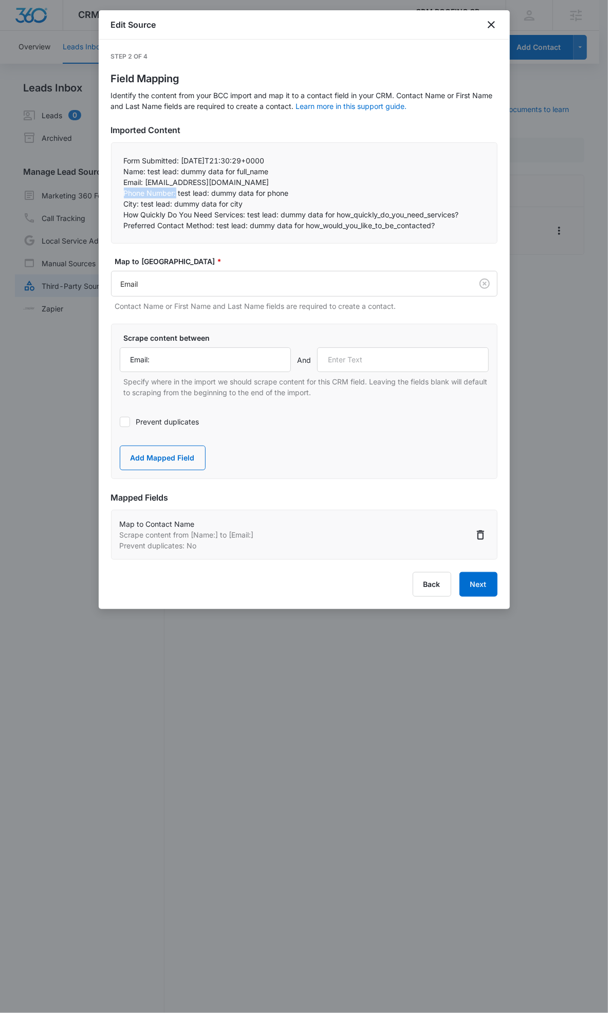
click at [177, 194] on p "Phone Number: test lead: dummy data for phone" at bounding box center [304, 193] width 361 height 11
copy p "Phone Number:"
click at [382, 363] on input "text" at bounding box center [403, 359] width 172 height 25
paste input "Phone Number:"
type input "Phone Number:"
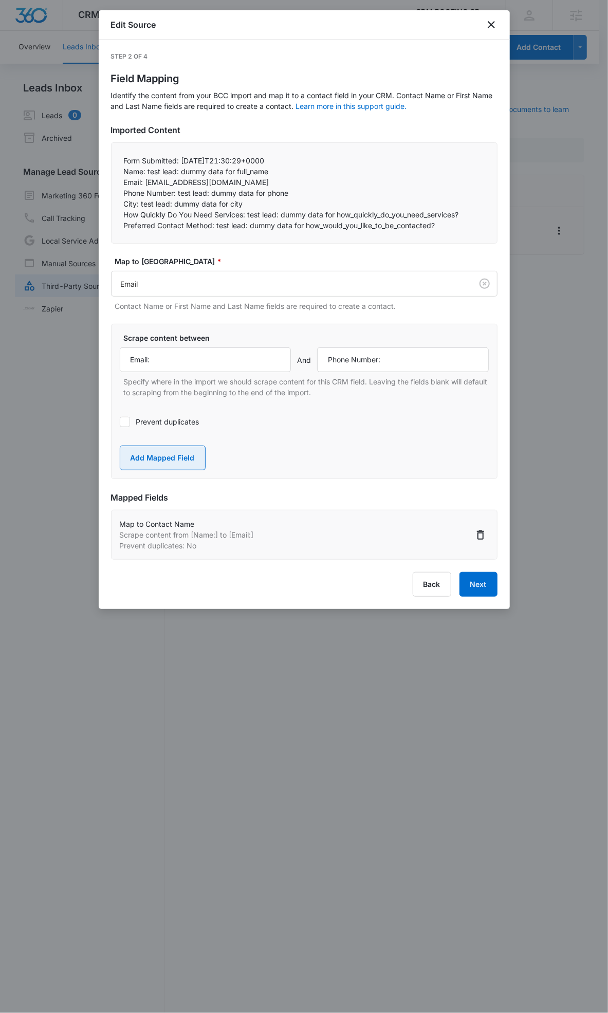
click at [167, 456] on button "Add Mapped Field" at bounding box center [163, 458] width 86 height 25
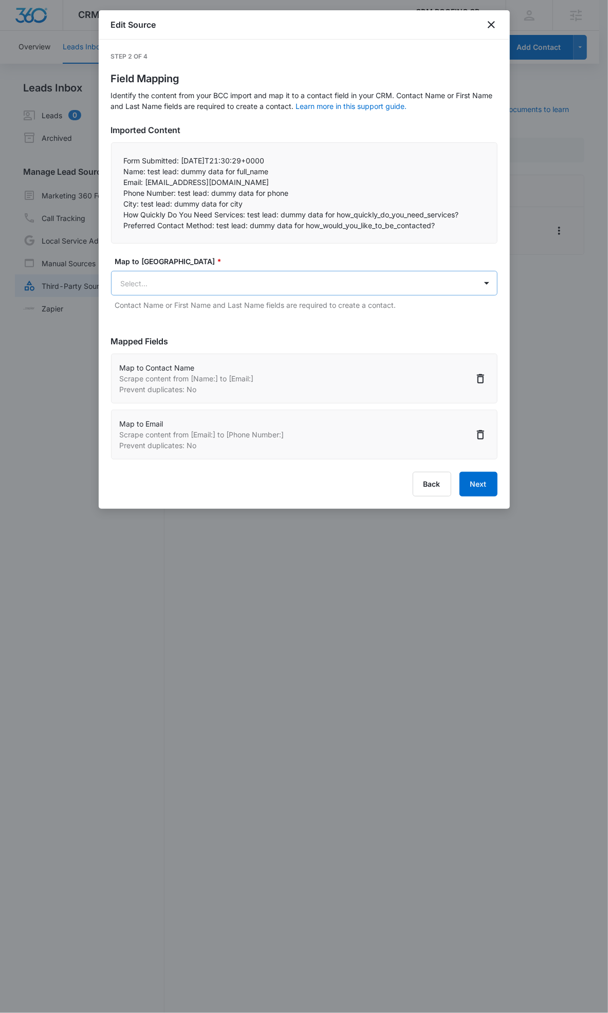
click at [153, 280] on body "CRM Apps Reputation Websites Forms CRM Email Social Payments POS Content Ads In…" at bounding box center [304, 512] width 608 height 1025
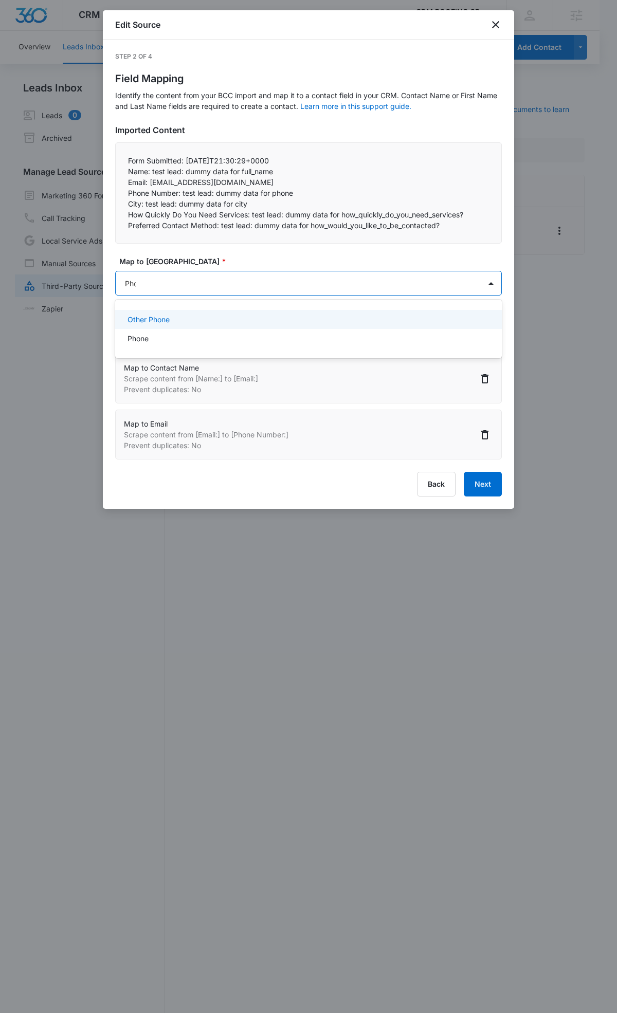
type input "Phon"
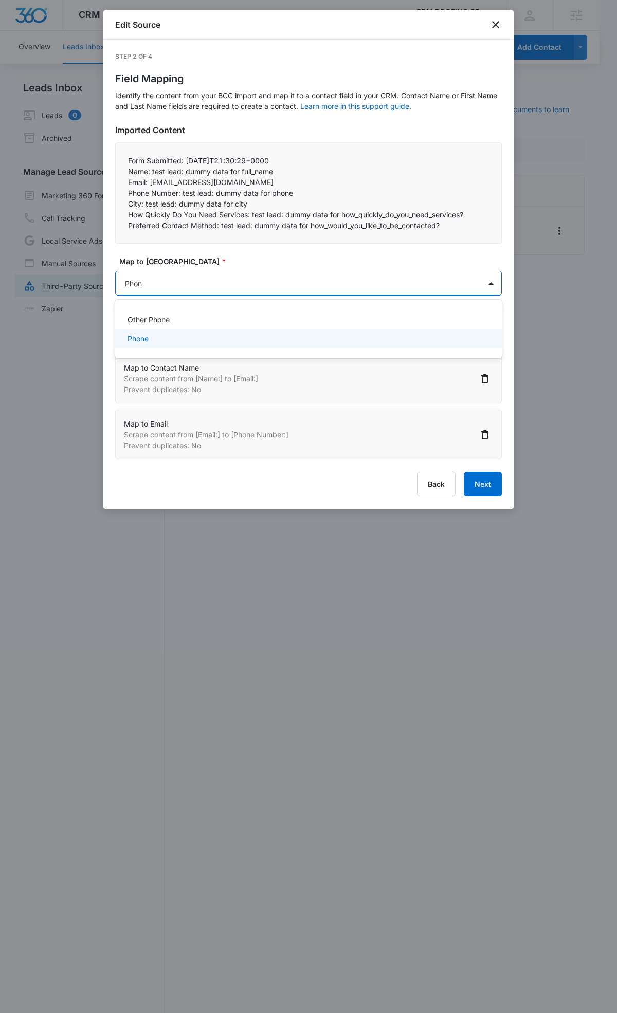
click at [169, 335] on div "Phone" at bounding box center [307, 338] width 360 height 11
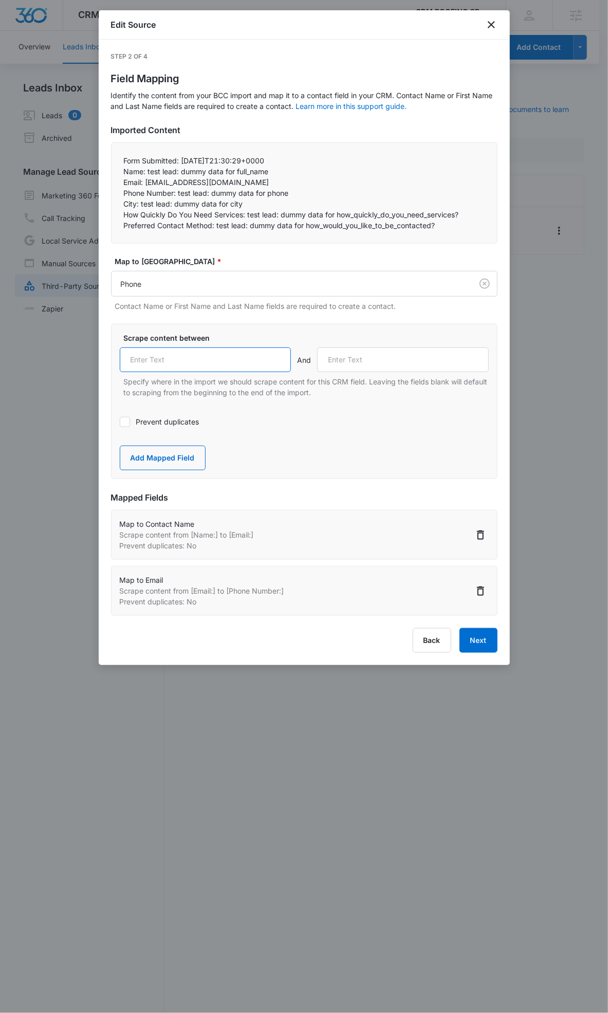
click at [144, 361] on input "text" at bounding box center [206, 359] width 172 height 25
paste input "Phone Number:"
type input "Phone Number:"
drag, startPoint x: 124, startPoint y: 203, endPoint x: 139, endPoint y: 203, distance: 14.9
click at [139, 203] on p "City: test lead: dummy data for city" at bounding box center [304, 203] width 361 height 11
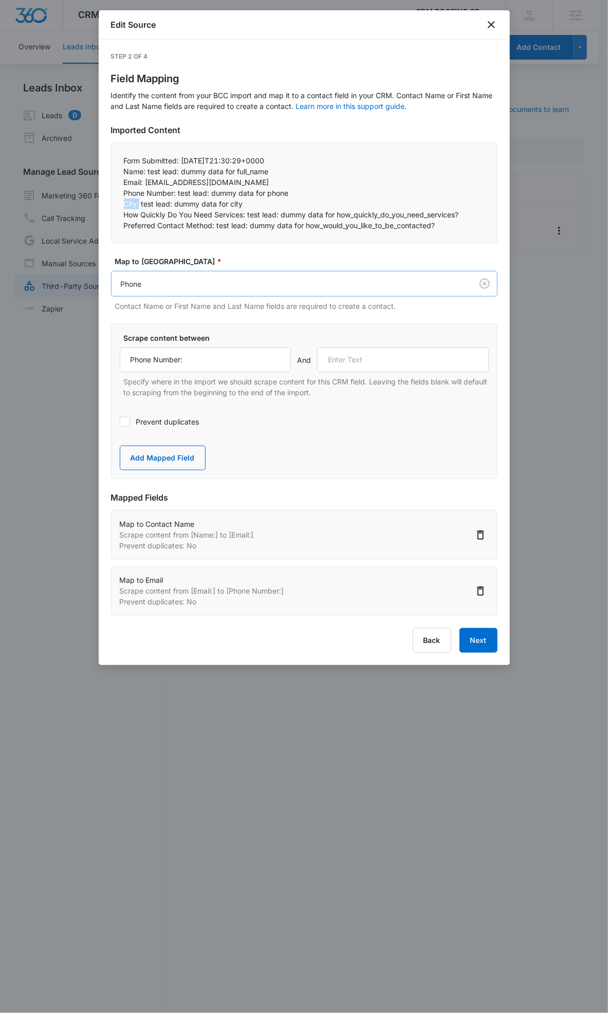
copy p "City:"
click at [387, 361] on input "text" at bounding box center [403, 359] width 172 height 25
paste input "City:"
type input "City:"
click at [165, 453] on button "Add Mapped Field" at bounding box center [163, 458] width 86 height 25
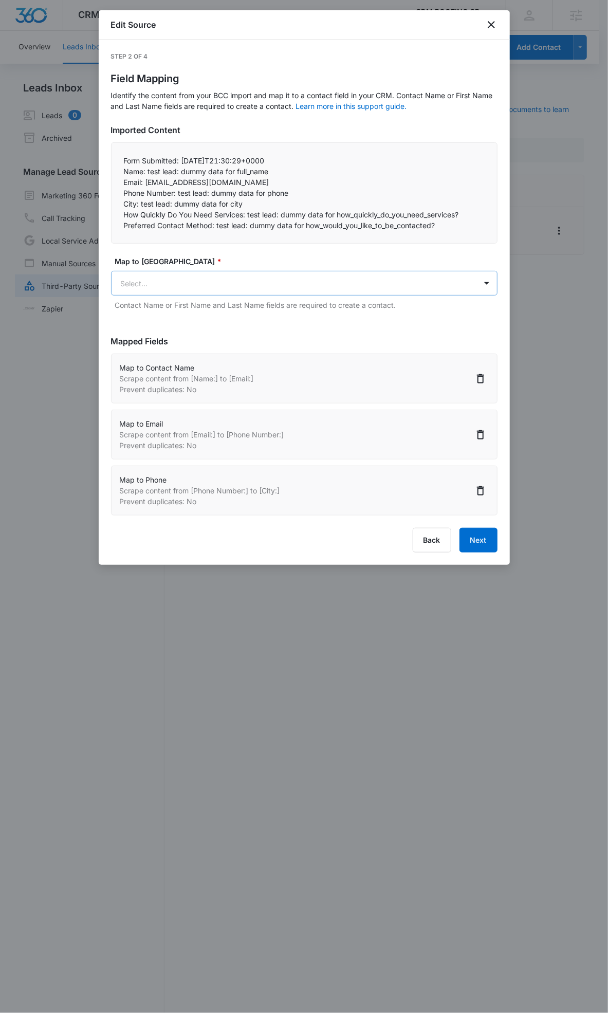
click at [158, 282] on body "CRM Apps Reputation Websites Forms CRM Email Social Payments POS Content Ads In…" at bounding box center [304, 512] width 608 height 1025
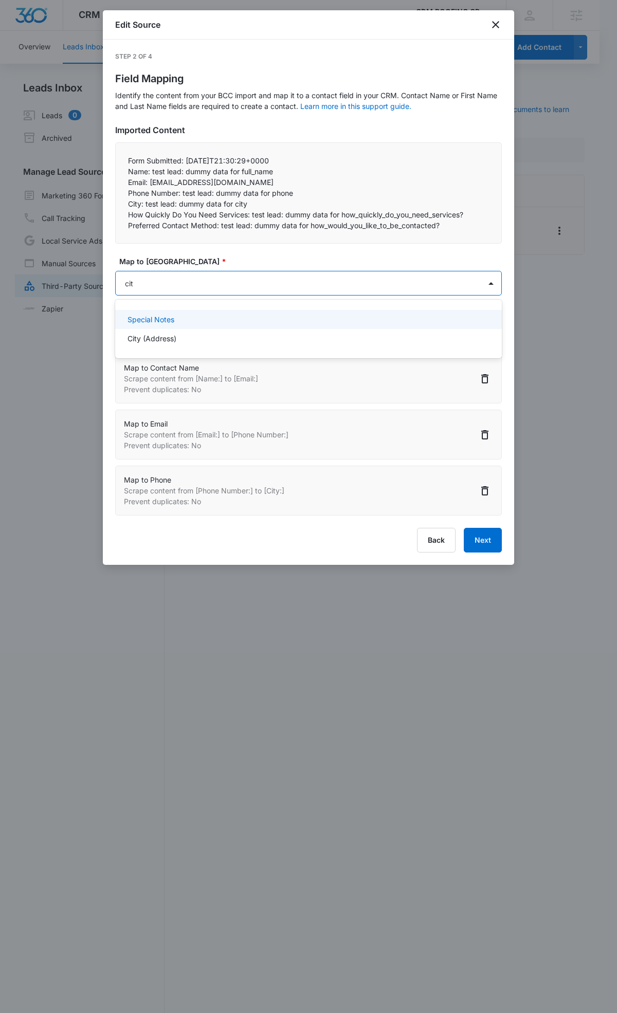
type input "city"
click at [148, 315] on p "City (Address)" at bounding box center [151, 319] width 49 height 11
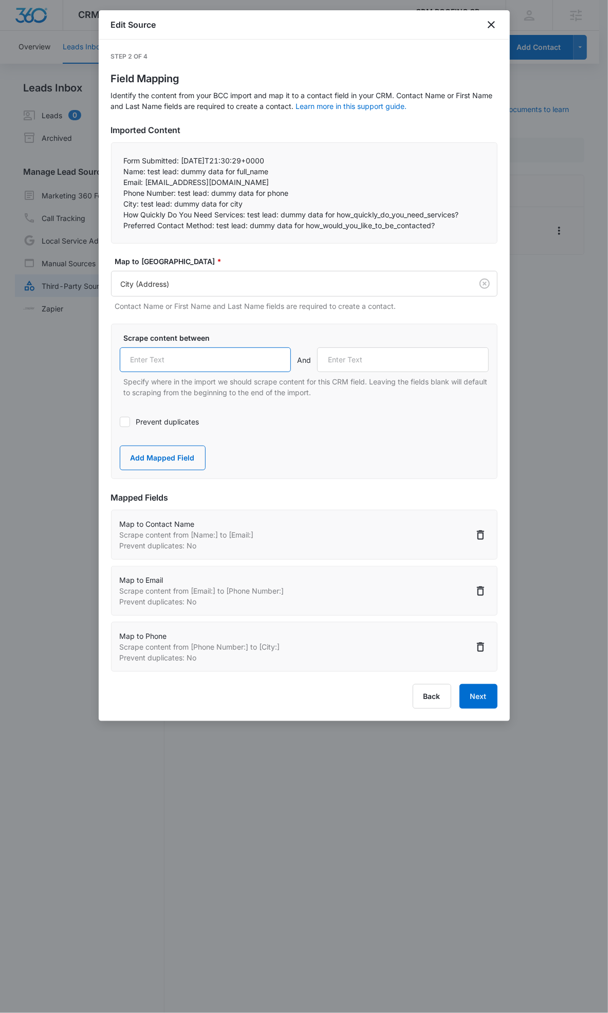
click at [161, 362] on input "text" at bounding box center [206, 359] width 172 height 25
paste input "City:"
type input "City:"
drag, startPoint x: 122, startPoint y: 217, endPoint x: 245, endPoint y: 217, distance: 123.3
click at [245, 217] on div "Form Submitted: 2025-10-02T21:30:29+0000 Name: test lead: dummy data for full_…" at bounding box center [304, 192] width 386 height 101
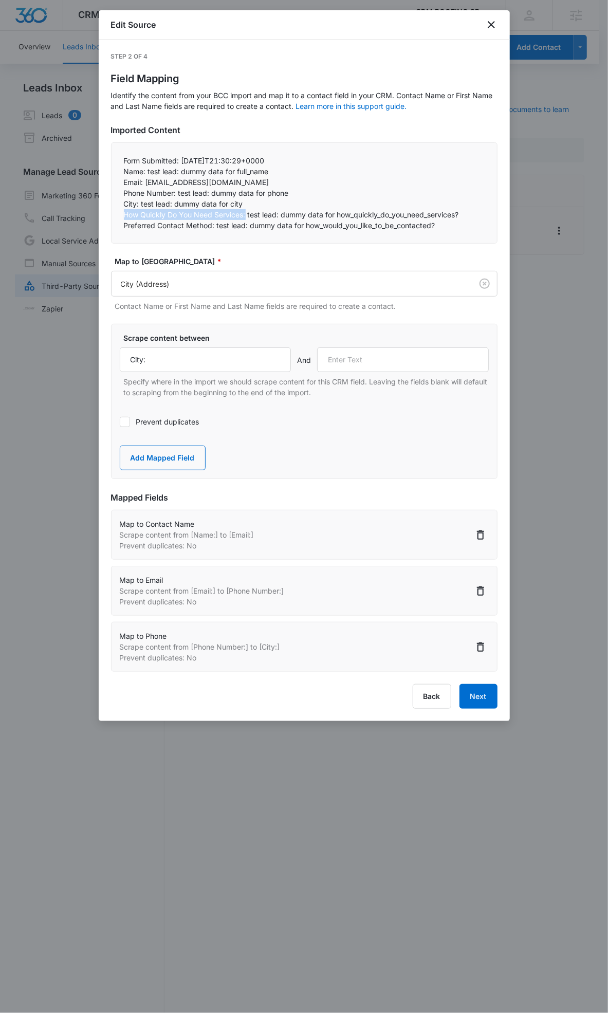
copy p "How Quickly Do You Need Services:"
click at [376, 369] on input "text" at bounding box center [403, 359] width 172 height 25
paste input "How Quickly Do You Need Services:"
type input "How Quickly Do You Need Services:"
click at [189, 451] on button "Add Mapped Field" at bounding box center [163, 458] width 86 height 25
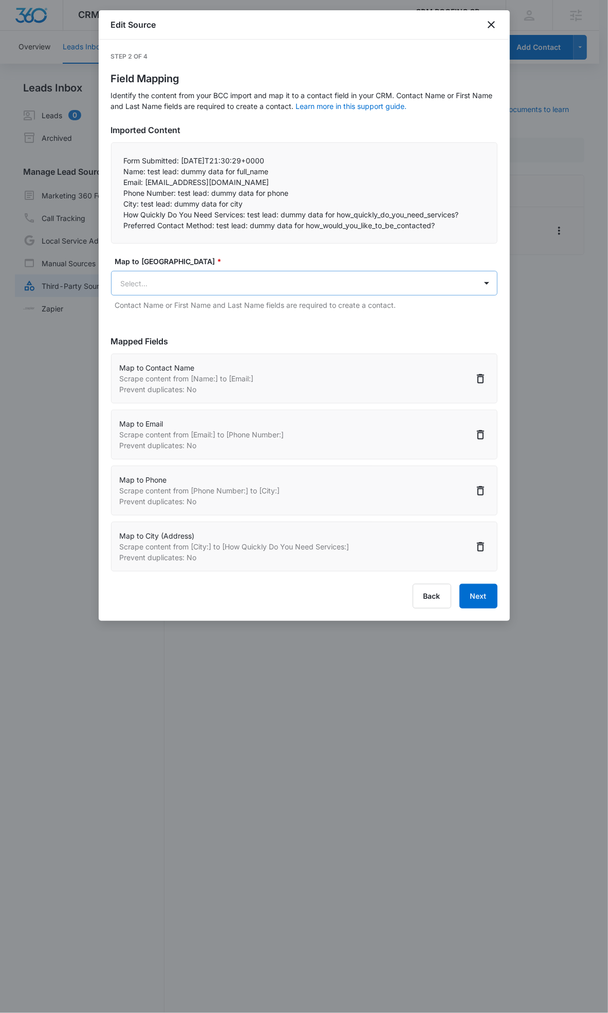
click at [182, 280] on body "CRM Apps Reputation Websites Forms CRM Email Social Payments POS Content Ads In…" at bounding box center [304, 512] width 608 height 1025
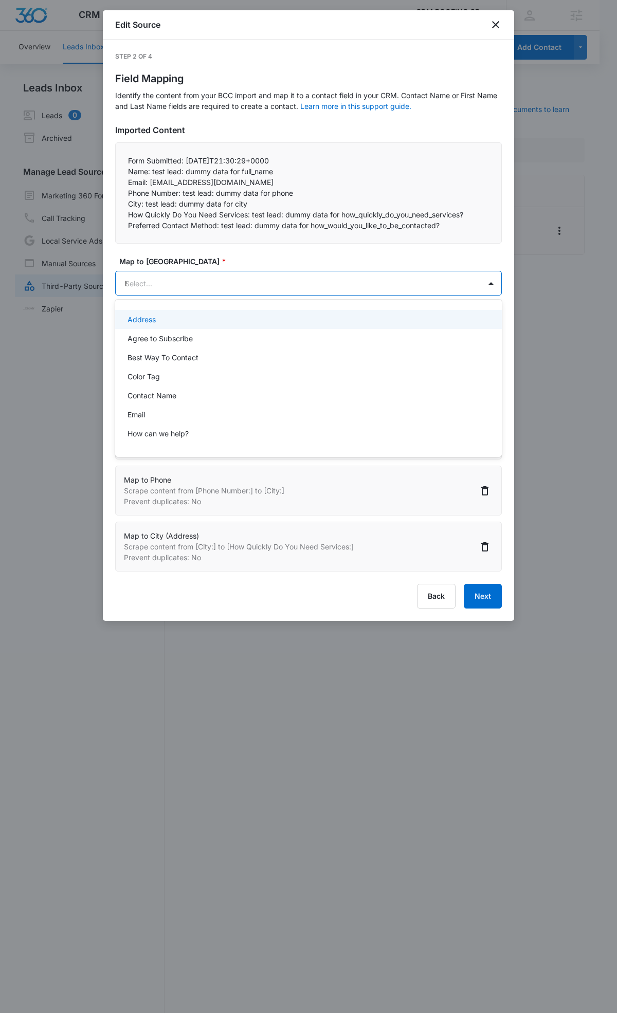
type input "how"
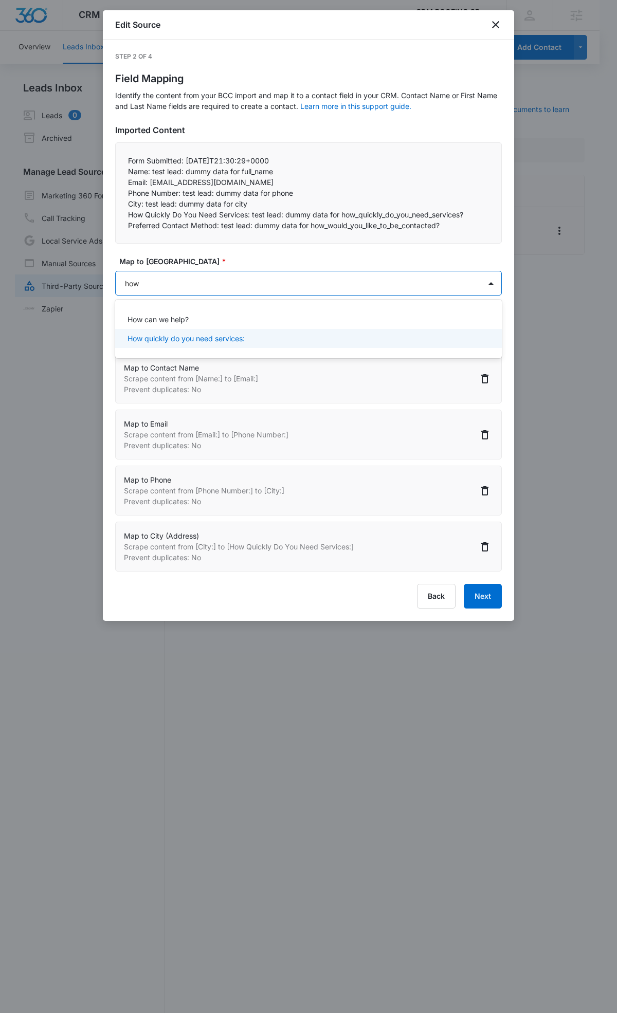
click at [182, 338] on p "How quickly do you need services:" at bounding box center [185, 338] width 117 height 11
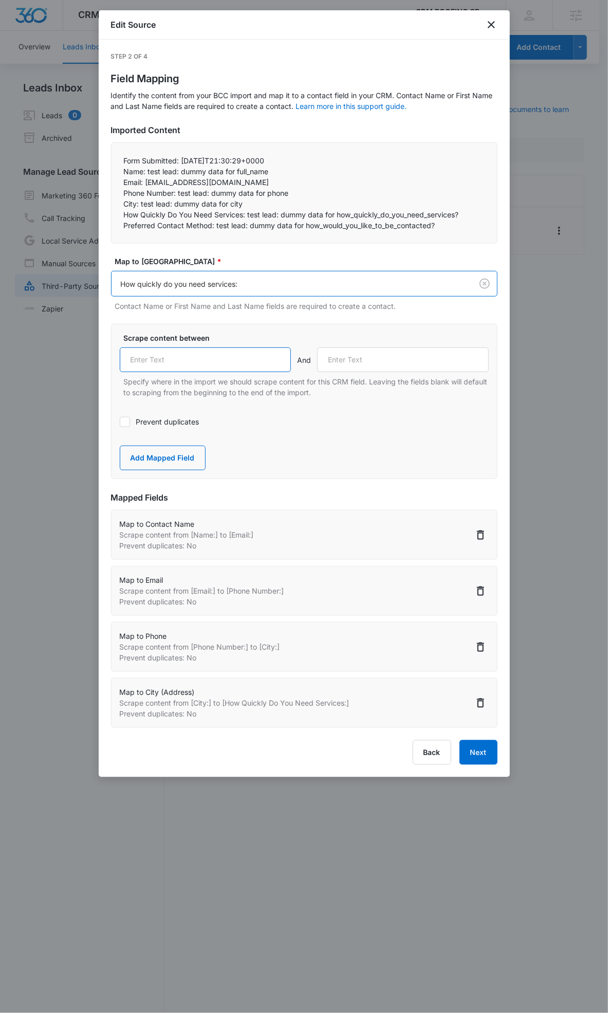
click at [180, 356] on input "text" at bounding box center [206, 359] width 172 height 25
paste input "How Quickly Do You Need Services:"
type input "How Quickly Do You Need Services:"
drag, startPoint x: 119, startPoint y: 225, endPoint x: 213, endPoint y: 223, distance: 94.6
click at [213, 223] on div "Form Submitted: 2025-10-02T21:30:29+0000 Name: test lead: dummy data for full_…" at bounding box center [304, 192] width 386 height 101
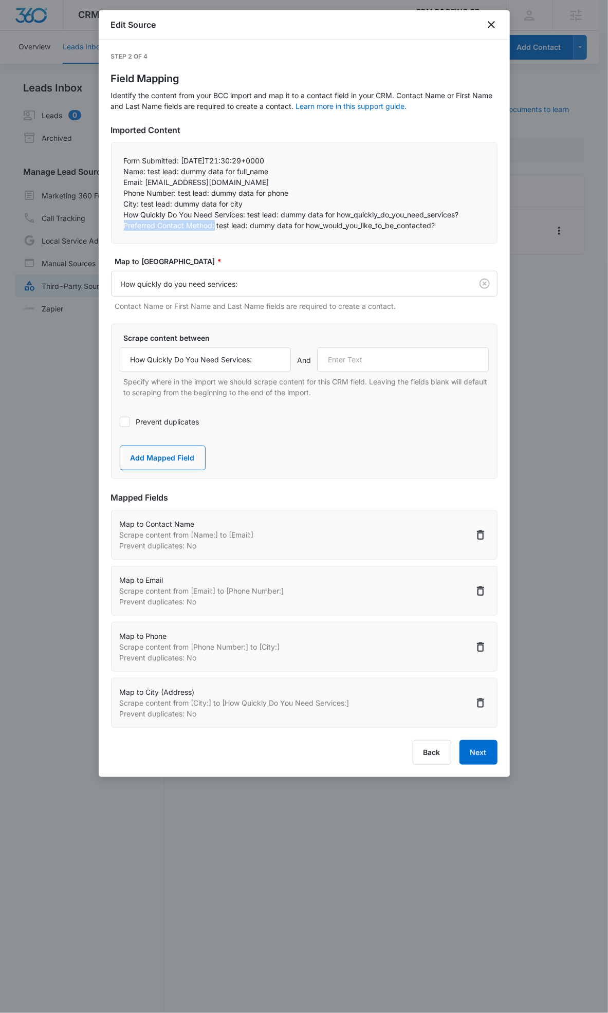
copy p "Preferred Contact Method:"
drag, startPoint x: 371, startPoint y: 369, endPoint x: 380, endPoint y: 364, distance: 10.3
click at [371, 367] on input "text" at bounding box center [403, 359] width 172 height 25
paste input "Preferred Contact Method:"
type input "Preferred Contact Method:"
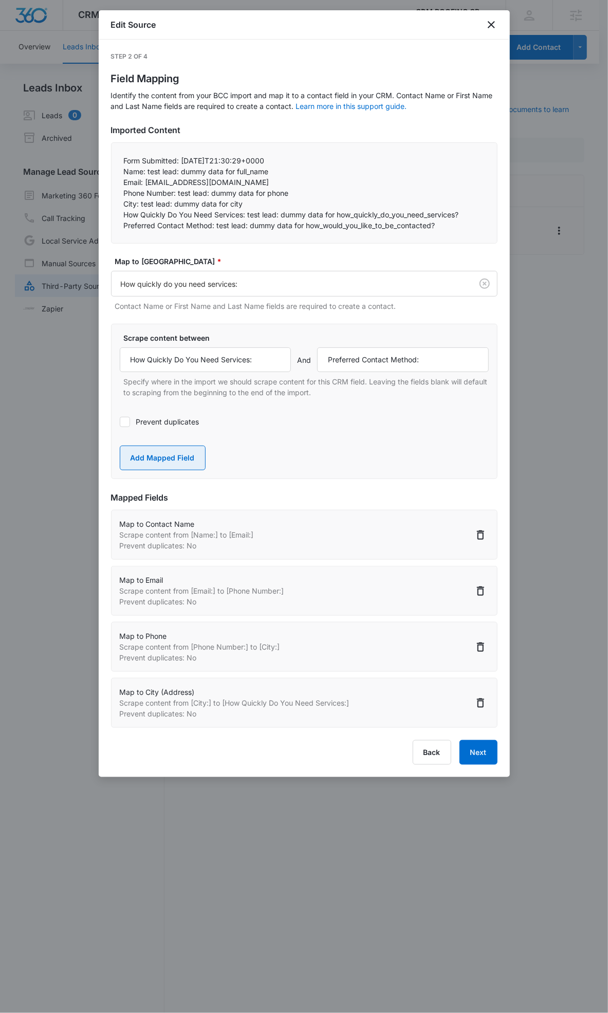
click at [165, 463] on button "Add Mapped Field" at bounding box center [163, 458] width 86 height 25
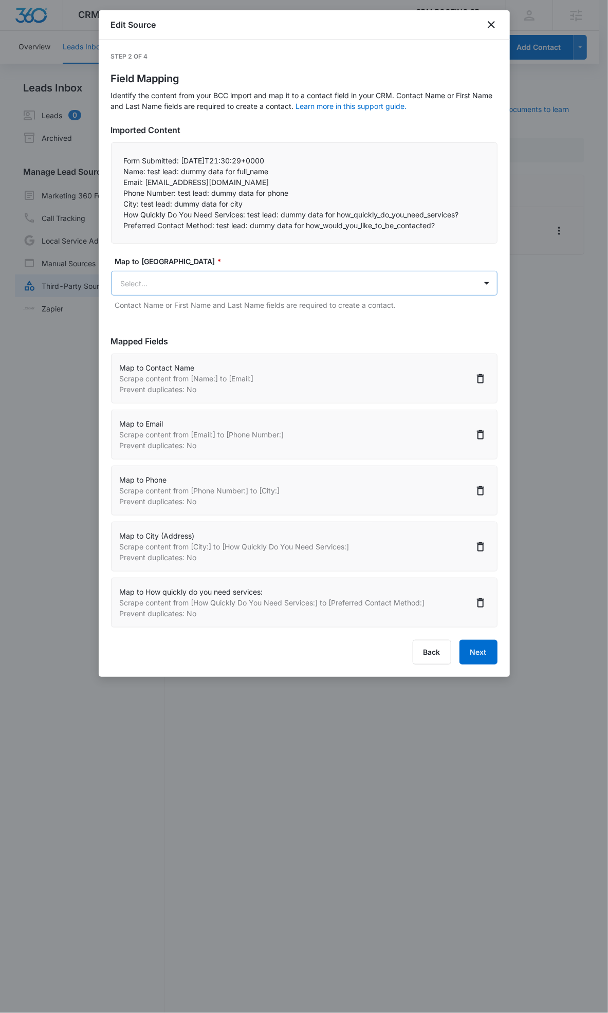
click at [203, 282] on body "CRM Apps Reputation Websites Forms CRM Email Social Payments POS Content Ads In…" at bounding box center [304, 512] width 608 height 1025
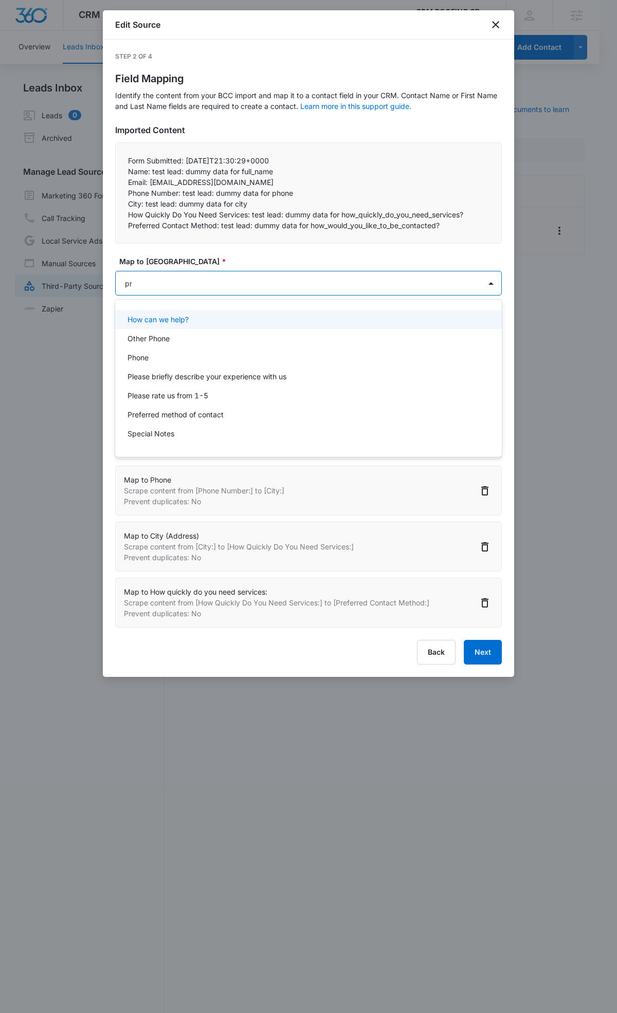
type input "pre"
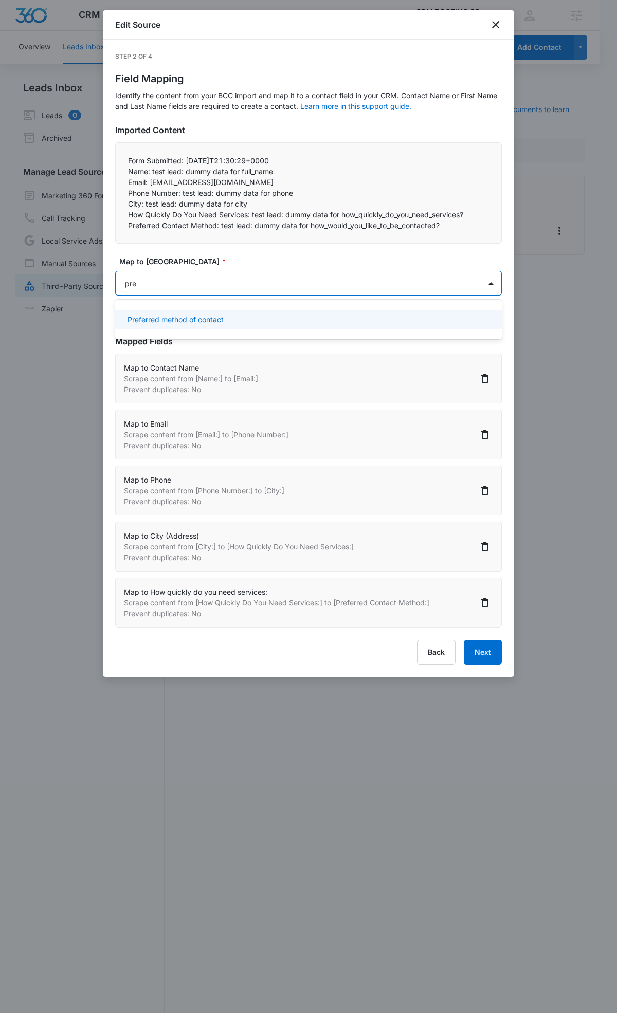
click at [261, 317] on div "Preferred method of contact" at bounding box center [307, 319] width 360 height 11
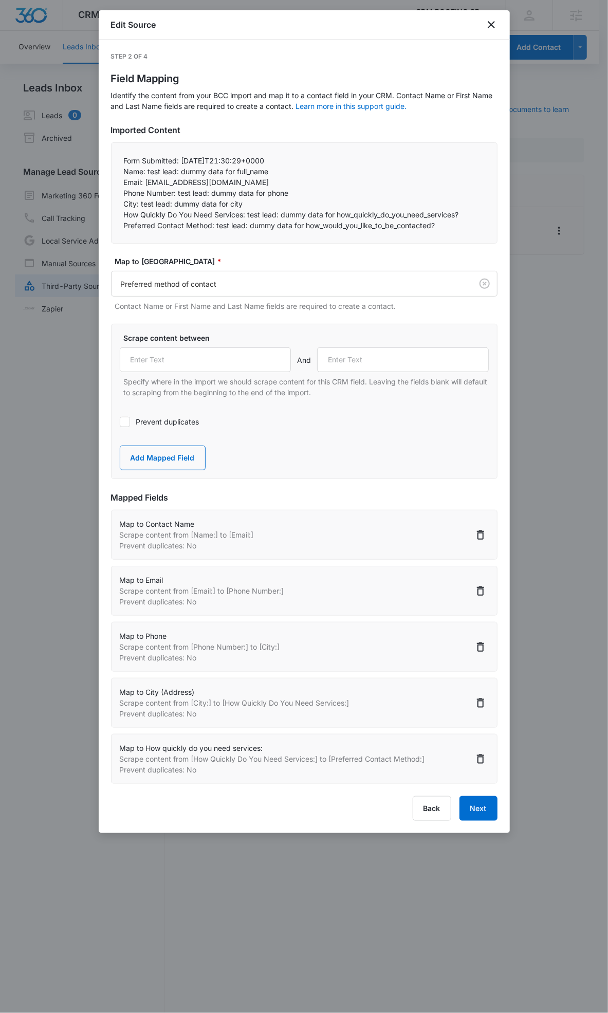
click at [152, 374] on div "Scrape content between And Specify where in the import we should scrape content…" at bounding box center [304, 365] width 369 height 65
click at [161, 360] on input "text" at bounding box center [206, 359] width 172 height 25
paste input "Preferred Contact Method:"
type input "Preferred Contact Method:"
click at [161, 453] on button "Add Mapped Field" at bounding box center [163, 458] width 86 height 25
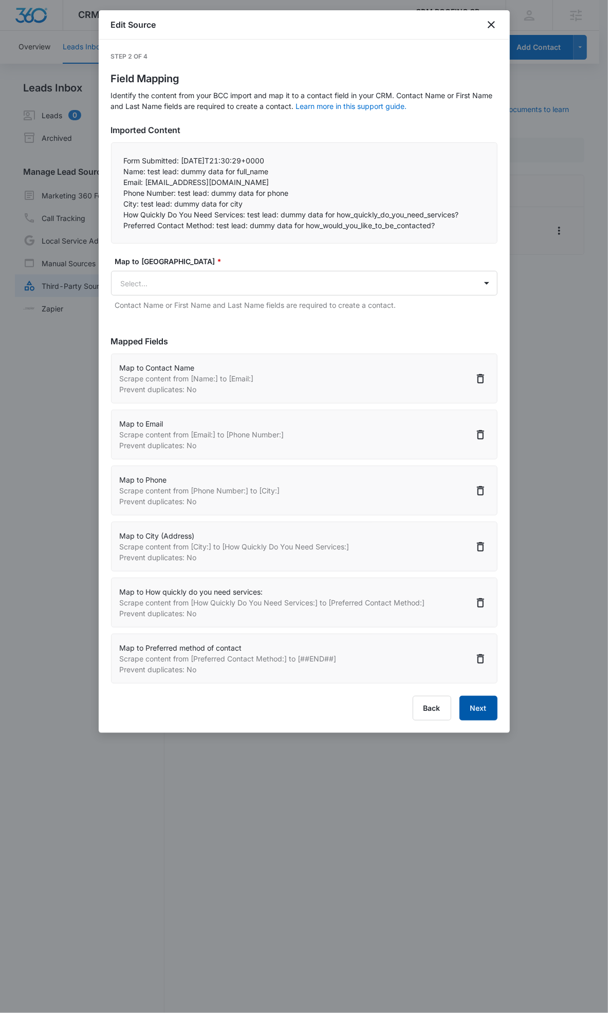
click at [470, 712] on button "Next" at bounding box center [478, 708] width 38 height 25
select select "77"
select select "185"
select select "184"
select select "188"
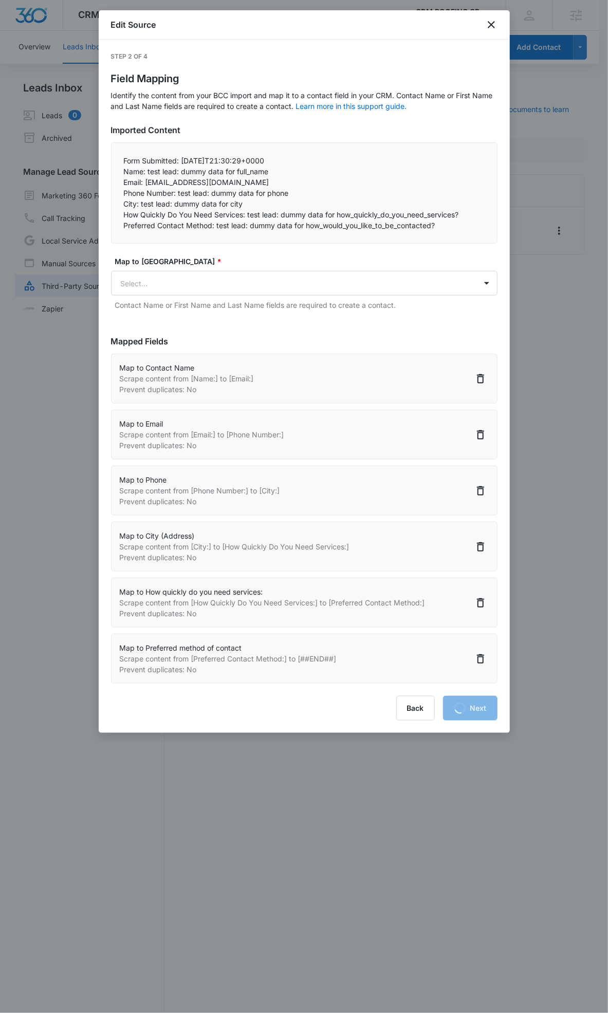
select select "363"
select select "364"
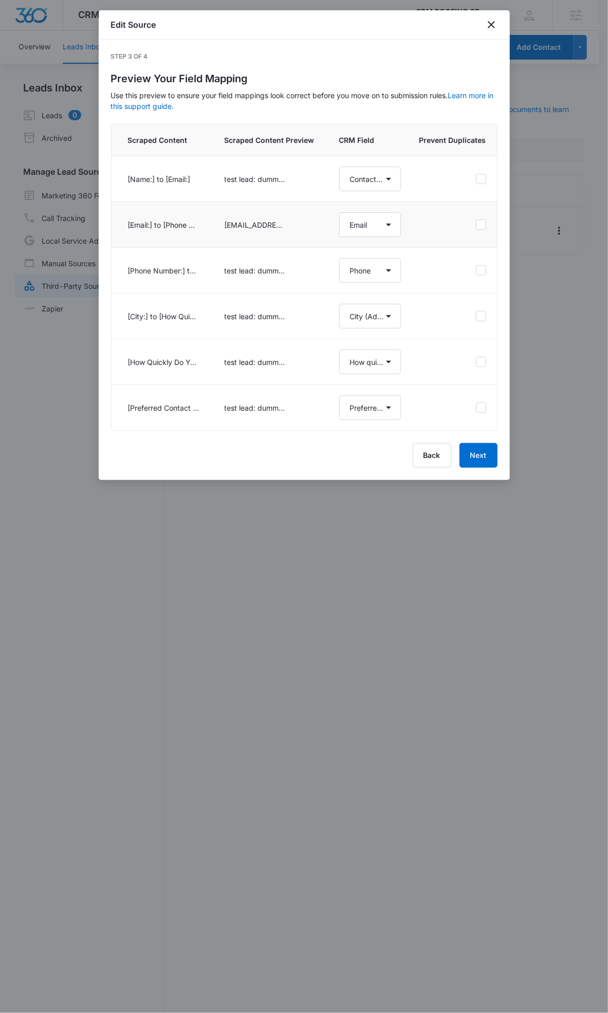
click at [484, 226] on td at bounding box center [455, 225] width 96 height 46
click at [481, 225] on icon at bounding box center [480, 224] width 9 height 9
click at [476, 225] on input "checkbox" at bounding box center [475, 225] width 1 height 1
checkbox input "true"
click at [475, 468] on button "Next" at bounding box center [478, 455] width 38 height 25
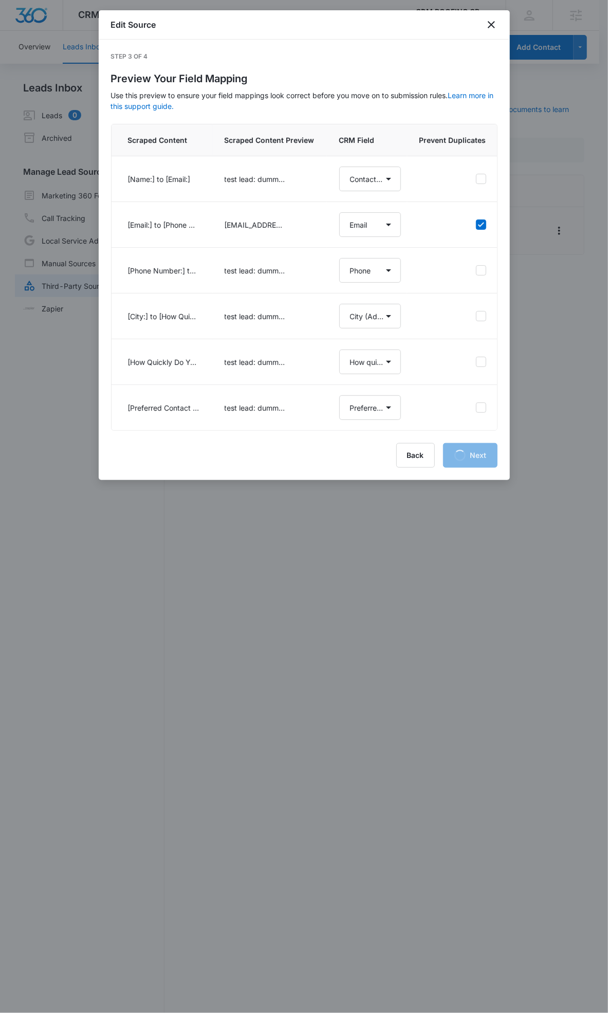
select select "77"
select select "185"
select select "184"
select select "188"
select select "363"
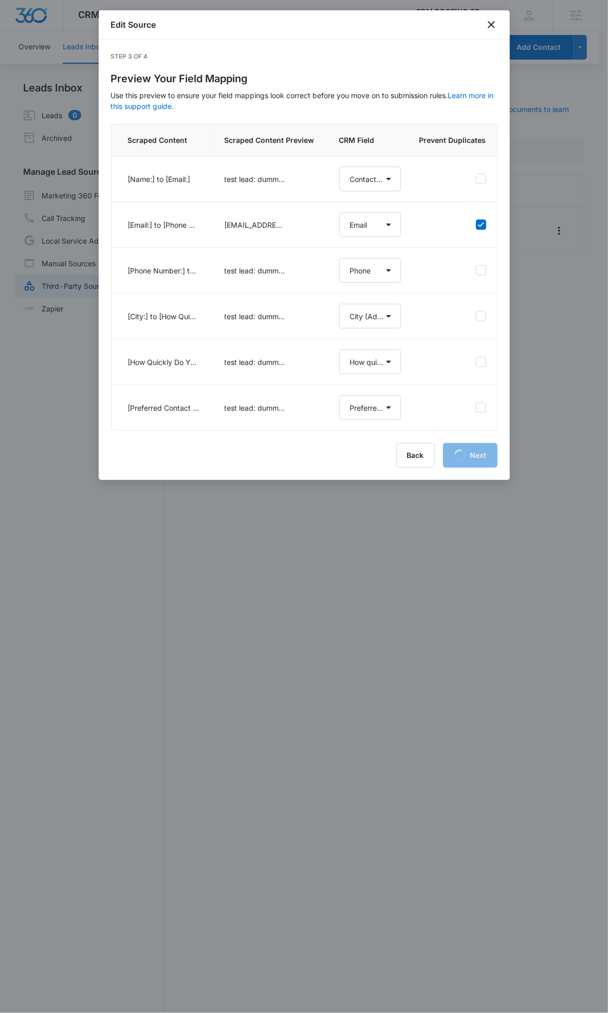
select select "364"
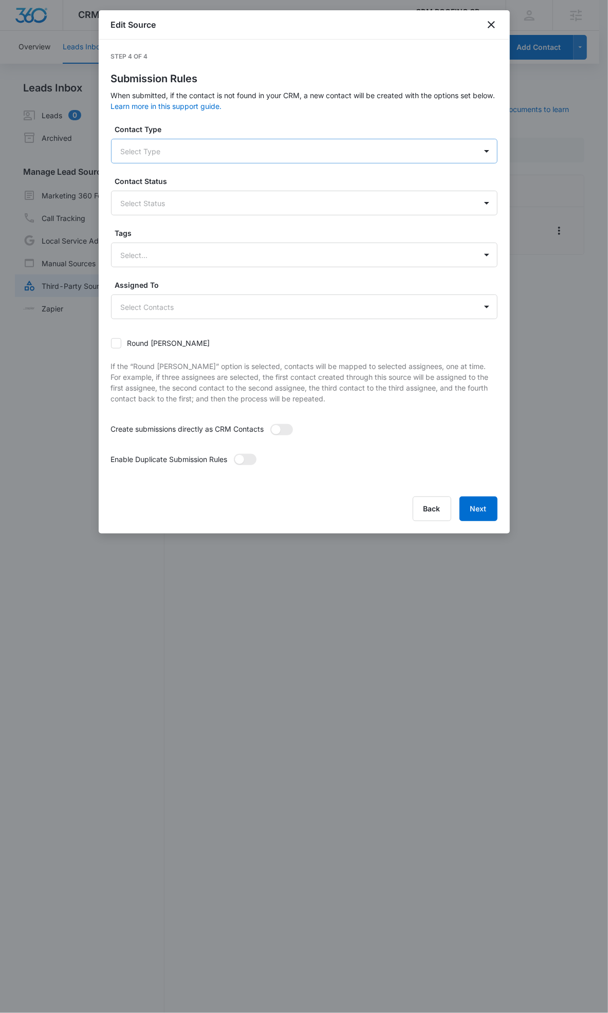
click at [173, 153] on div at bounding box center [292, 151] width 342 height 13
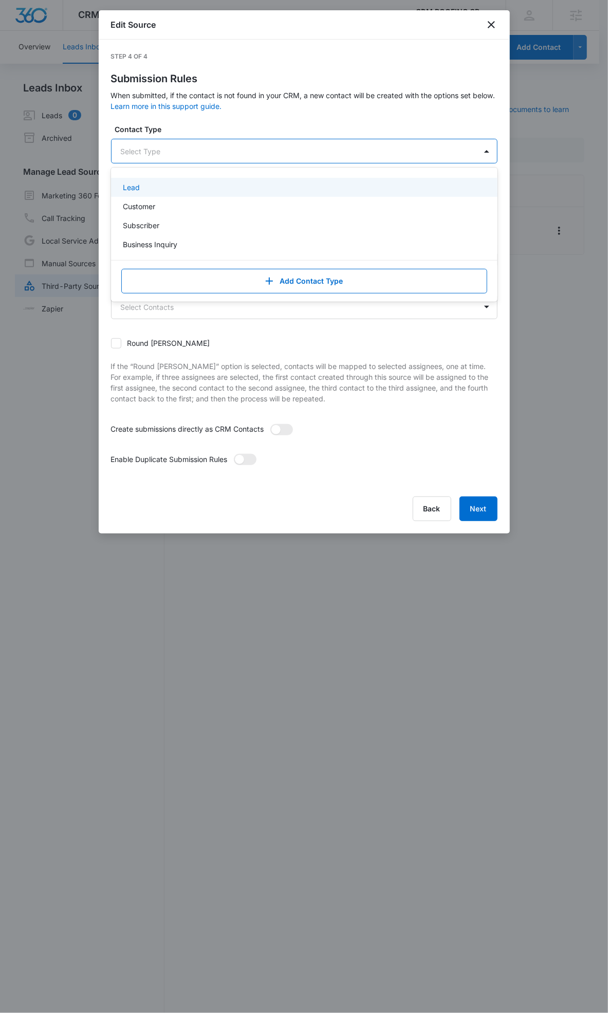
click at [170, 182] on div "Lead" at bounding box center [303, 187] width 360 height 11
click at [177, 142] on div "Lead" at bounding box center [294, 151] width 365 height 25
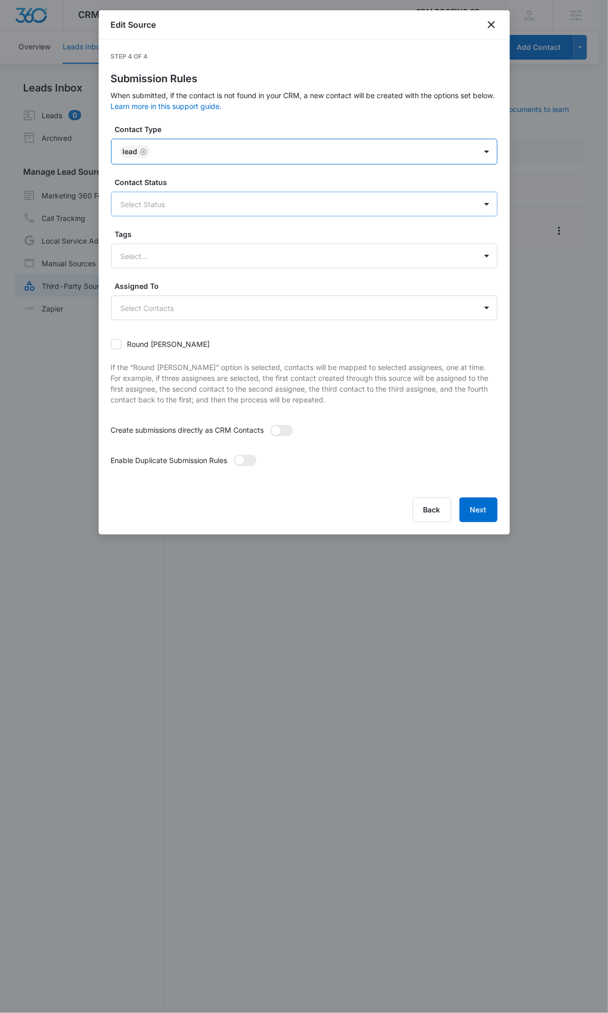
click at [173, 210] on div at bounding box center [292, 204] width 342 height 13
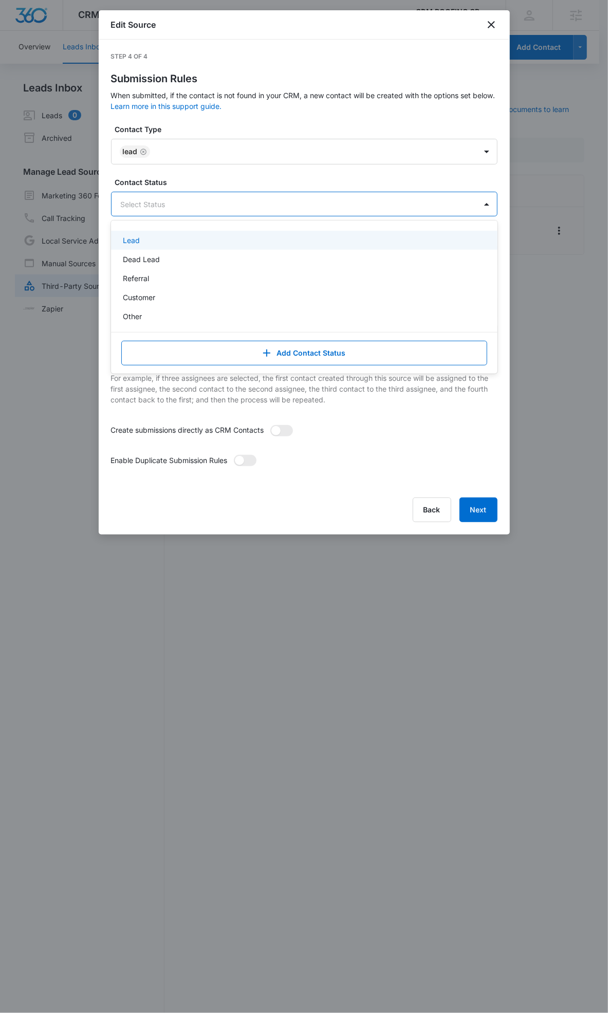
click at [176, 236] on div "Lead" at bounding box center [303, 240] width 360 height 11
click at [189, 188] on div "Contact Status option Lead, selected. Lead selected, 1 of 5. 5 results availabl…" at bounding box center [304, 197] width 386 height 41
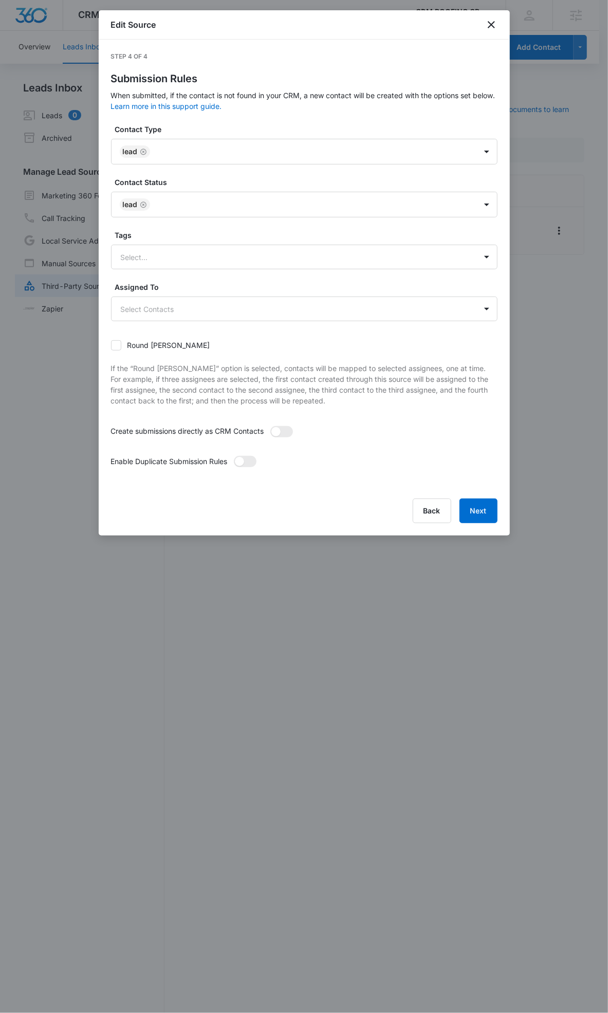
drag, startPoint x: 276, startPoint y: 435, endPoint x: 271, endPoint y: 439, distance: 6.5
click at [278, 435] on span at bounding box center [275, 431] width 9 height 9
click at [270, 426] on input "checkbox" at bounding box center [270, 426] width 0 height 0
click at [249, 460] on span at bounding box center [245, 461] width 23 height 11
click at [233, 455] on input "checkbox" at bounding box center [233, 455] width 0 height 0
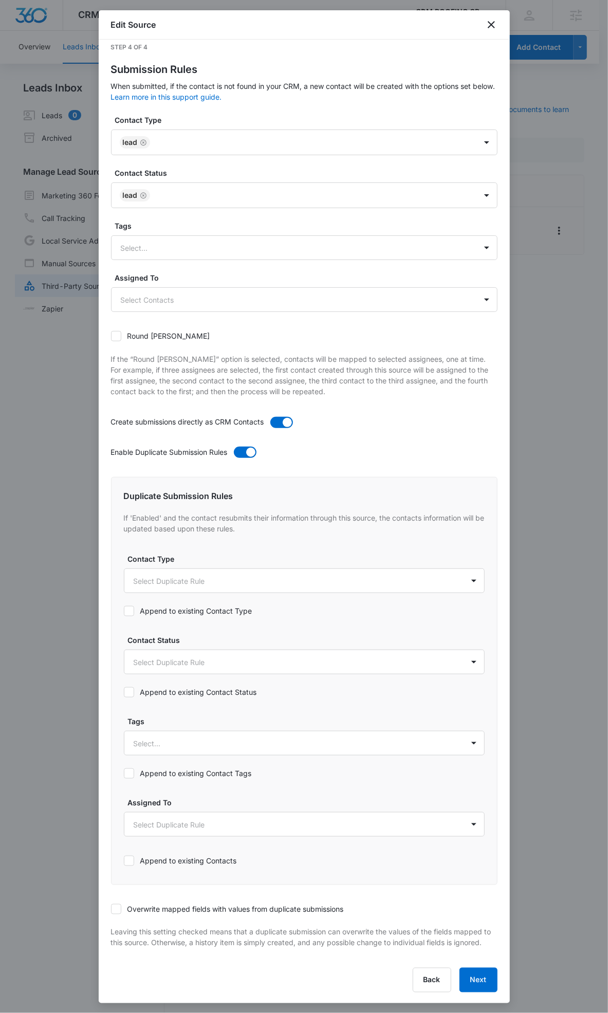
scroll to position [21, 0]
click at [218, 577] on body "CRM Apps Reputation Websites Forms CRM Email Social Payments POS Content Ads In…" at bounding box center [304, 512] width 608 height 1025
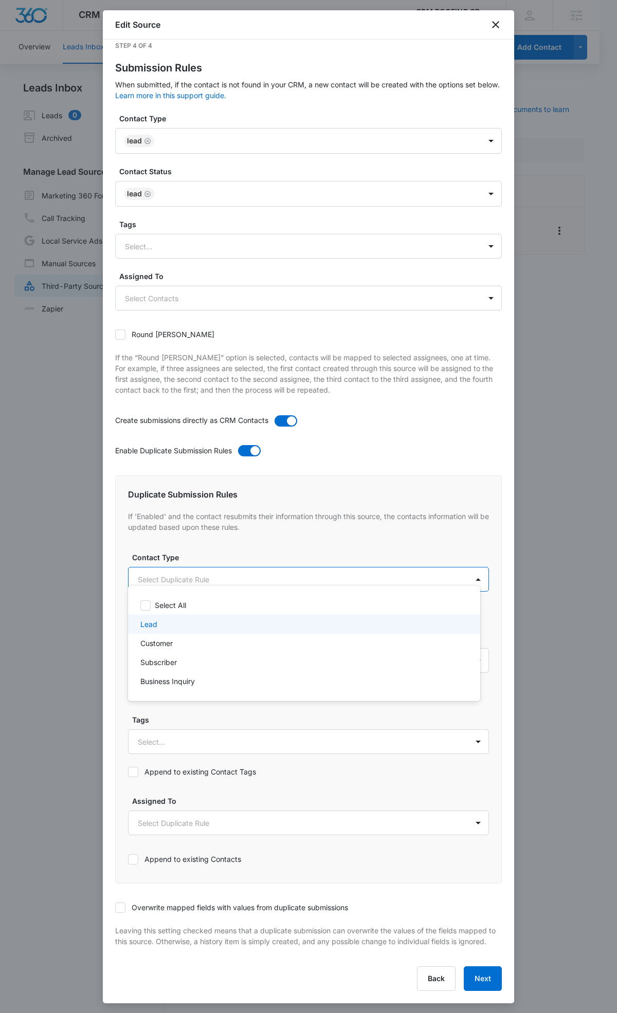
click at [192, 625] on div "Lead" at bounding box center [302, 624] width 325 height 11
click at [194, 573] on div at bounding box center [308, 506] width 617 height 1013
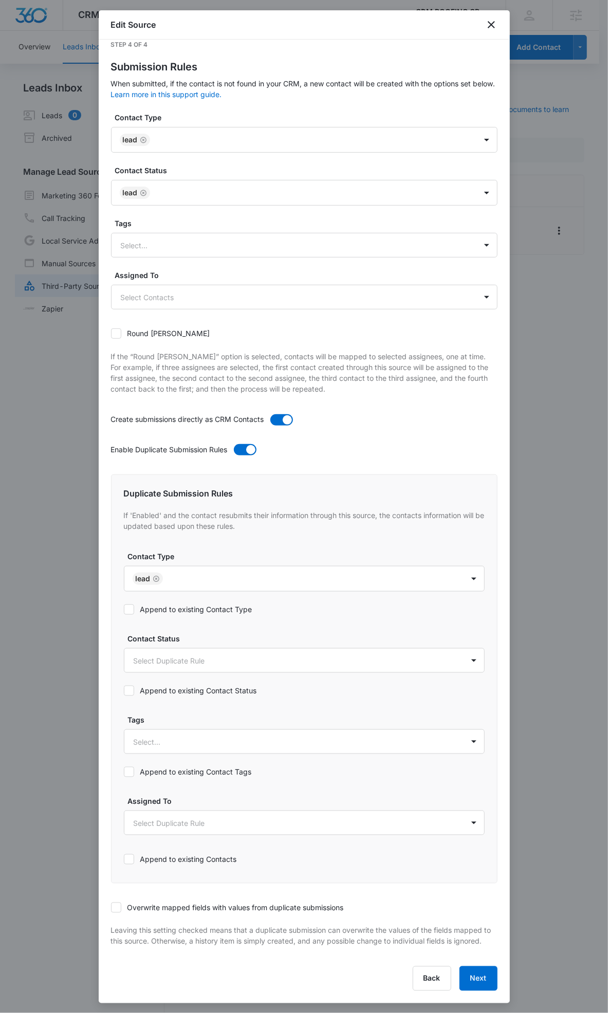
click at [171, 604] on label "Append to existing Contact Type" at bounding box center [304, 609] width 361 height 11
click at [124, 610] on input "Append to existing Contact Type" at bounding box center [124, 610] width 0 height 0
click at [158, 693] on div "Duplicate Submission Rules If 'Enabled' and the contact resubmits their informa…" at bounding box center [304, 678] width 386 height 409
click at [156, 685] on label "Append to existing Contact Status" at bounding box center [304, 690] width 361 height 11
click at [124, 691] on input "Append to existing Contact Status" at bounding box center [124, 691] width 0 height 0
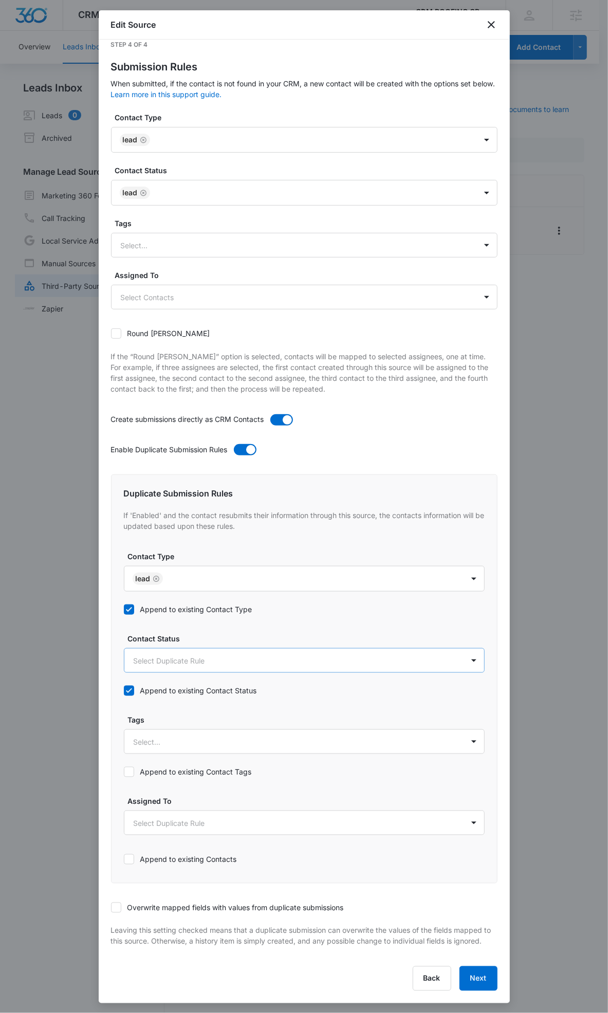
click at [158, 643] on body "CRM Apps Reputation Websites Forms CRM Email Social Payments POS Content Ads In…" at bounding box center [304, 512] width 608 height 1025
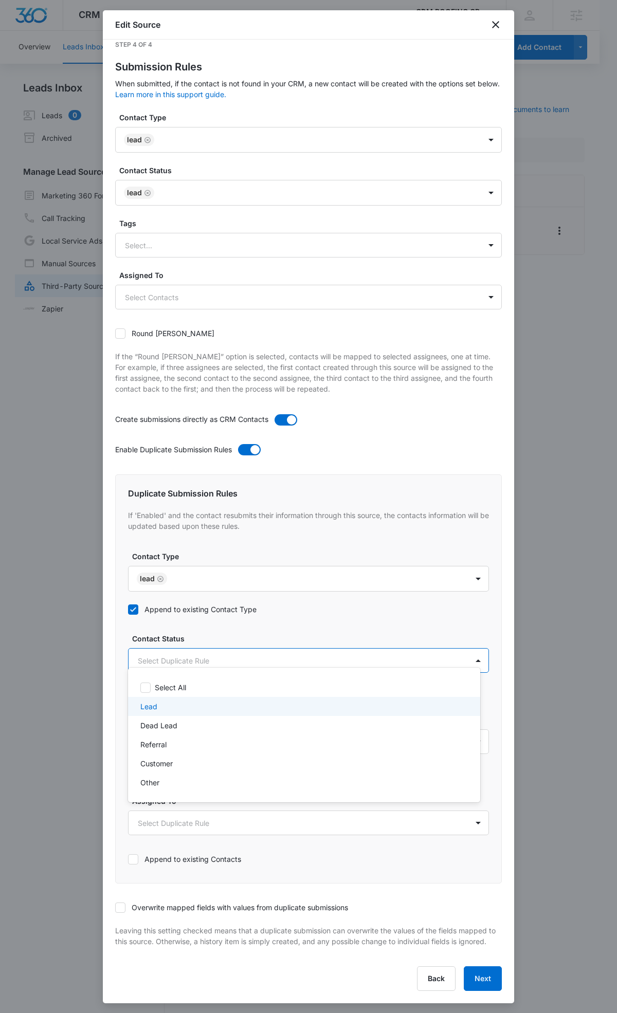
click at [172, 707] on div "Lead" at bounding box center [302, 706] width 325 height 11
drag, startPoint x: 229, startPoint y: 610, endPoint x: 232, endPoint y: 636, distance: 26.3
click at [230, 610] on div at bounding box center [308, 506] width 617 height 1013
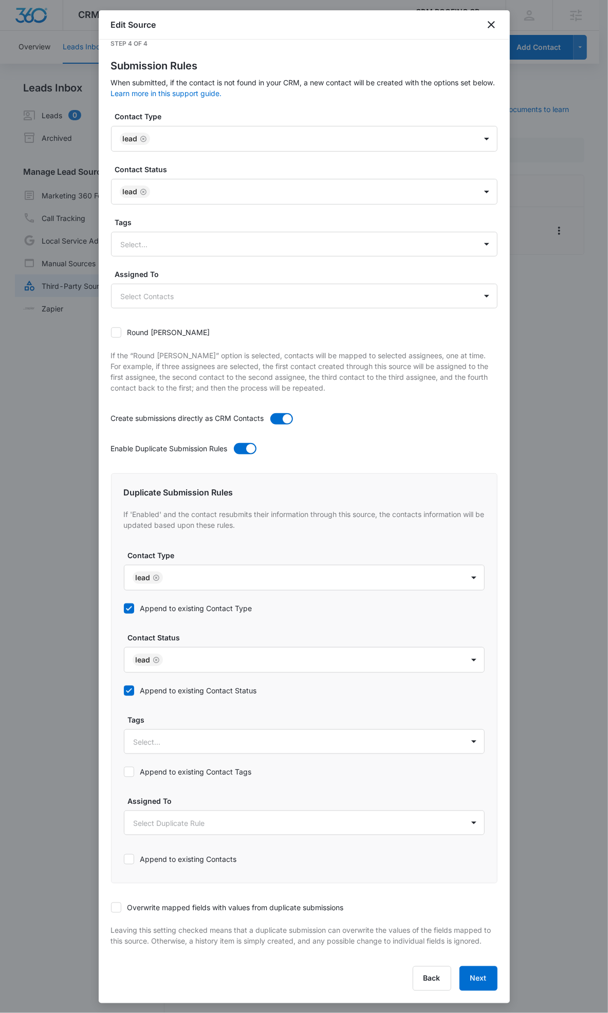
scroll to position [23, 0]
click at [175, 902] on label "Overwrite mapped fields with values from duplicate submissions" at bounding box center [304, 907] width 386 height 11
click at [111, 908] on input "Overwrite mapped fields with values from duplicate submissions" at bounding box center [111, 908] width 0 height 0
click at [469, 972] on button "Next" at bounding box center [478, 978] width 38 height 25
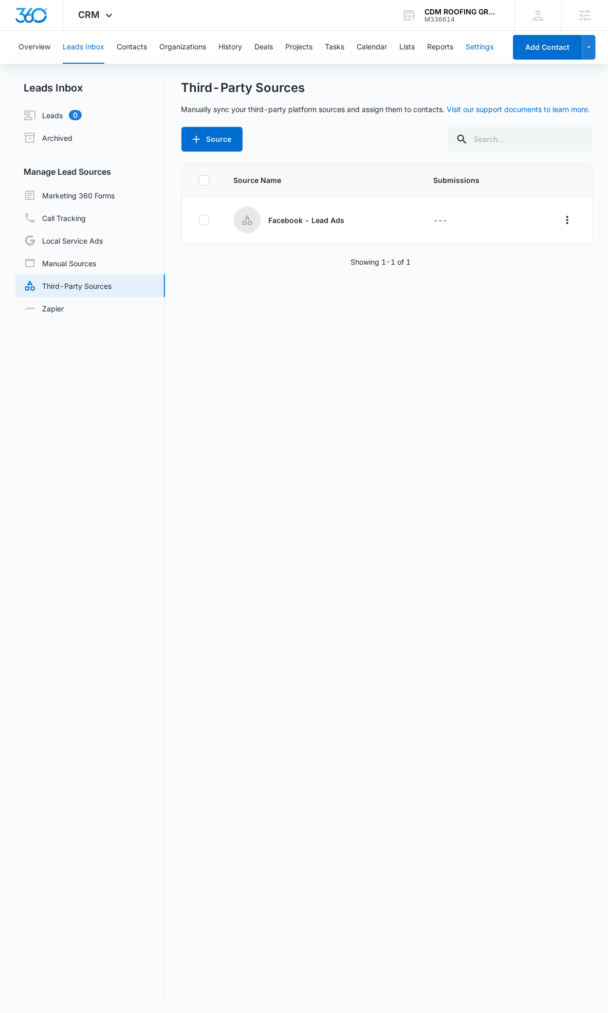
click at [476, 50] on button "Settings" at bounding box center [480, 47] width 28 height 33
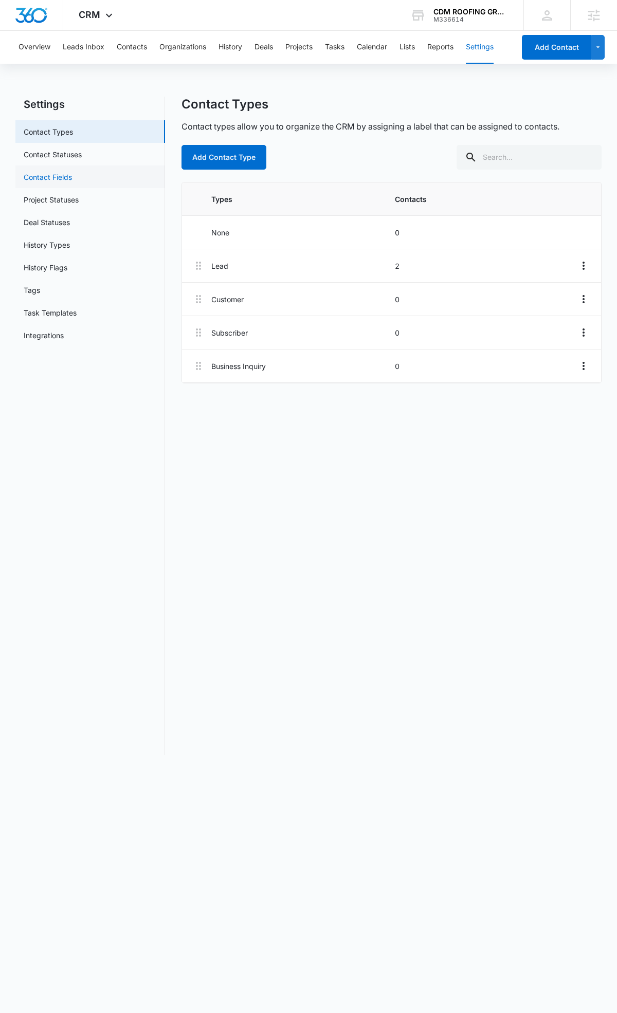
click at [72, 176] on link "Contact Fields" at bounding box center [48, 177] width 48 height 11
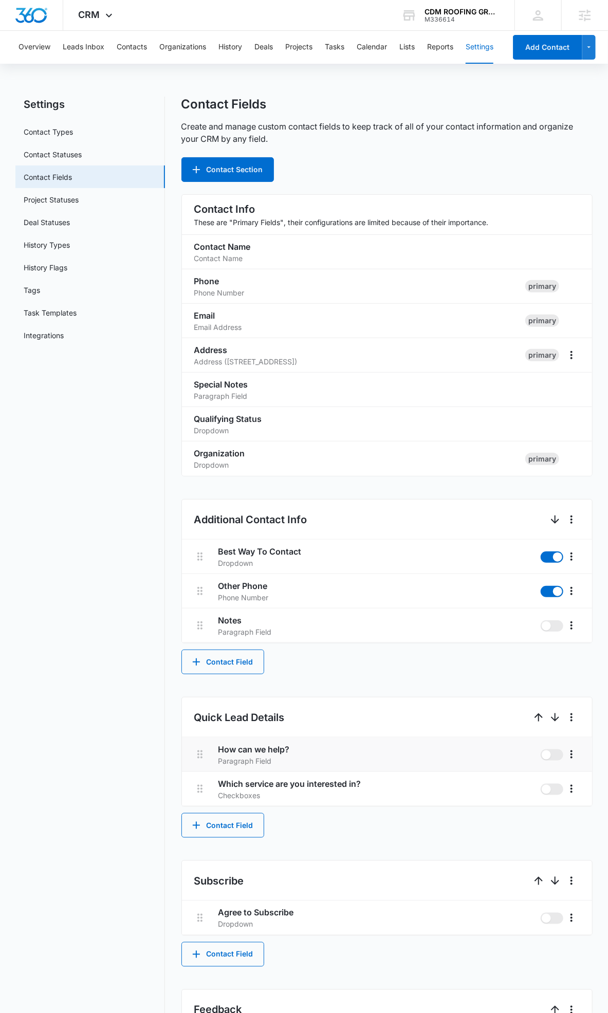
scroll to position [2, 0]
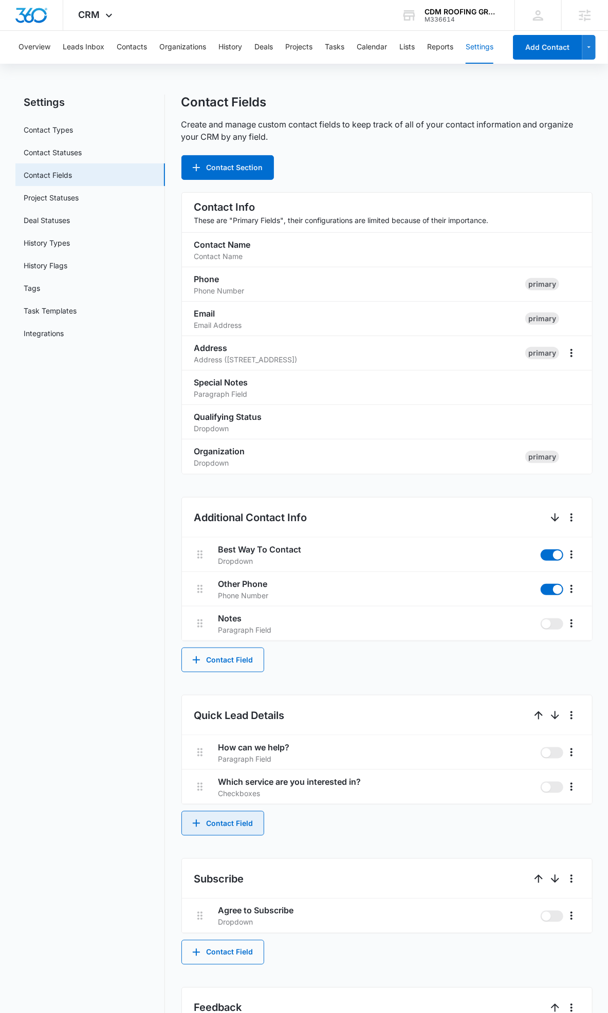
click at [236, 832] on button "Contact Field" at bounding box center [222, 823] width 83 height 25
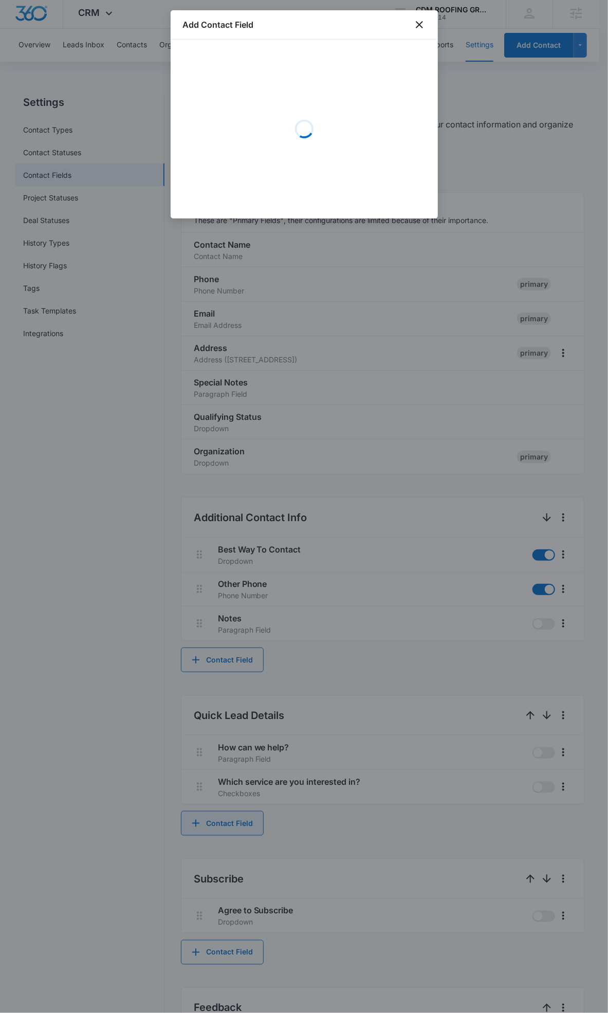
click at [236, 832] on div at bounding box center [304, 506] width 608 height 1013
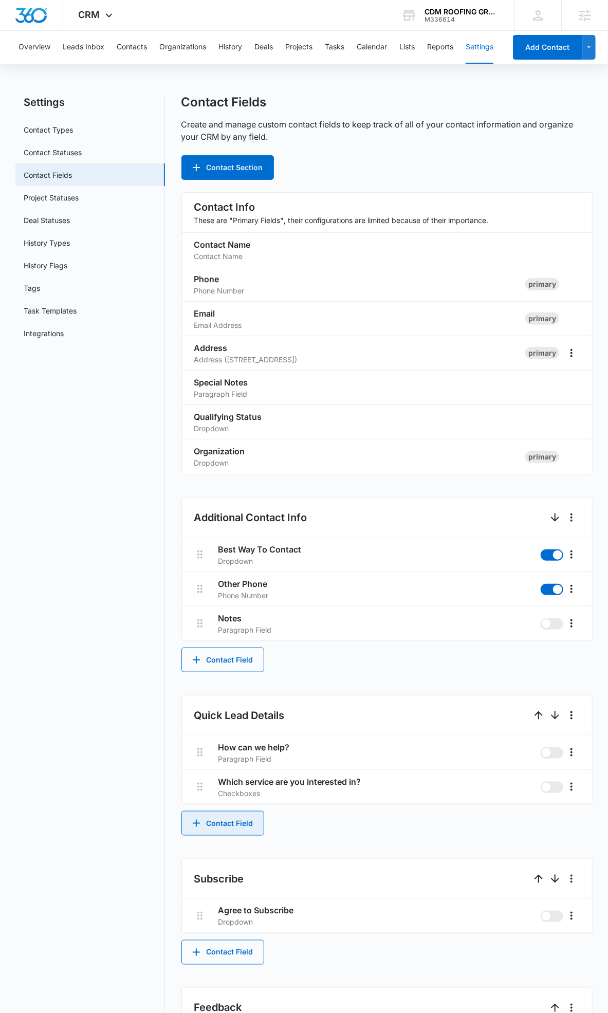
click at [237, 827] on button "Contact Field" at bounding box center [222, 823] width 83 height 25
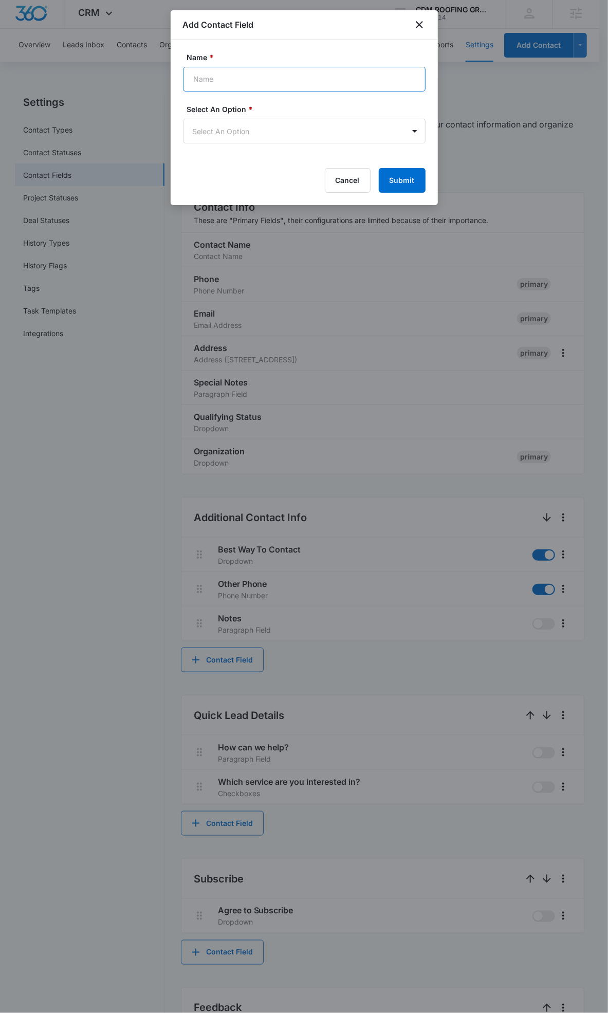
click at [201, 78] on input "Name *" at bounding box center [304, 79] width 243 height 25
click at [225, 80] on input "How" at bounding box center [304, 79] width 243 height 25
paste input "Quickly Do You Need Services:"
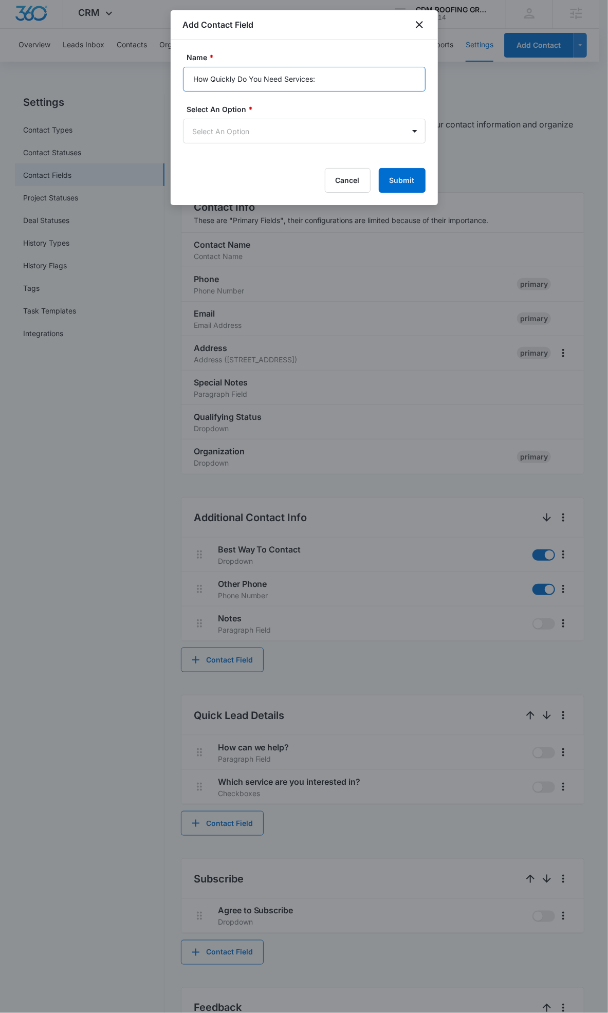
click at [220, 80] on input "How Quickly Do You Need Services:" at bounding box center [304, 79] width 243 height 25
click at [216, 81] on input "How Quickly Do You Need Services:" at bounding box center [304, 79] width 243 height 25
click at [240, 79] on input "How quickly Do You Need Services:" at bounding box center [304, 79] width 243 height 25
type input "How quickly do you need services:"
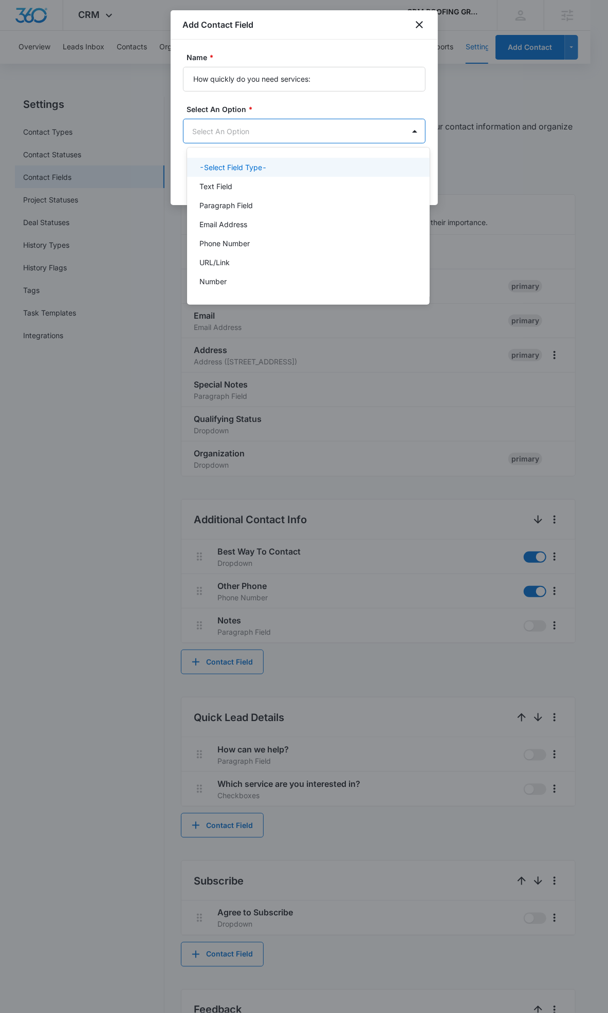
scroll to position [0, 0]
click at [407, 139] on body "CRM Apps Reputation Websites Forms CRM Email Social Payments POS Content Ads In…" at bounding box center [308, 506] width 617 height 1013
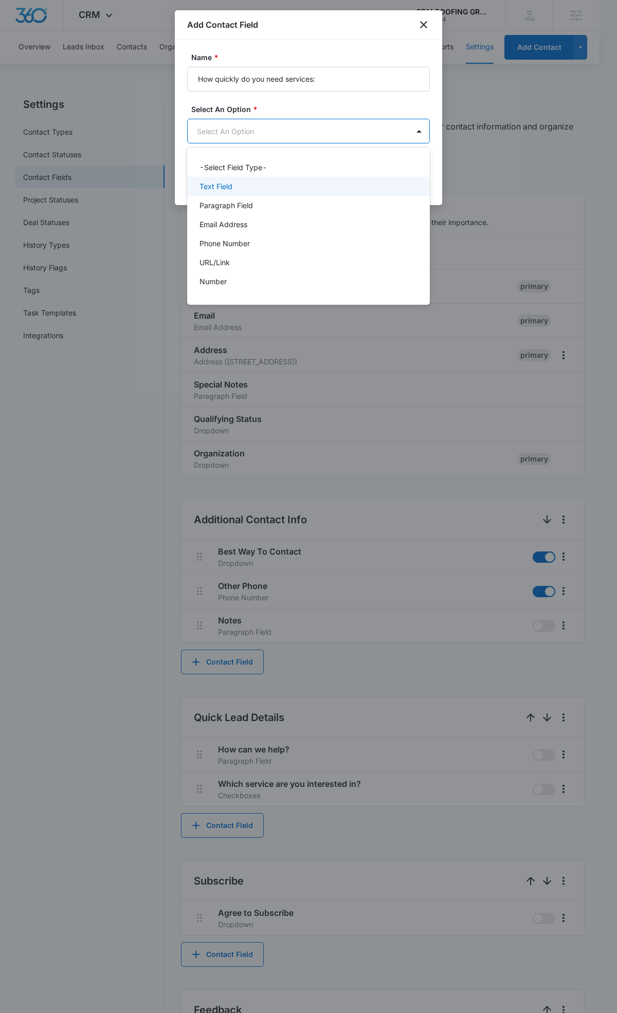
click at [345, 193] on div "Text Field" at bounding box center [308, 186] width 243 height 19
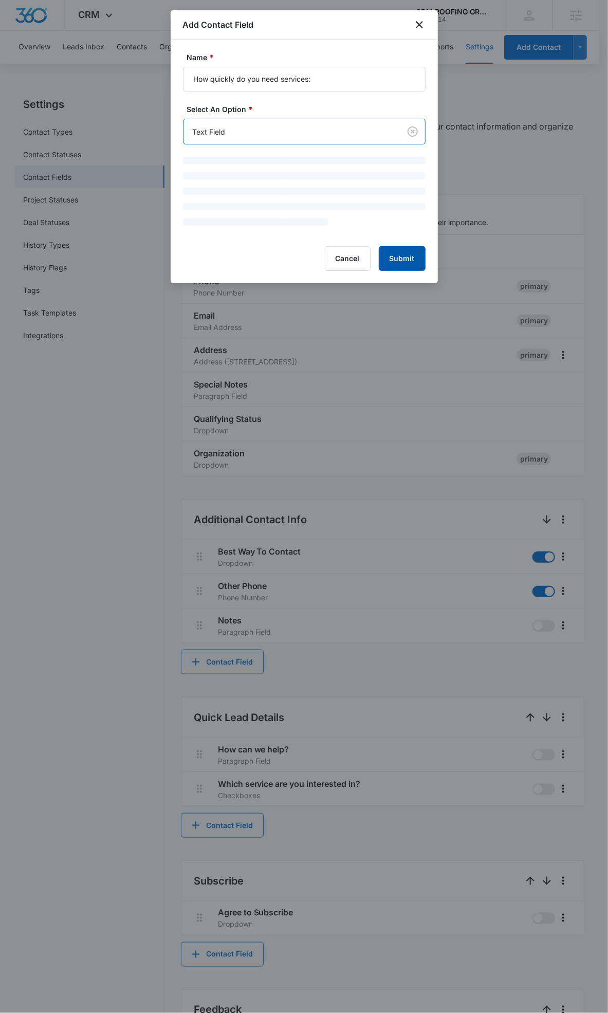
click at [407, 255] on button "Submit" at bounding box center [402, 258] width 47 height 25
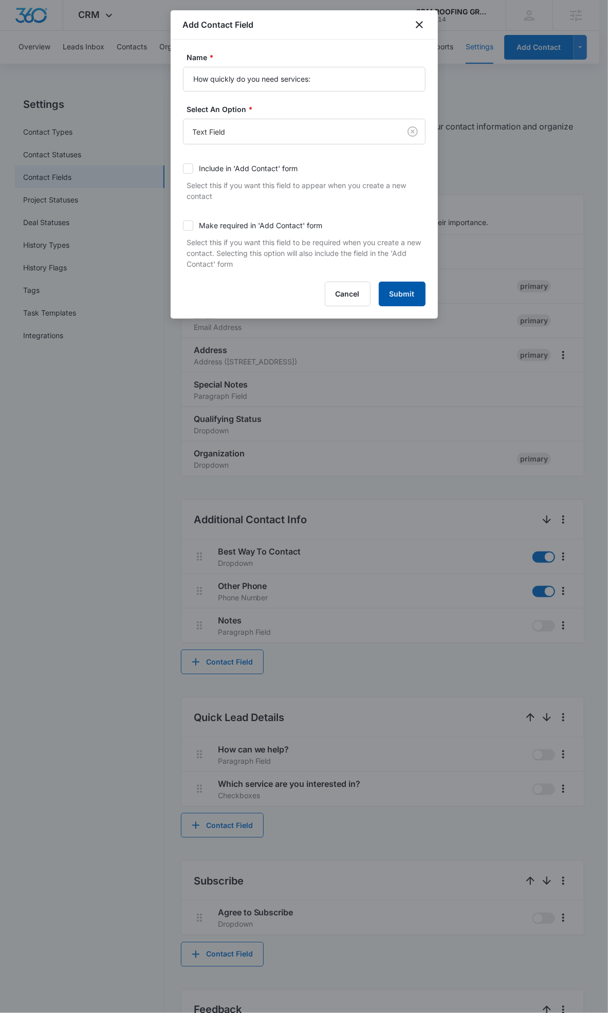
click at [402, 297] on button "Submit" at bounding box center [402, 294] width 47 height 25
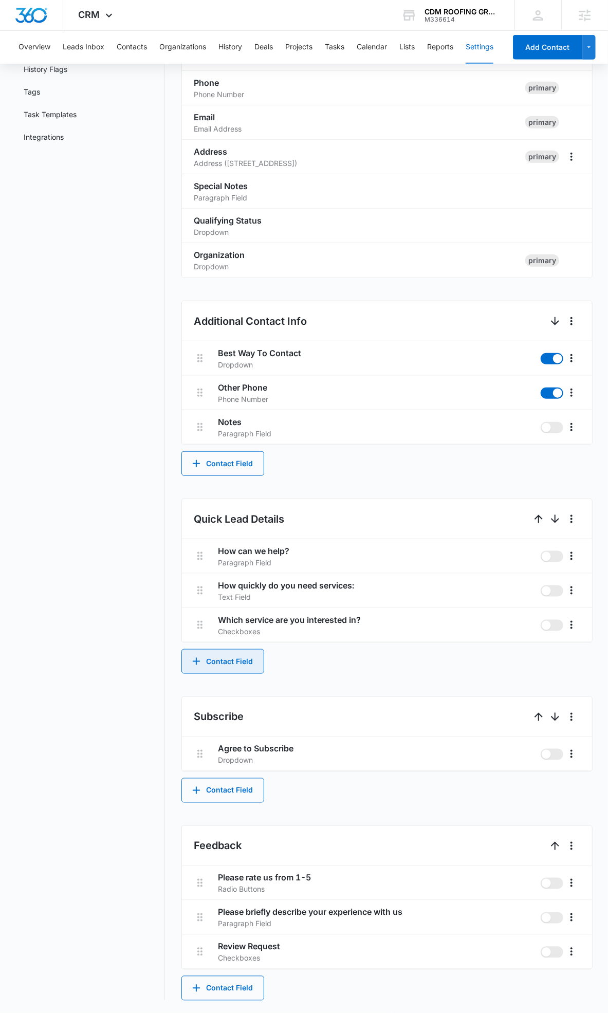
scroll to position [196, 0]
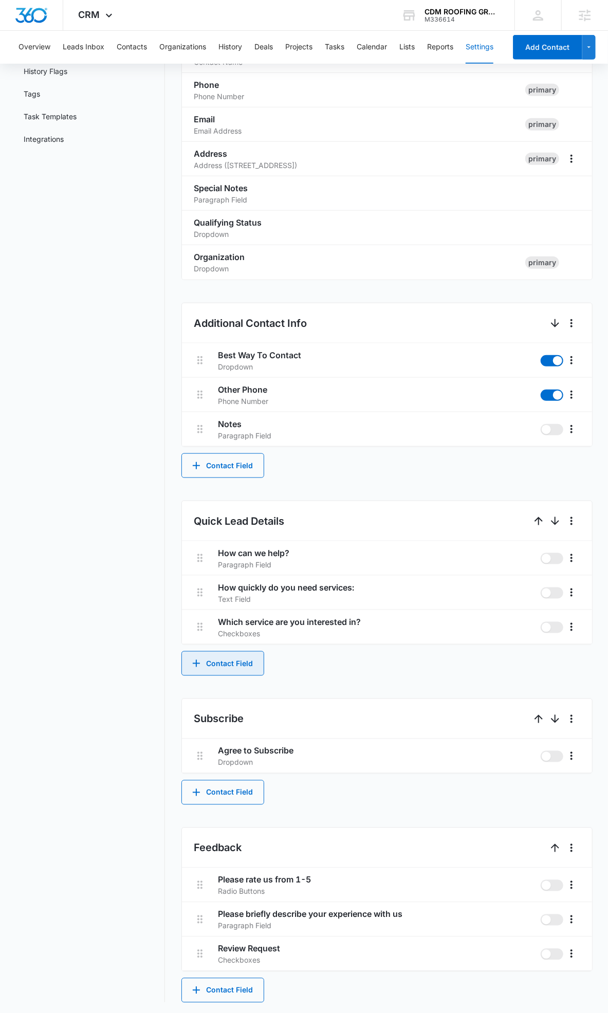
click at [241, 652] on button "Contact Field" at bounding box center [222, 663] width 83 height 25
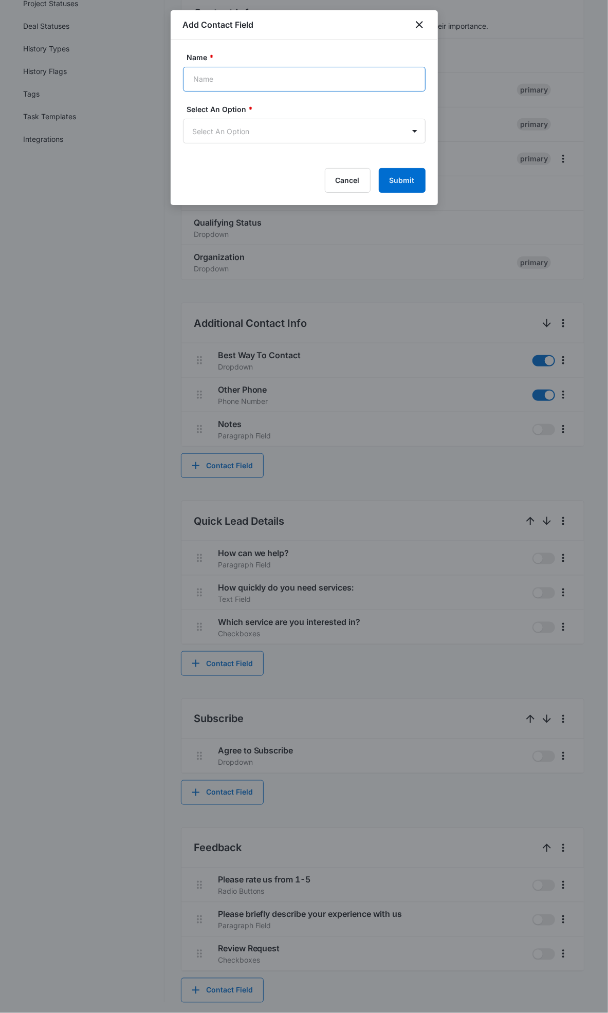
click at [252, 89] on input "Name *" at bounding box center [304, 79] width 243 height 25
type input "Preferred method of contact"
click at [319, 132] on body "CRM Apps Reputation Websites Forms CRM Email Social Payments POS Content Ads In…" at bounding box center [304, 409] width 608 height 1211
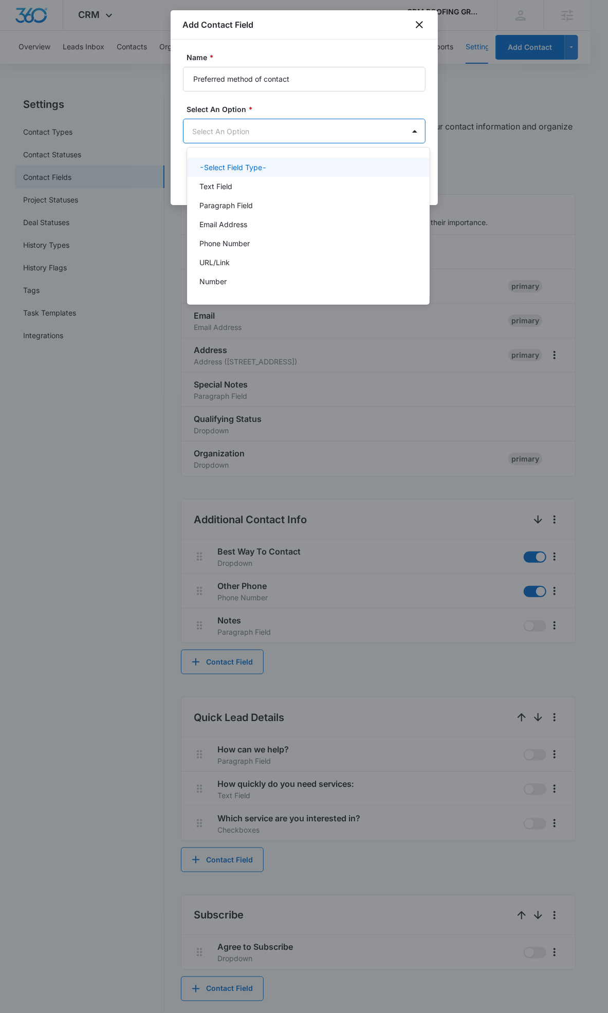
scroll to position [0, 0]
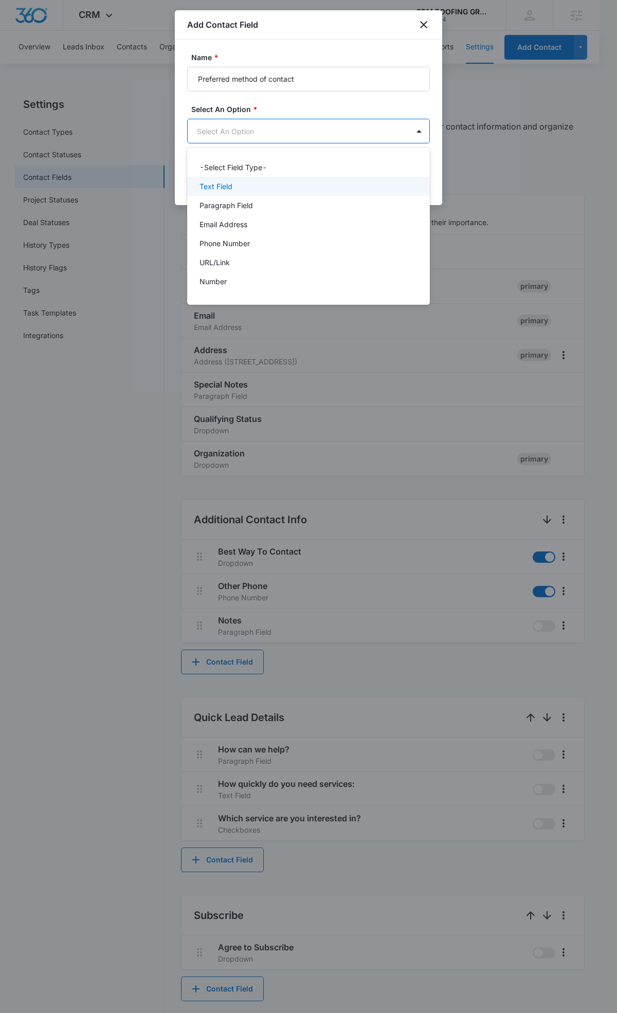
click at [308, 192] on div "Text Field" at bounding box center [308, 186] width 243 height 19
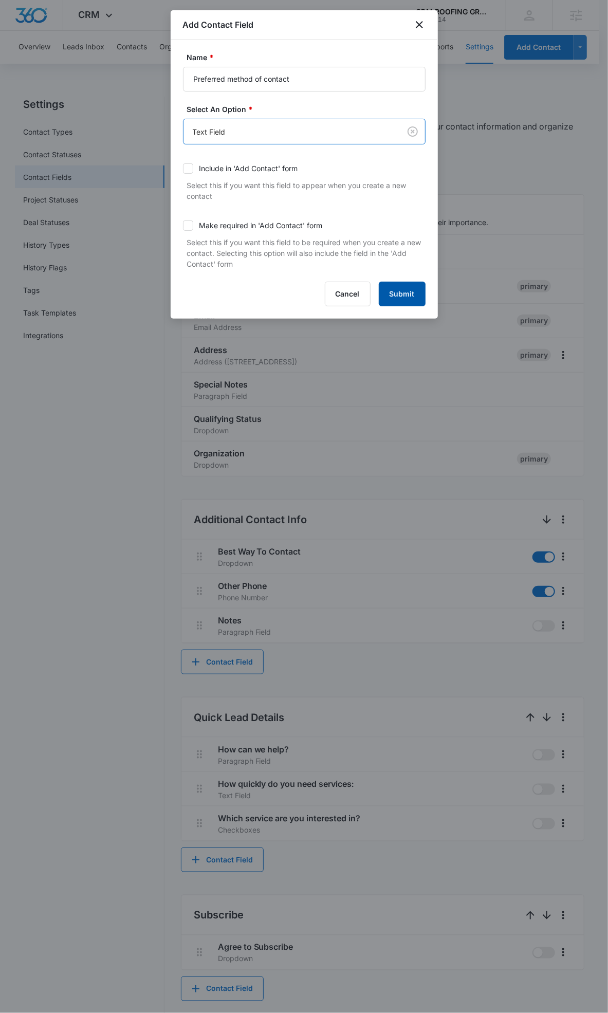
click at [407, 284] on button "Submit" at bounding box center [402, 294] width 47 height 25
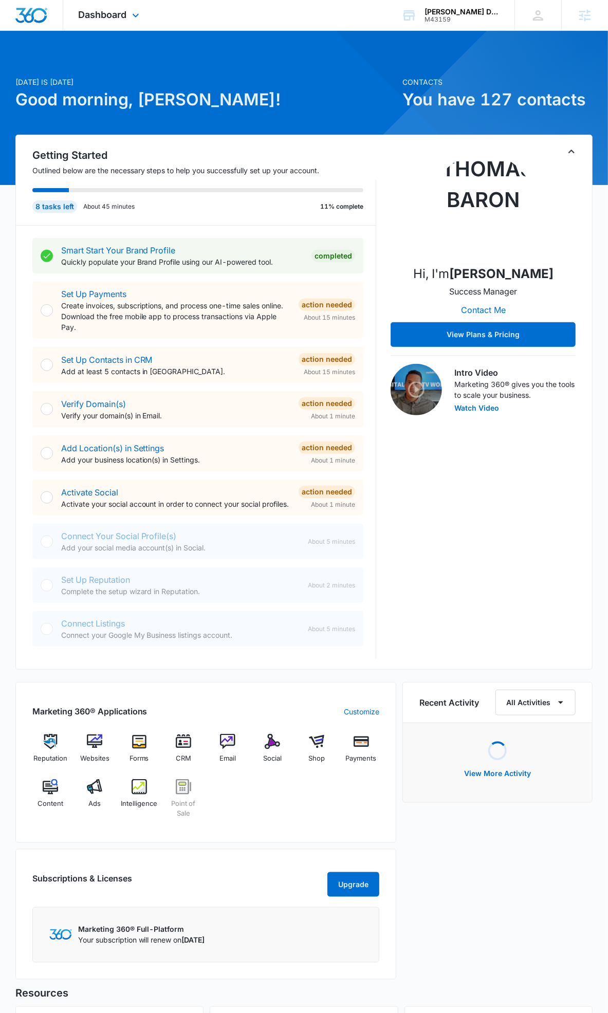
click at [112, 21] on div "Dashboard Apps Reputation Websites Forms CRM Email Social Shop Payments POS Con…" at bounding box center [110, 15] width 94 height 30
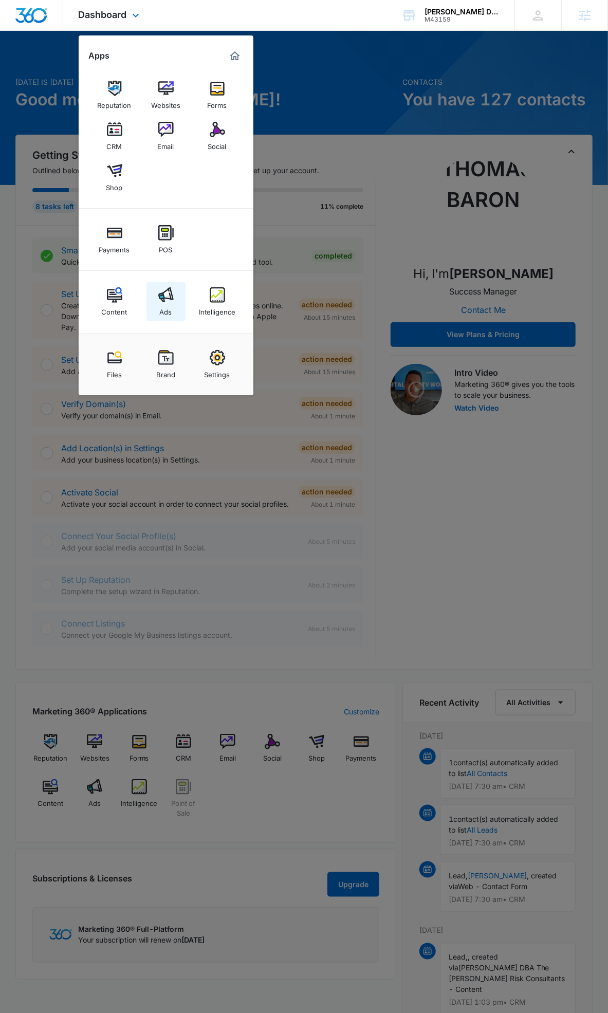
click at [153, 297] on link "Ads" at bounding box center [165, 301] width 39 height 39
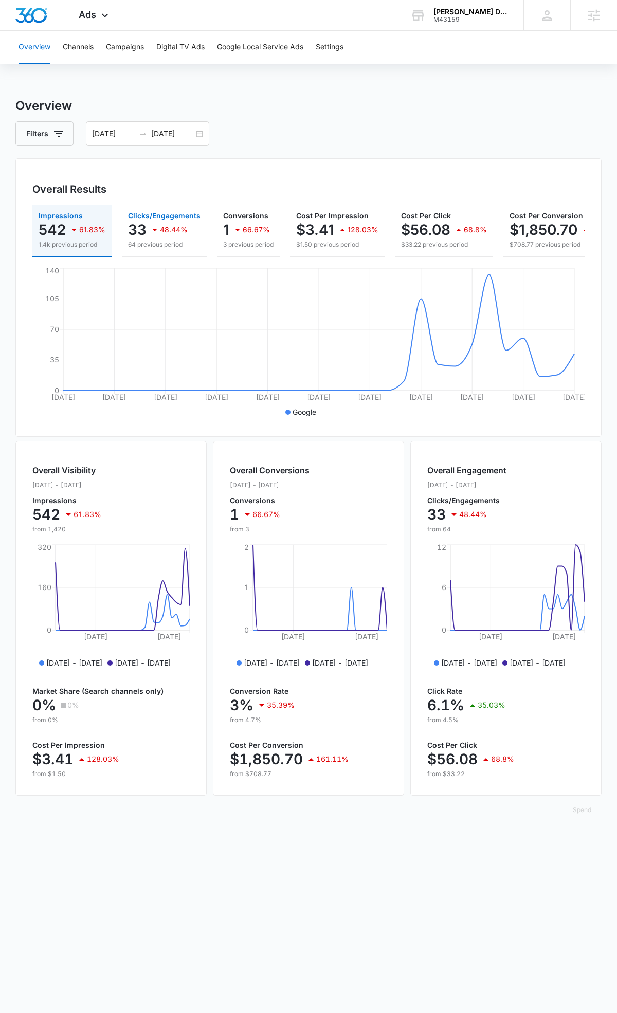
click at [162, 221] on div "48.44%" at bounding box center [168, 229] width 39 height 21
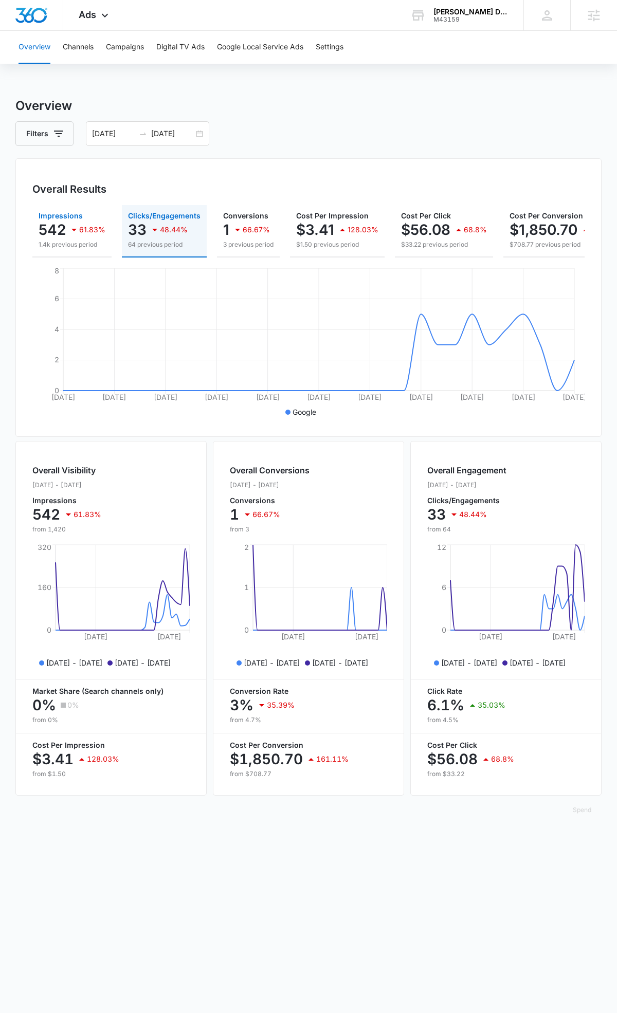
click at [38, 219] on button "Impressions 542 61.83% 1.4k previous period" at bounding box center [71, 231] width 79 height 52
